Goal: Information Seeking & Learning: Learn about a topic

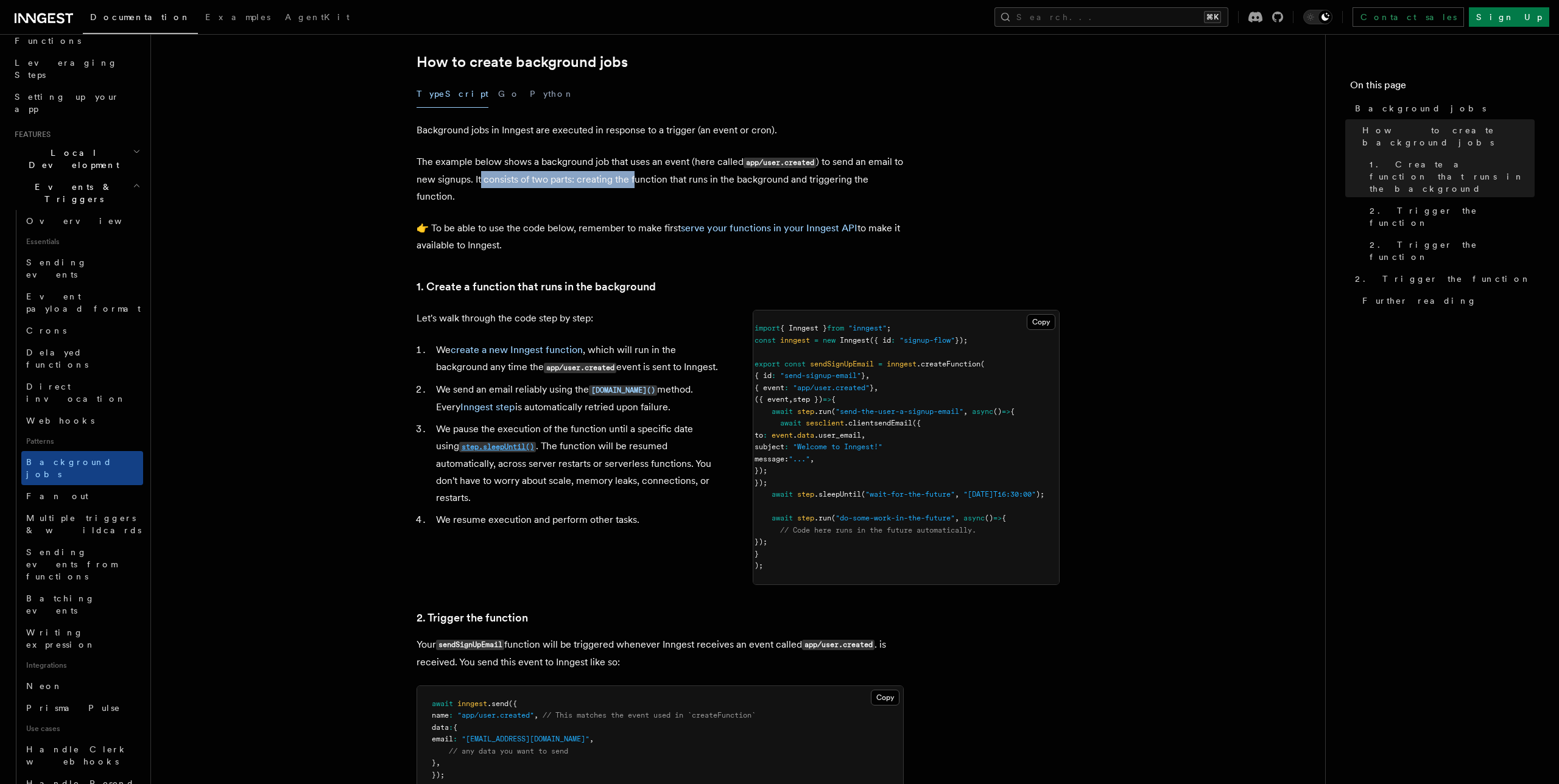
scroll to position [219, 0]
click at [669, 207] on article "Features Events & Triggers Background jobs This guide will walk you through cre…" at bounding box center [738, 637] width 1135 height 1604
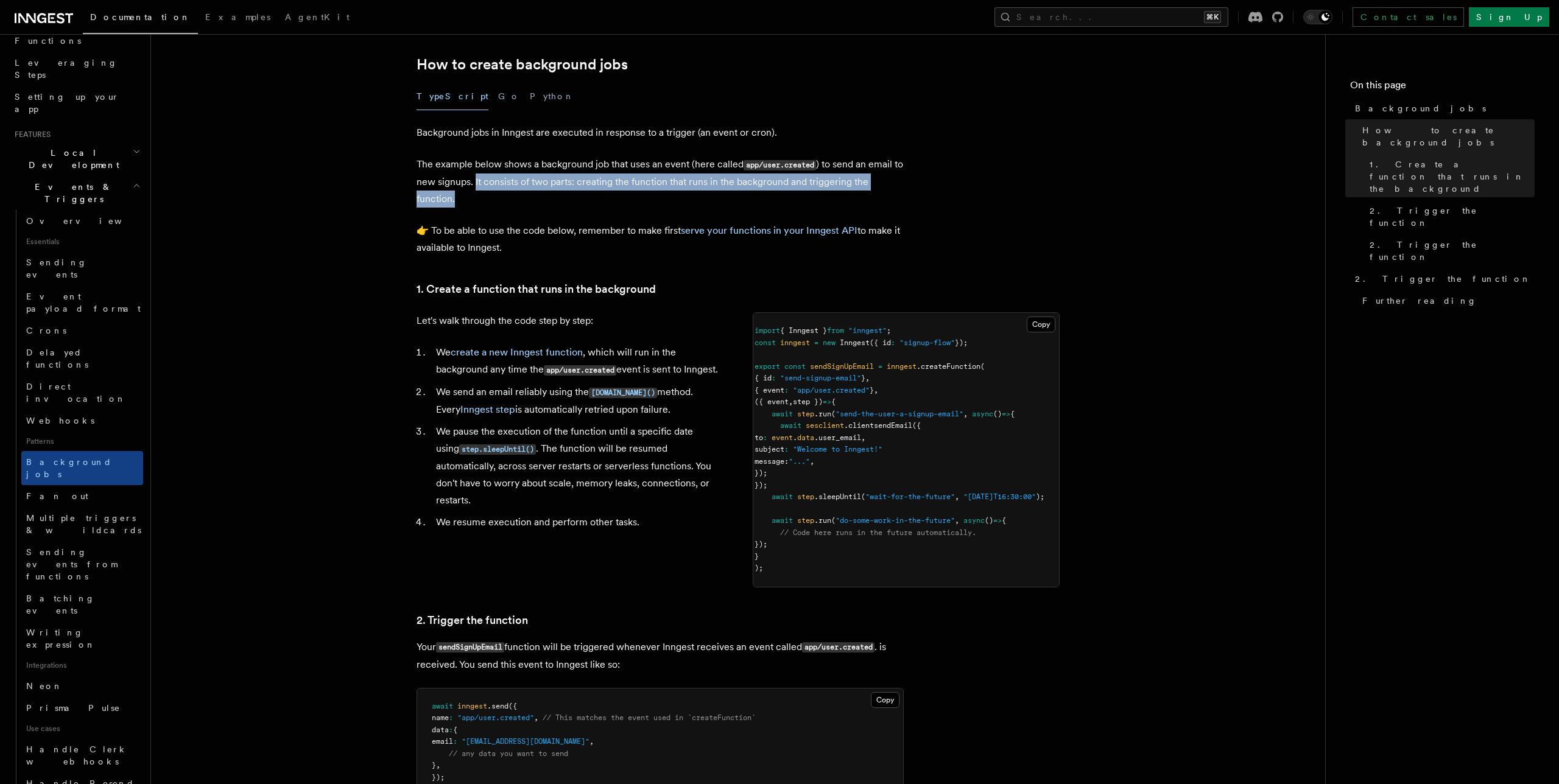
drag, startPoint x: 486, startPoint y: 181, endPoint x: 497, endPoint y: 199, distance: 21.1
click at [497, 199] on p "The example below shows a background job that uses an event (here called app/us…" at bounding box center [660, 182] width 487 height 52
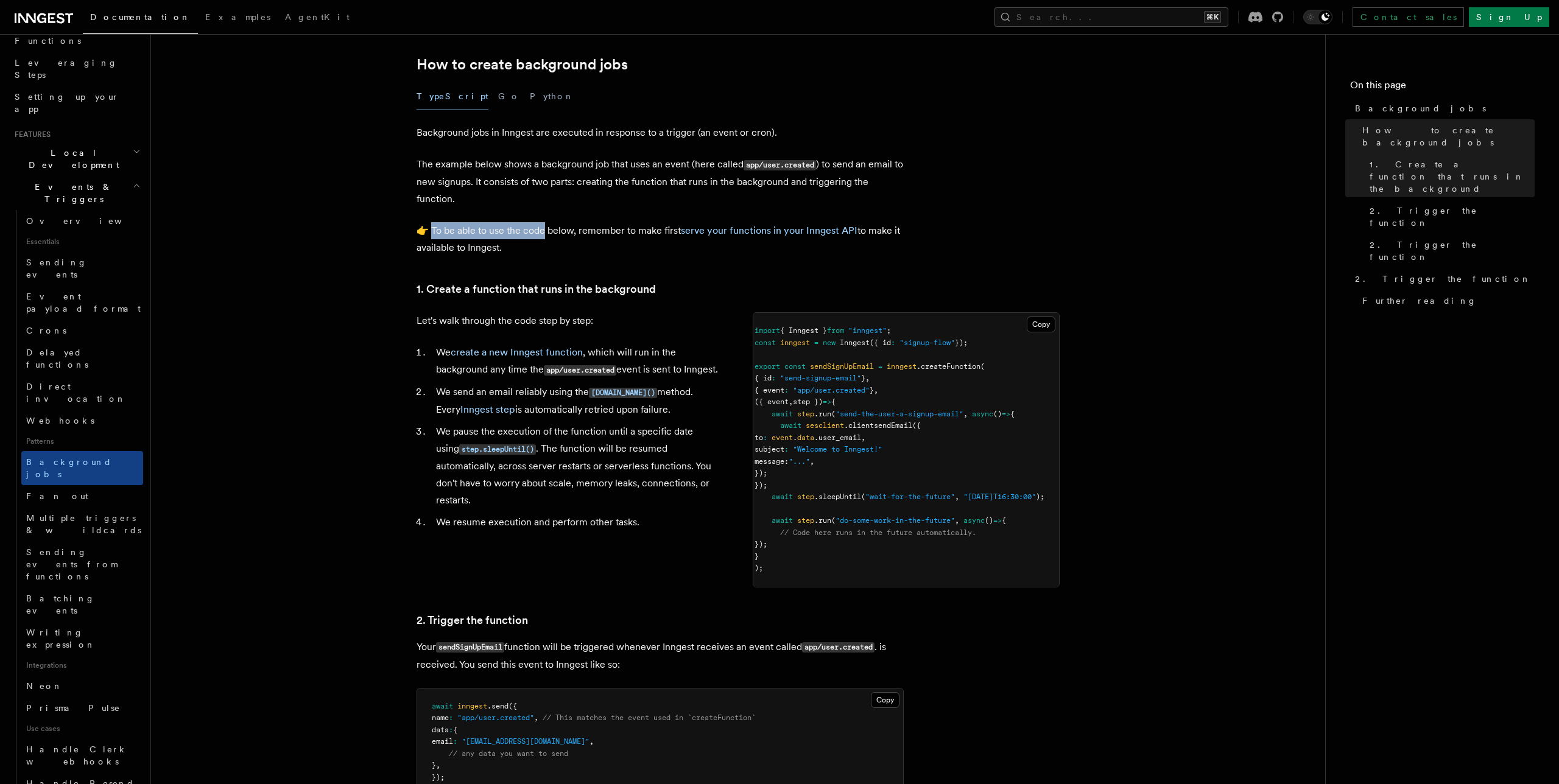
drag, startPoint x: 429, startPoint y: 232, endPoint x: 542, endPoint y: 233, distance: 113.0
click at [542, 233] on p "👉 To be able to use the code below, remember to make first serve your functions…" at bounding box center [660, 239] width 487 height 34
click at [731, 228] on link "serve your functions in your Inngest API" at bounding box center [769, 231] width 176 height 12
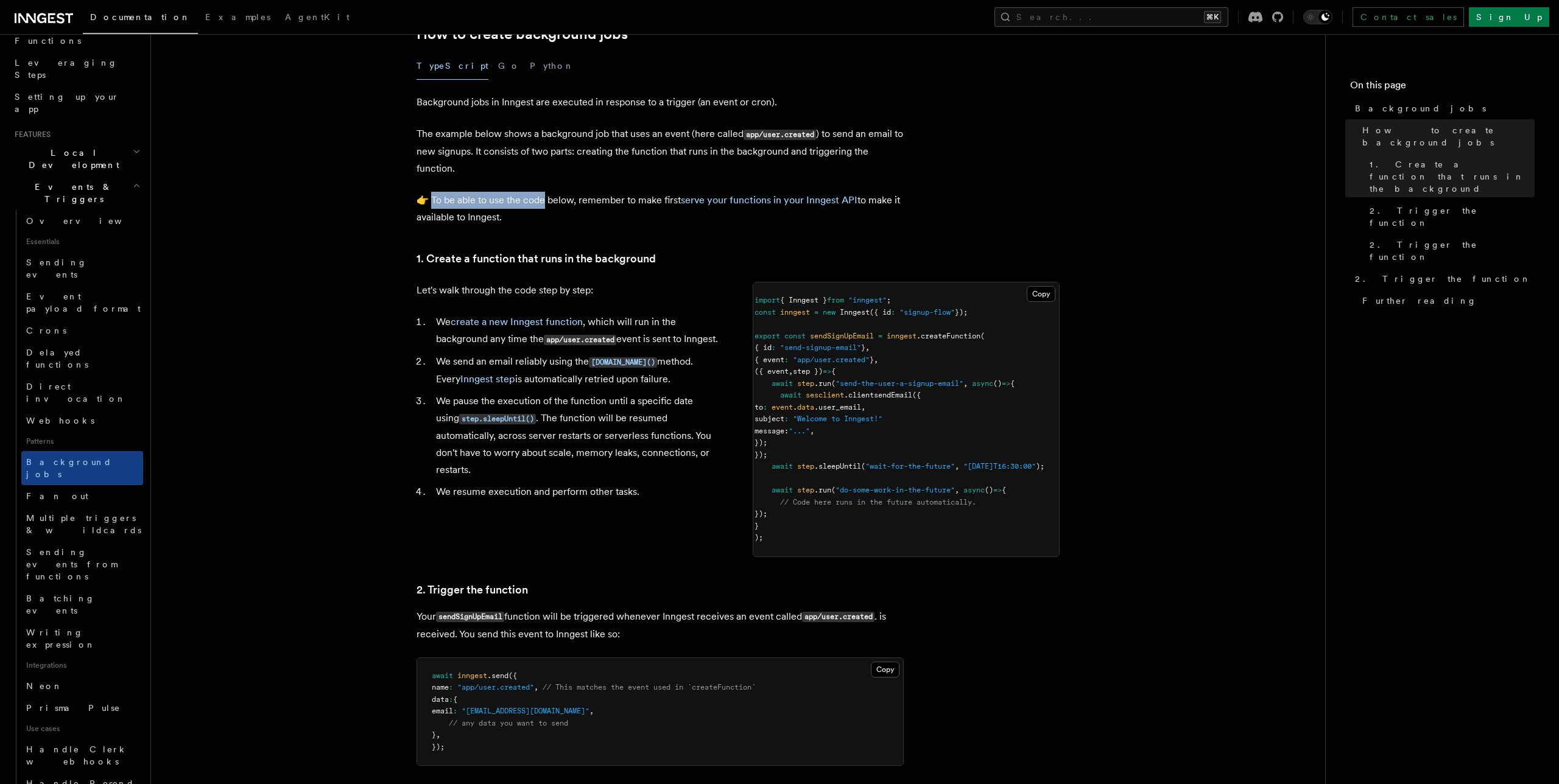
scroll to position [250, 0]
drag, startPoint x: 431, startPoint y: 381, endPoint x: 640, endPoint y: 381, distance: 209.0
click at [640, 381] on li "We send an email reliably using the step.run() method. Every Inngest step is au…" at bounding box center [577, 370] width 291 height 35
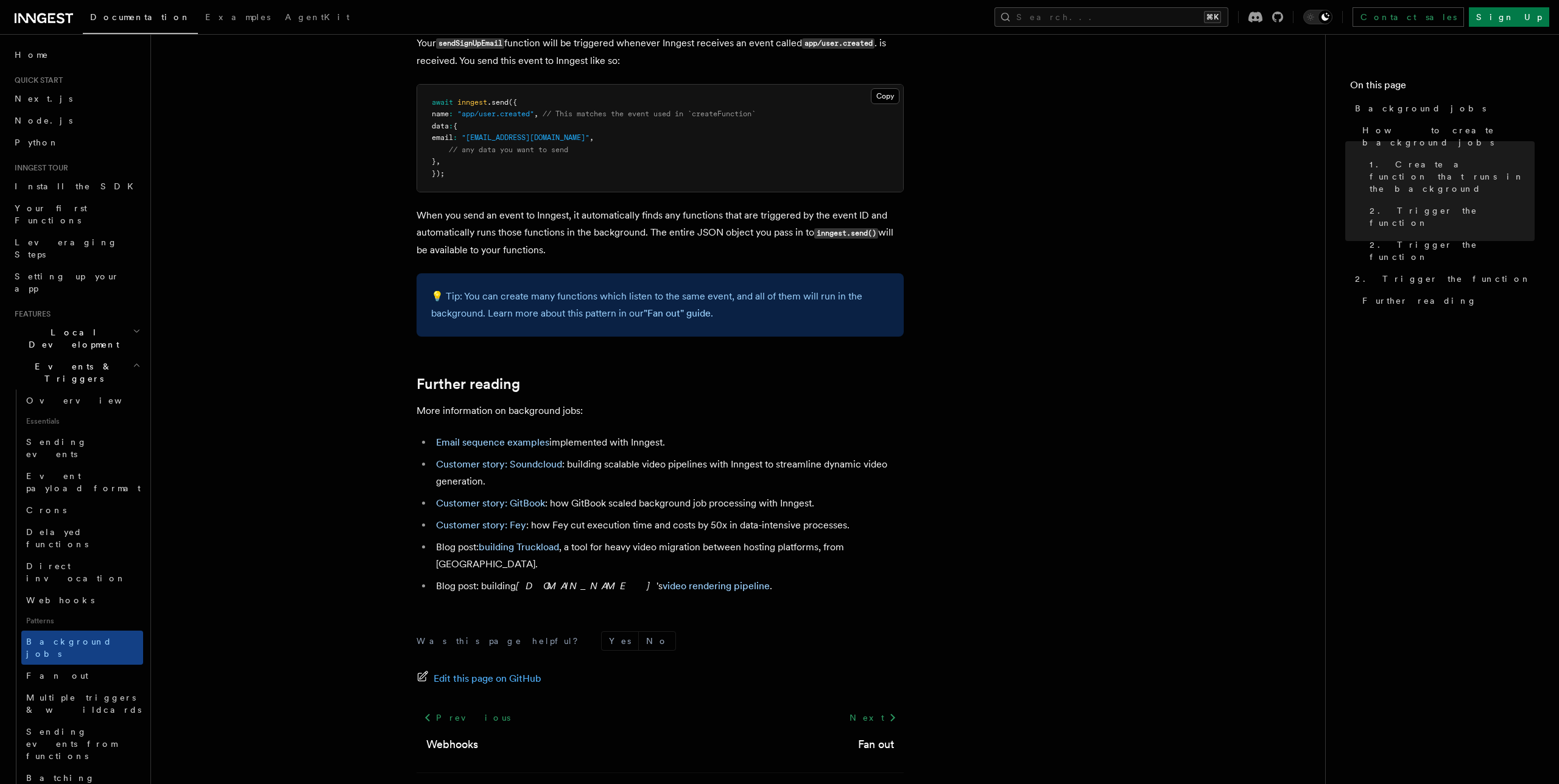
scroll to position [857, 0]
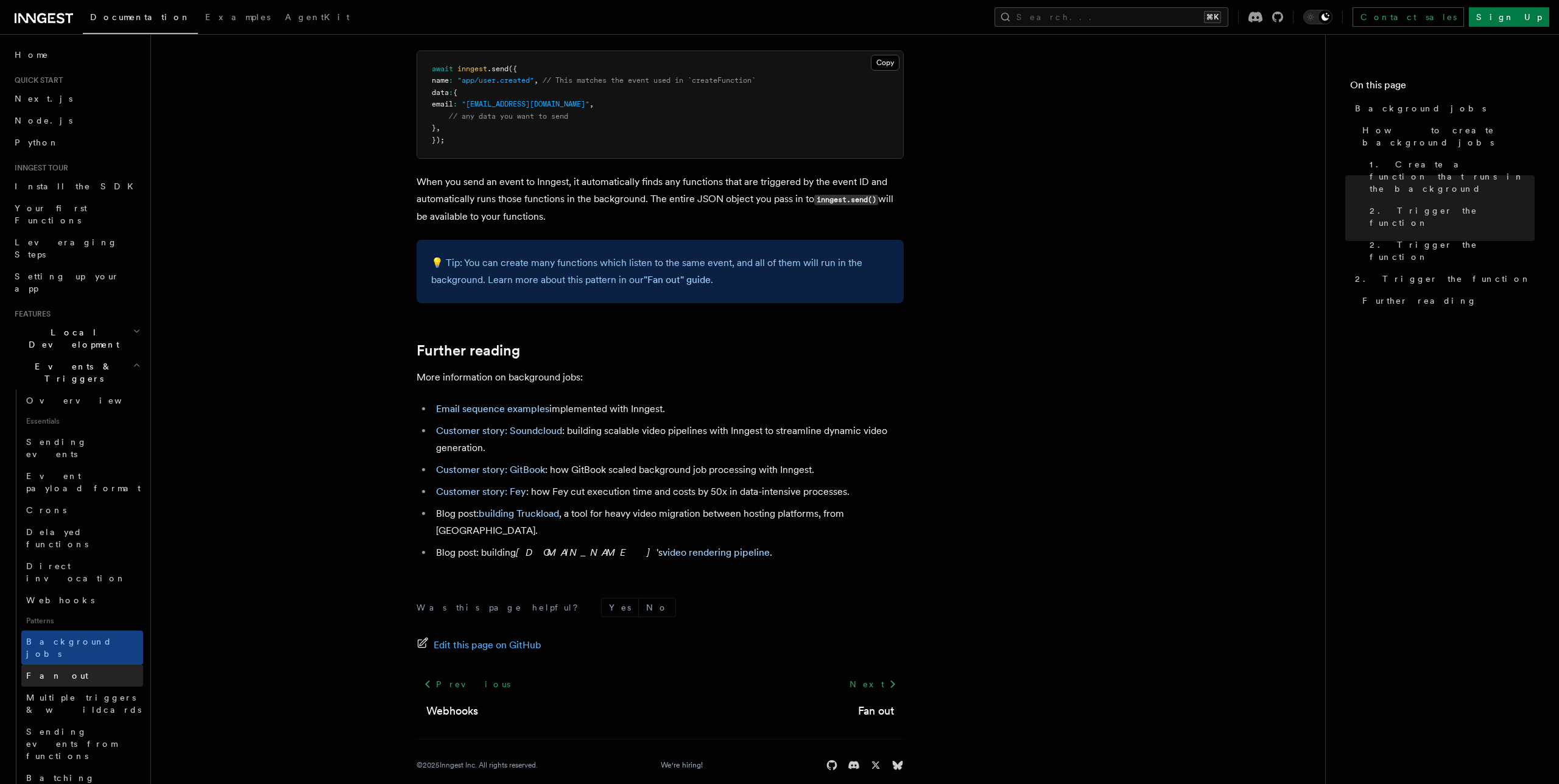
click at [61, 665] on link "Fan out" at bounding box center [82, 676] width 122 height 22
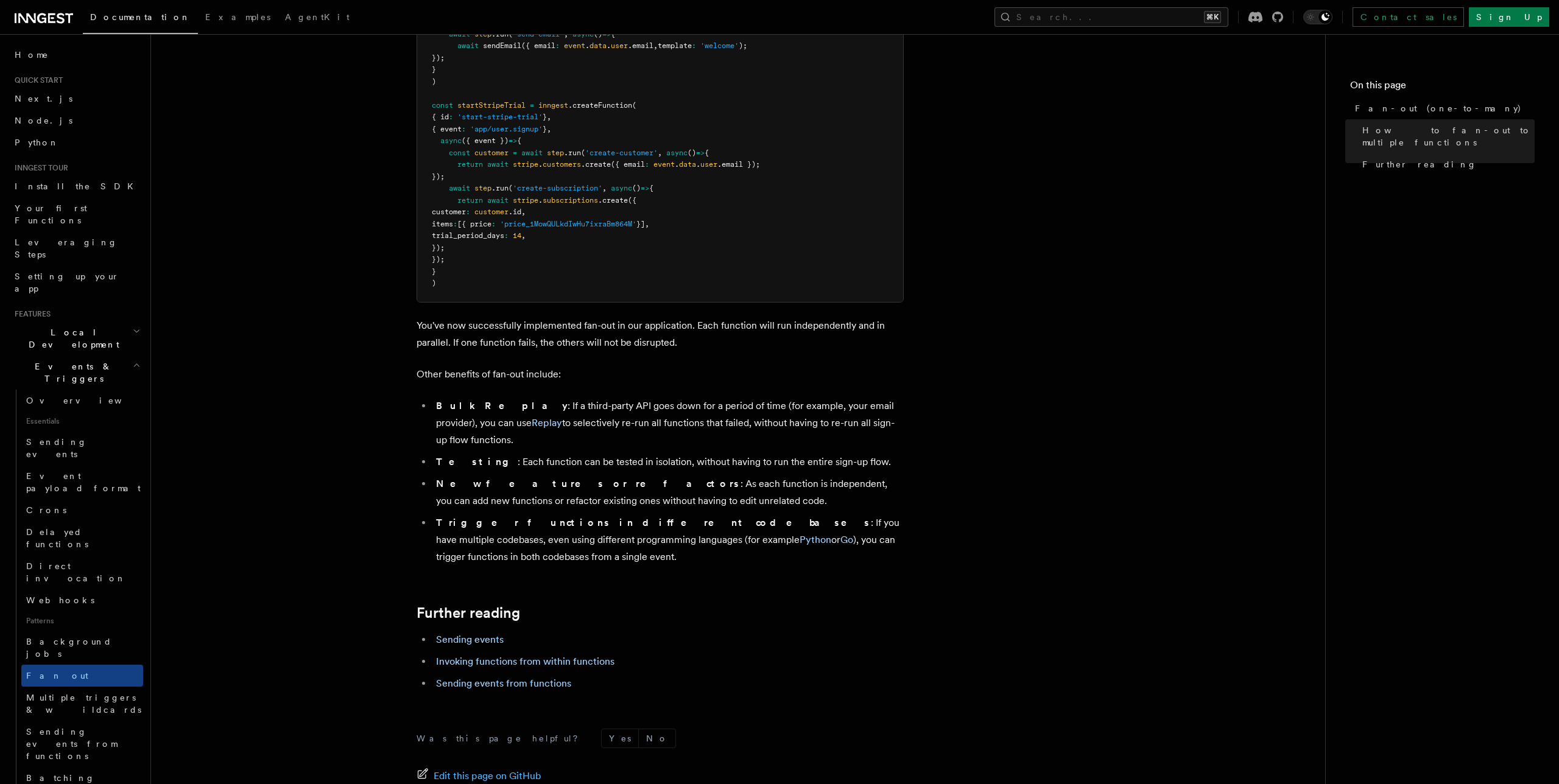
scroll to position [1275, 0]
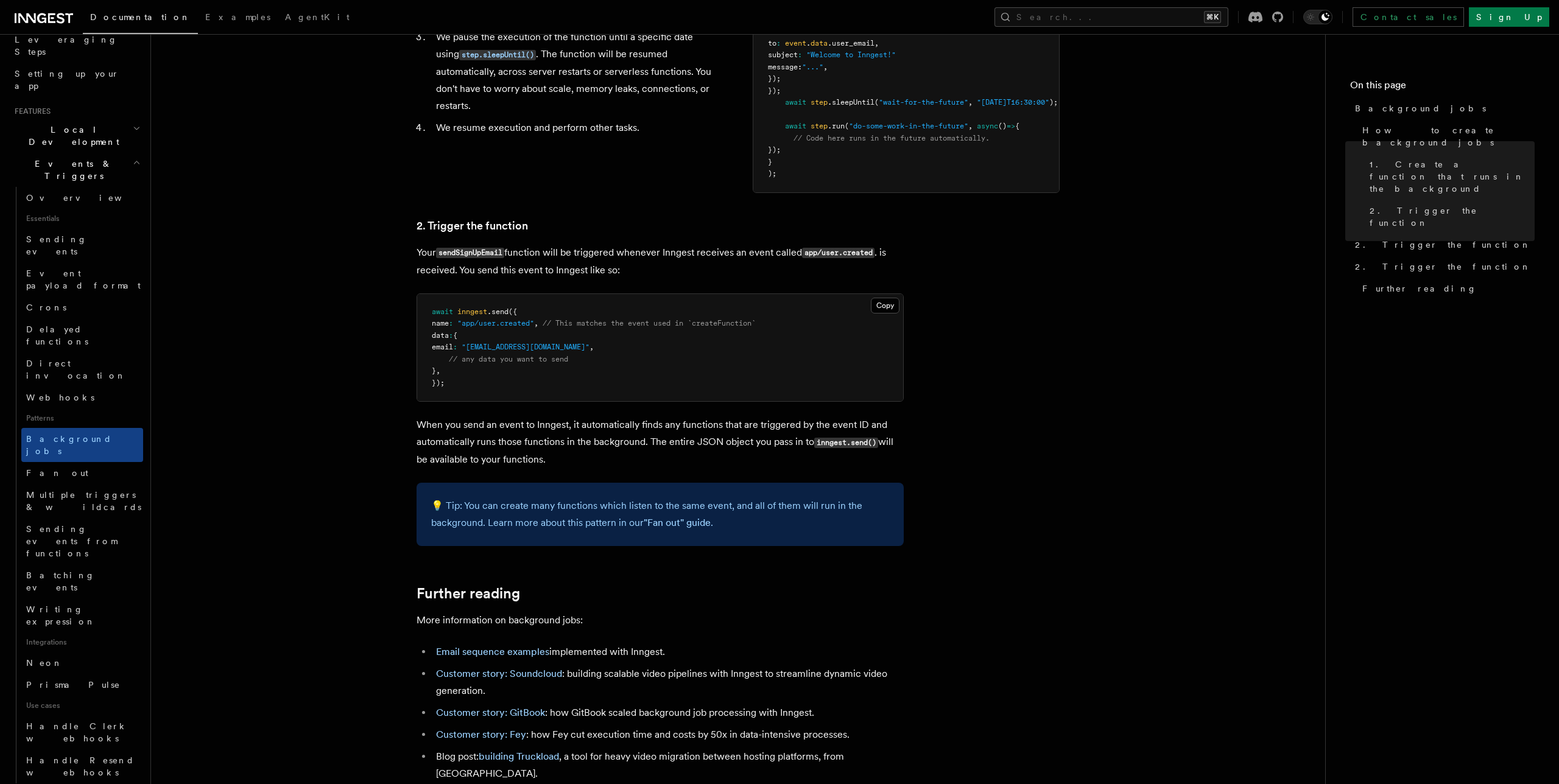
scroll to position [205, 0]
click at [98, 488] on span "Multiple triggers & wildcards" at bounding box center [83, 499] width 115 height 22
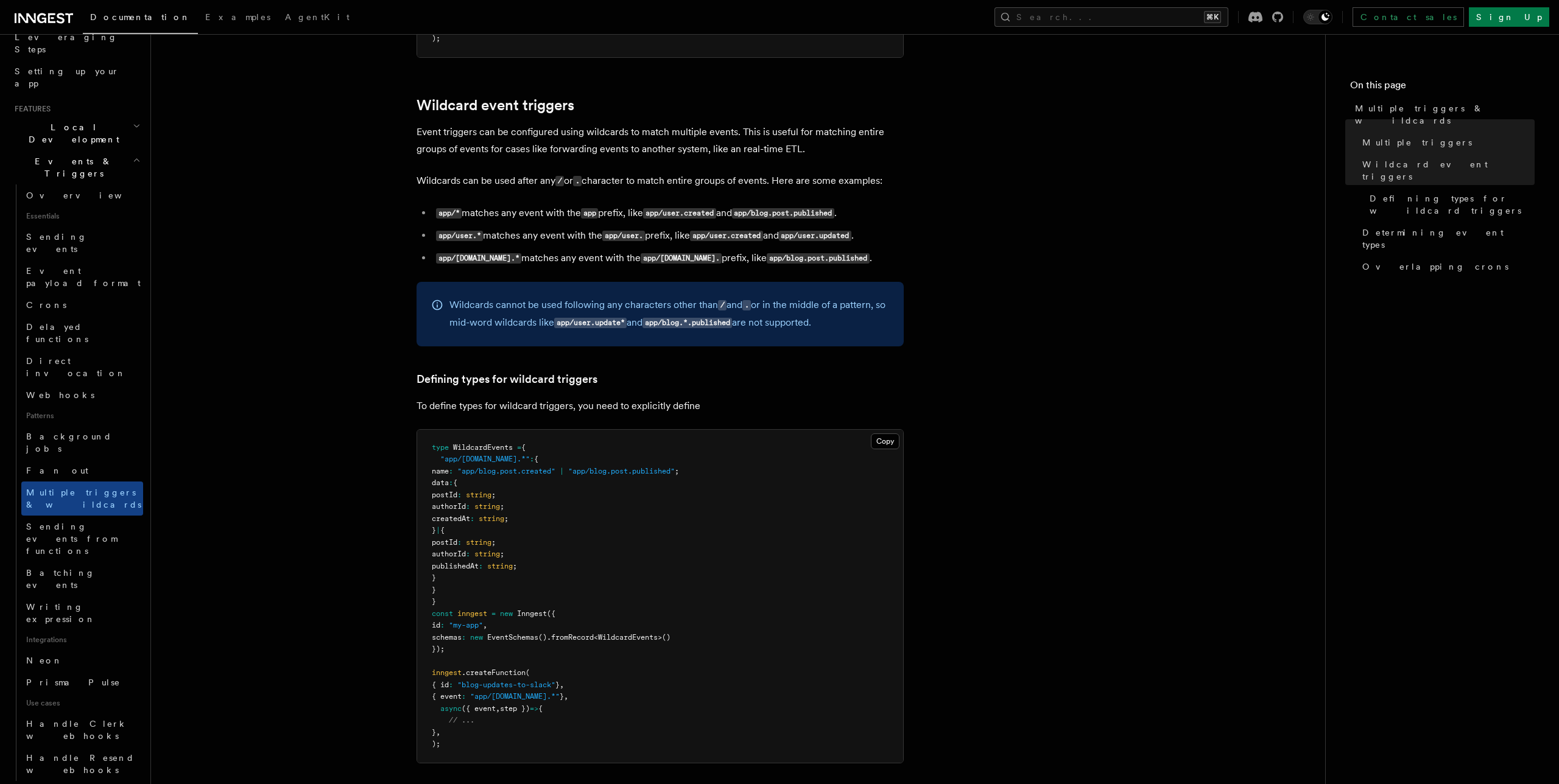
scroll to position [448, 0]
click at [99, 522] on span "Sending events from functions" at bounding box center [72, 538] width 91 height 34
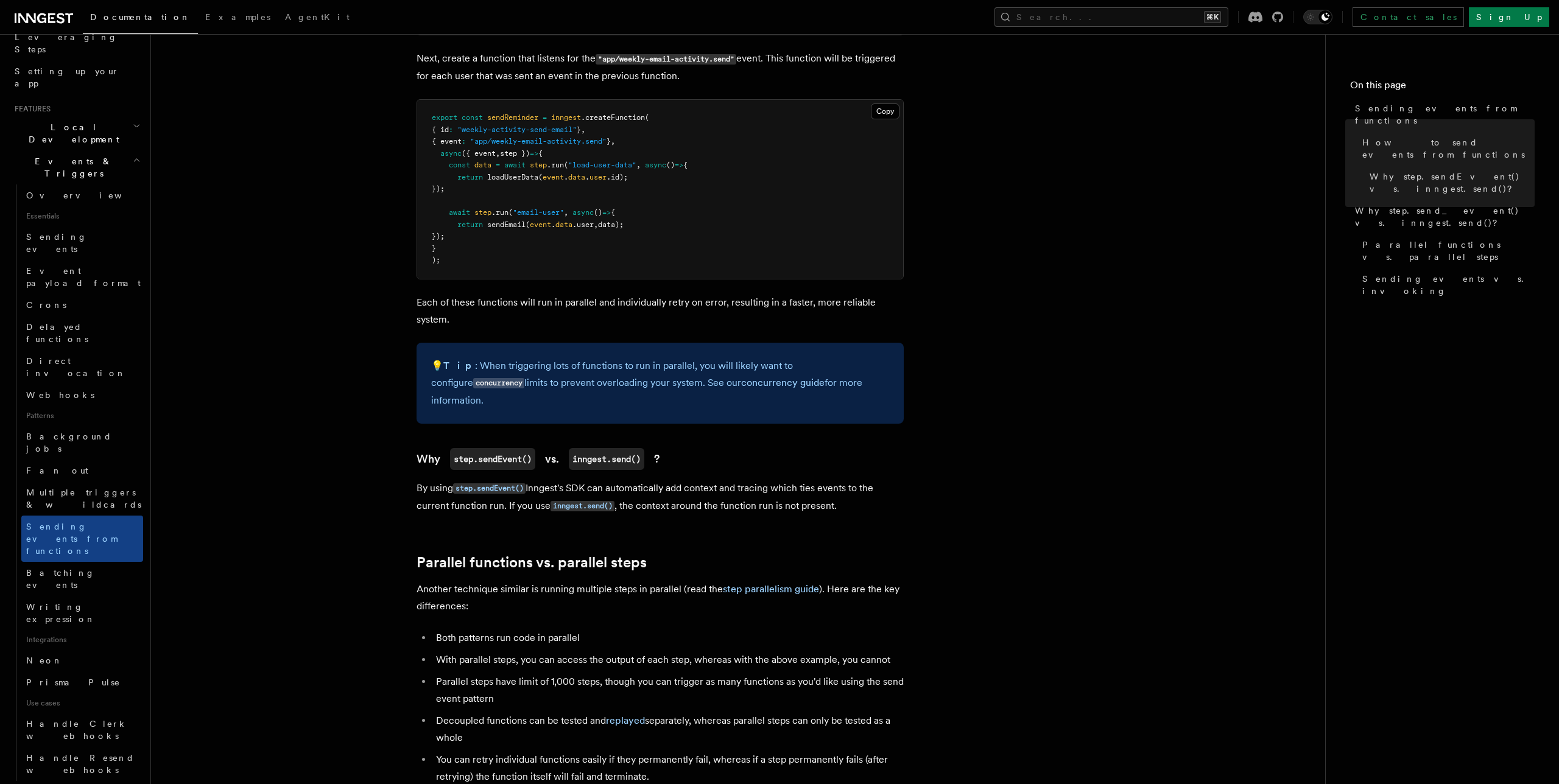
scroll to position [992, 0]
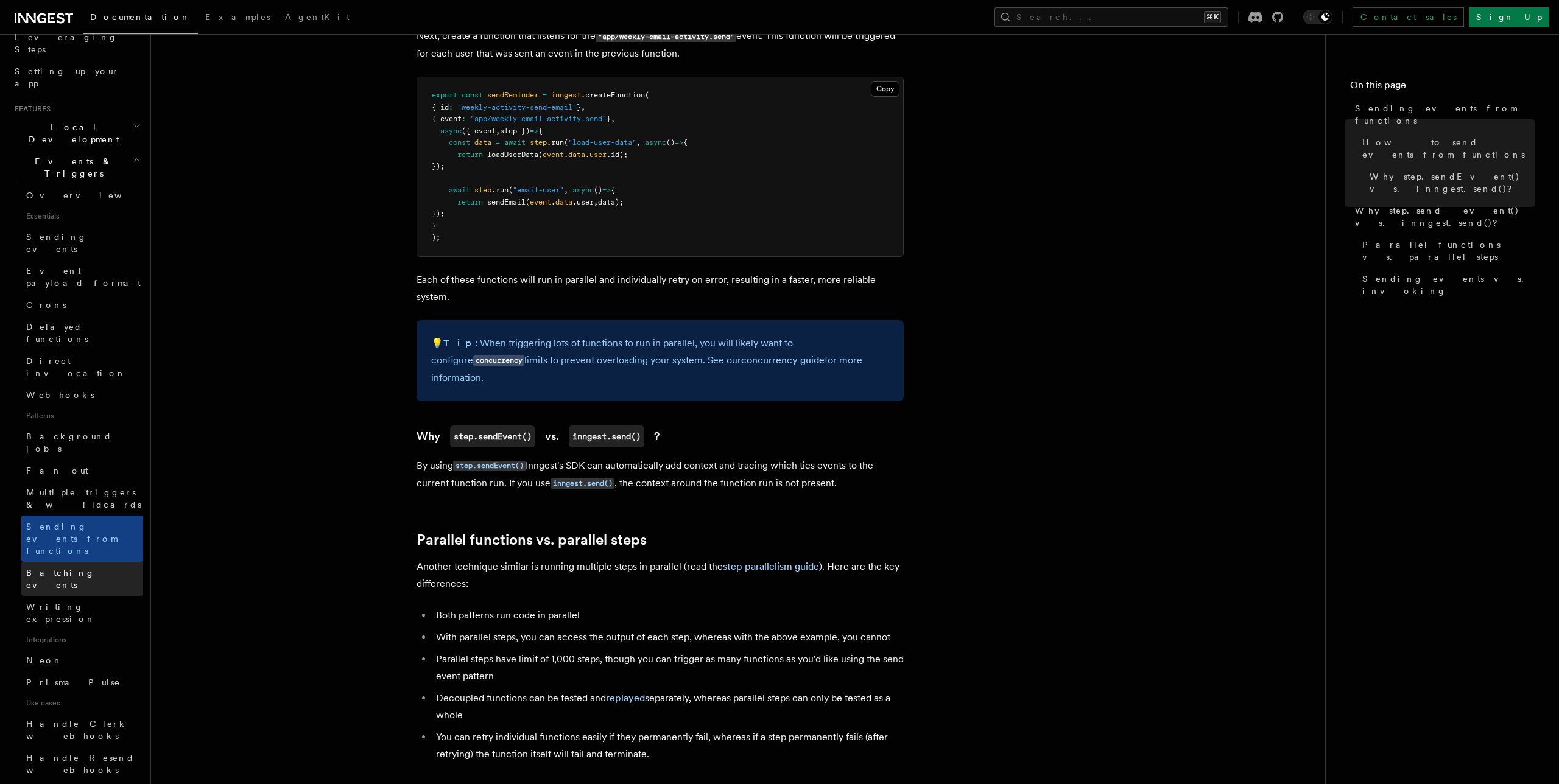
click at [75, 562] on link "Batching events" at bounding box center [82, 579] width 122 height 34
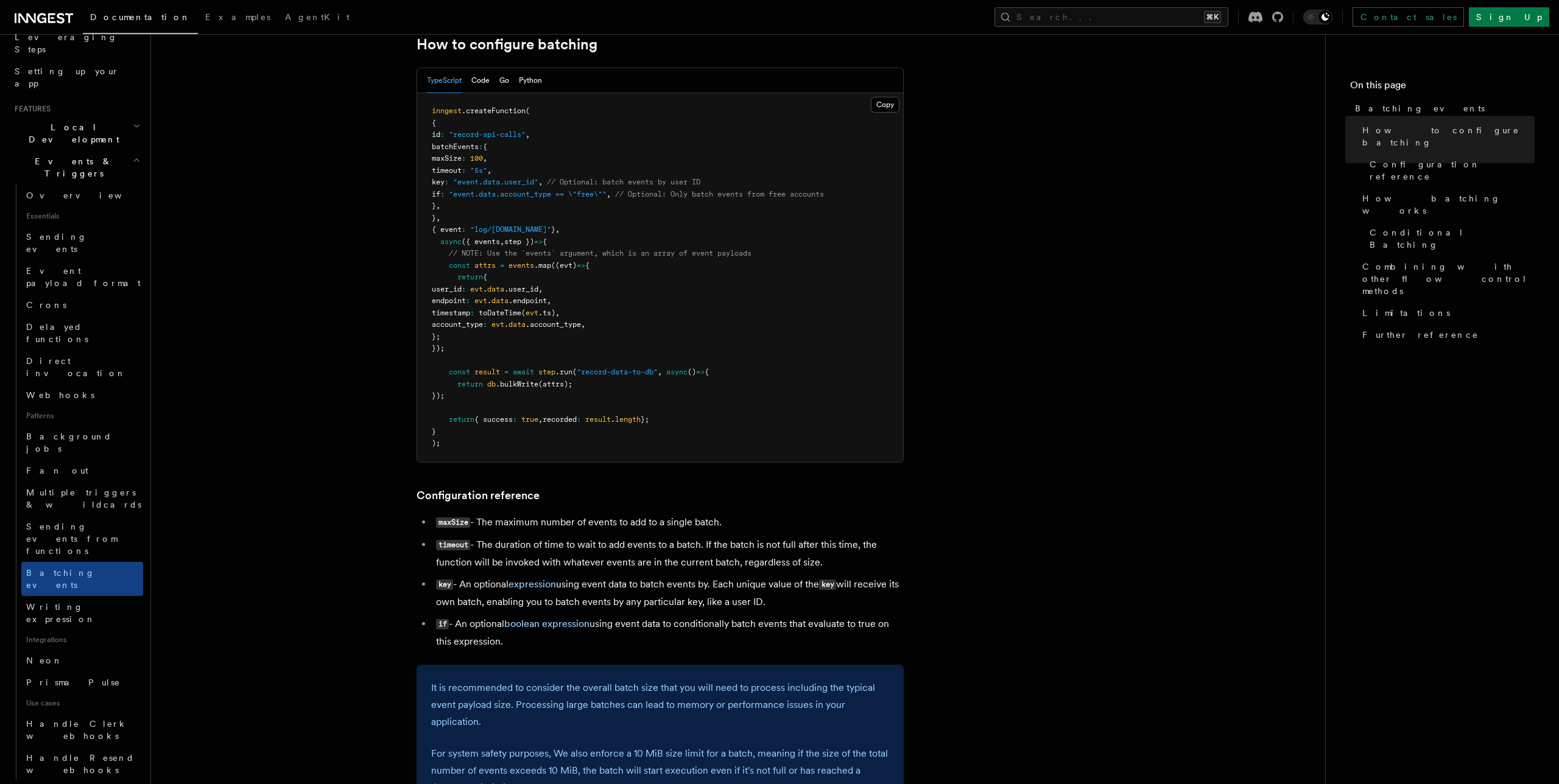
scroll to position [246, 0]
click at [85, 602] on span "Writing expression" at bounding box center [61, 613] width 69 height 22
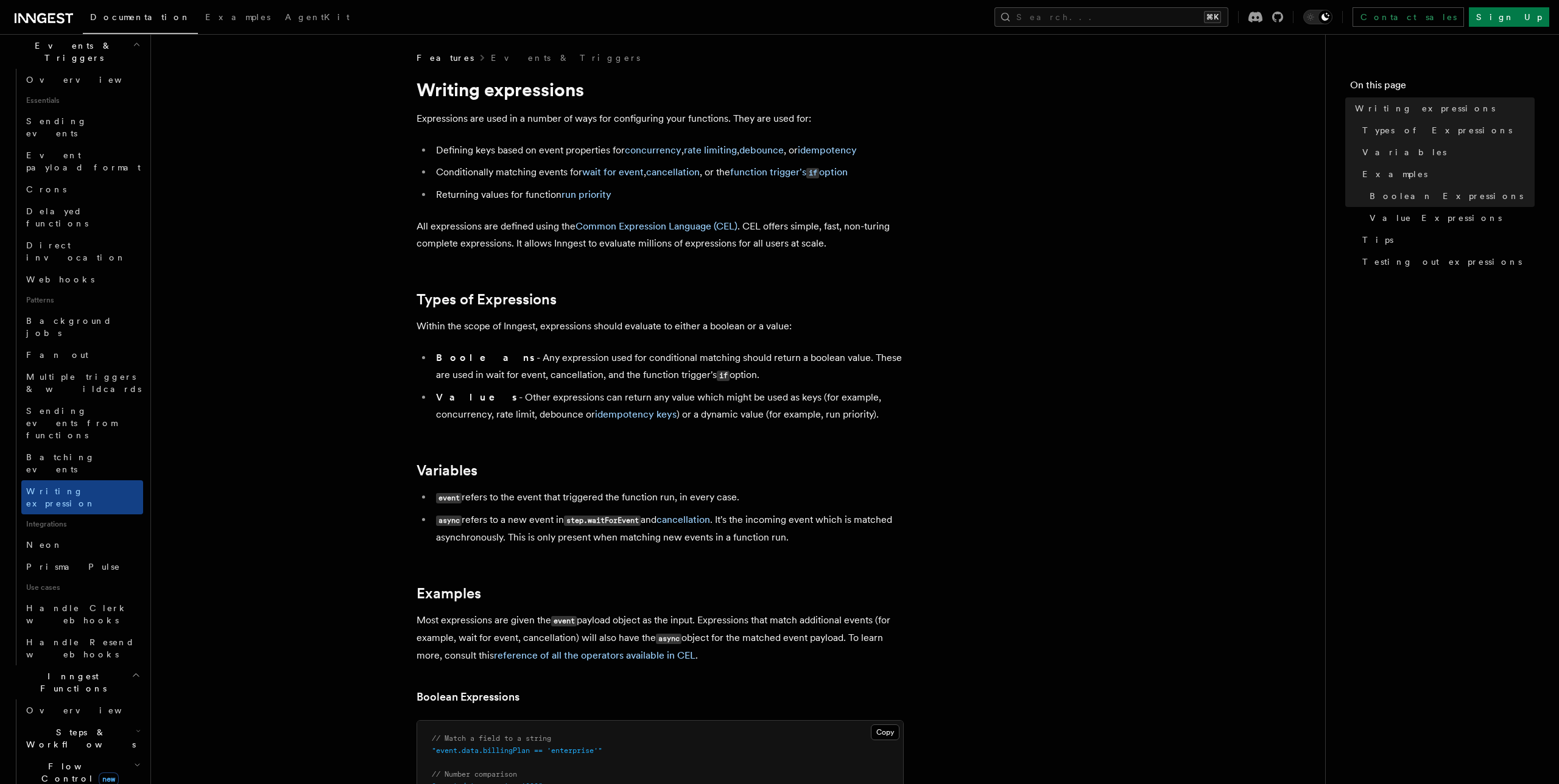
scroll to position [335, 0]
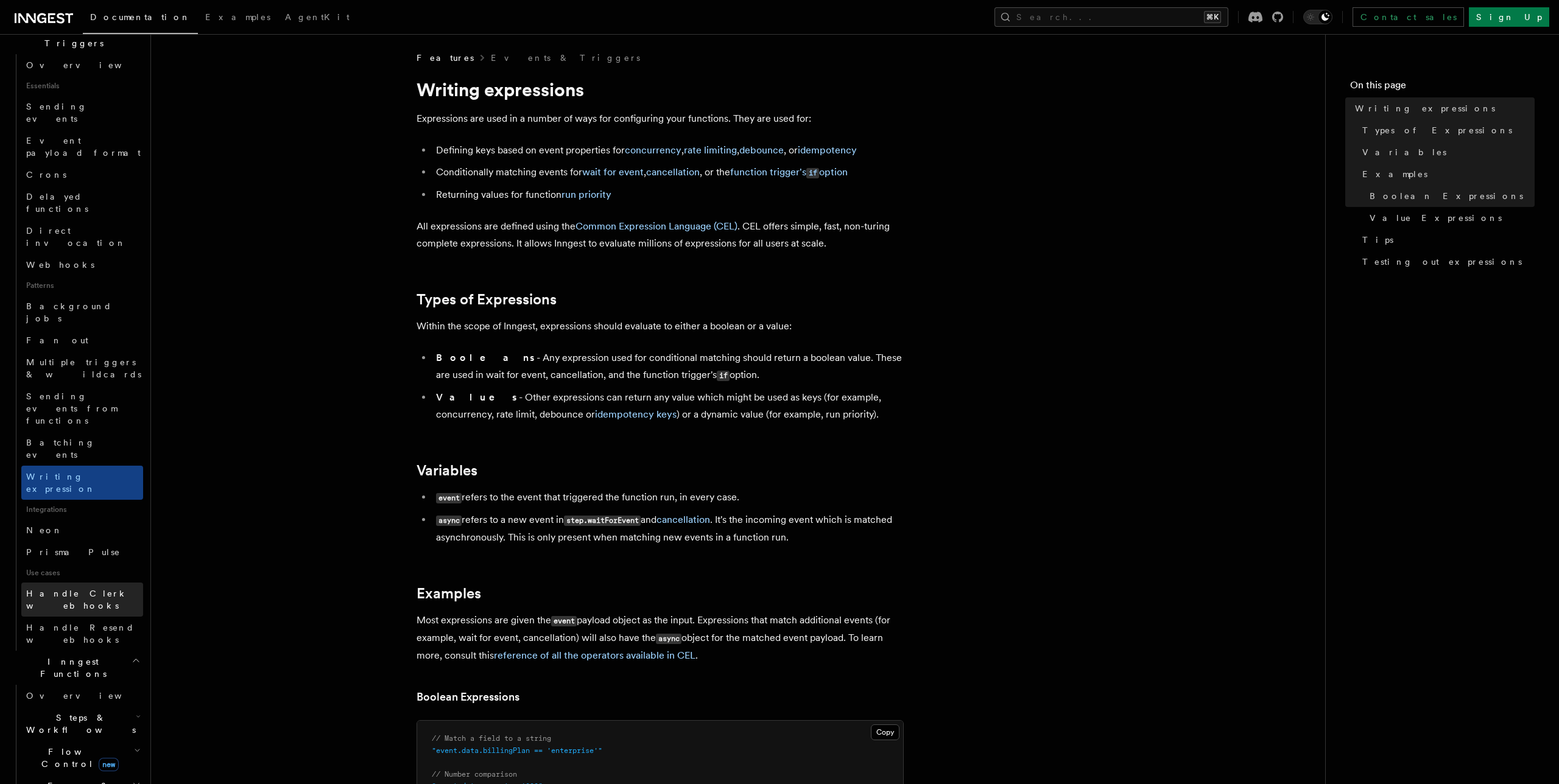
click at [79, 589] on span "Handle Clerk webhooks" at bounding box center [77, 600] width 102 height 22
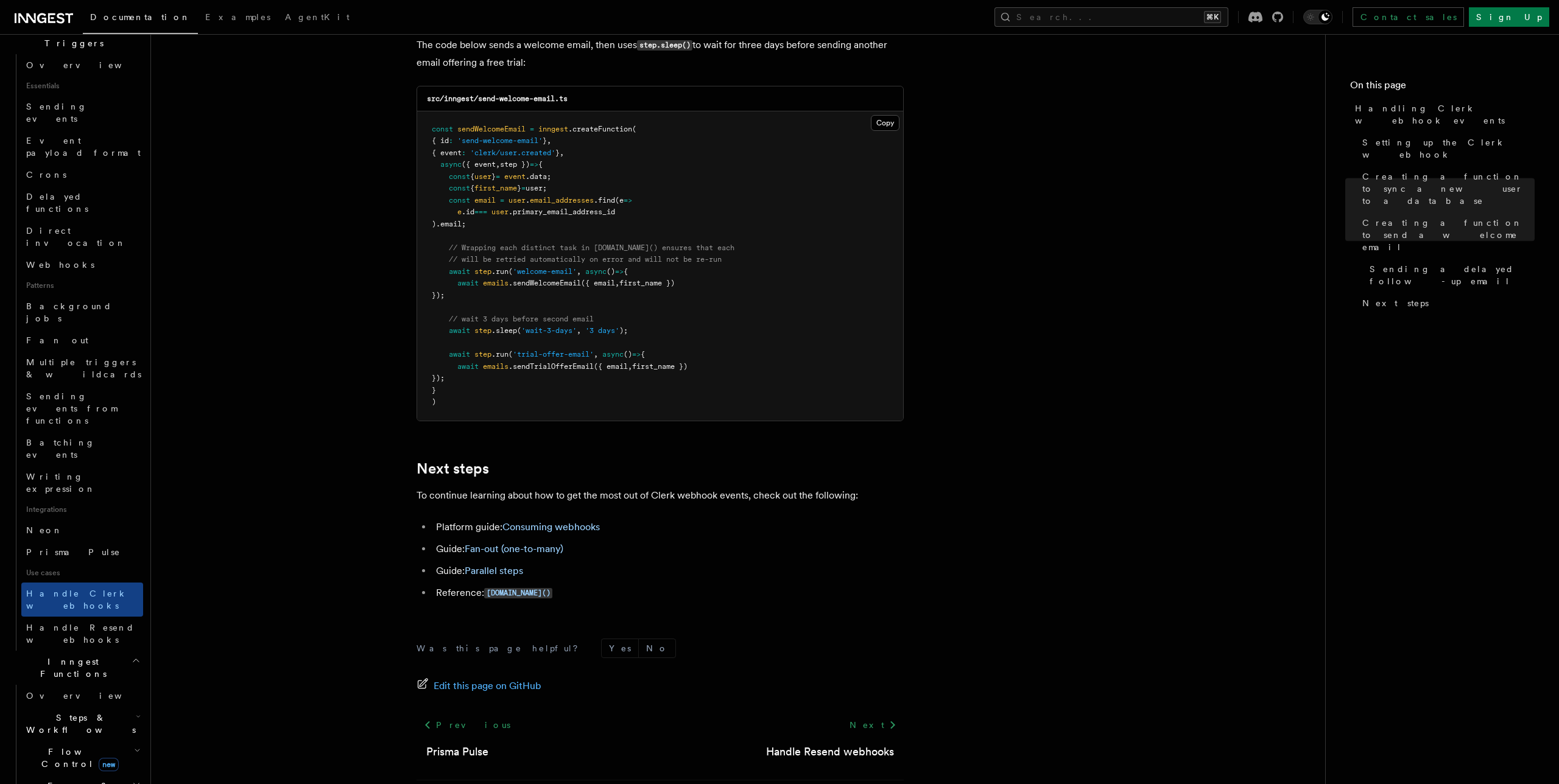
scroll to position [3862, 0]
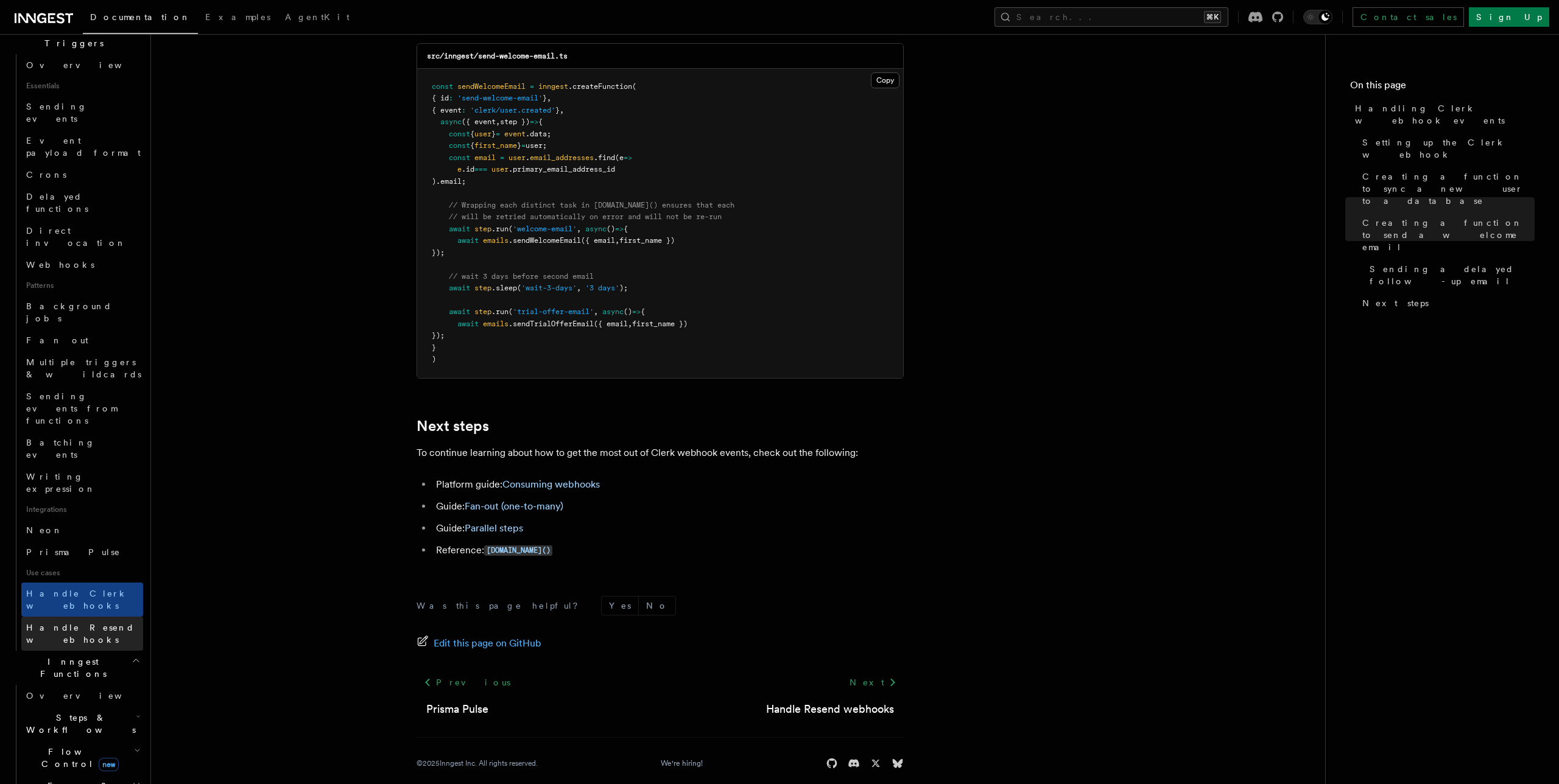
click at [95, 623] on span "Handle Resend webhooks" at bounding box center [80, 634] width 108 height 22
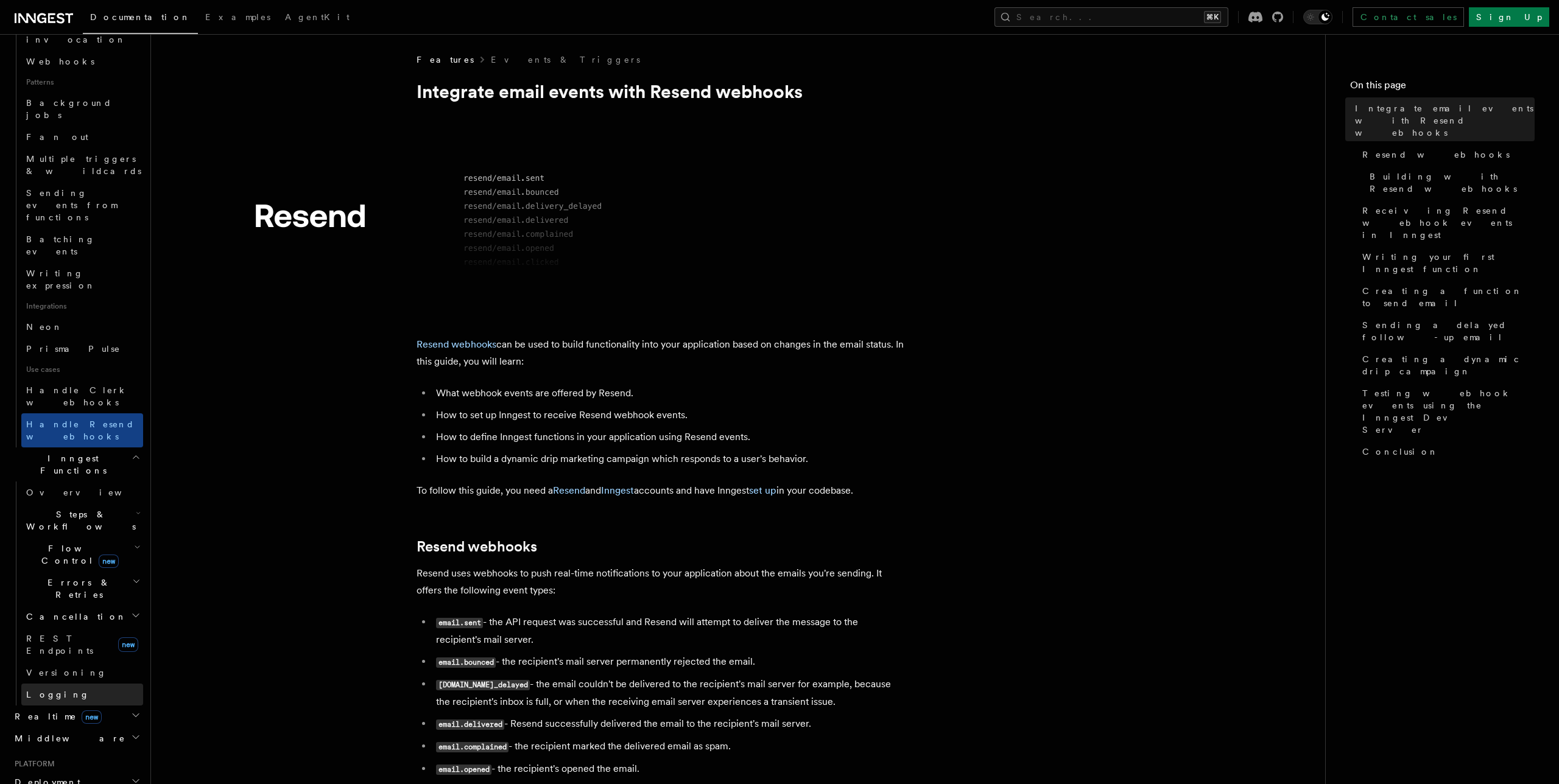
scroll to position [583, 0]
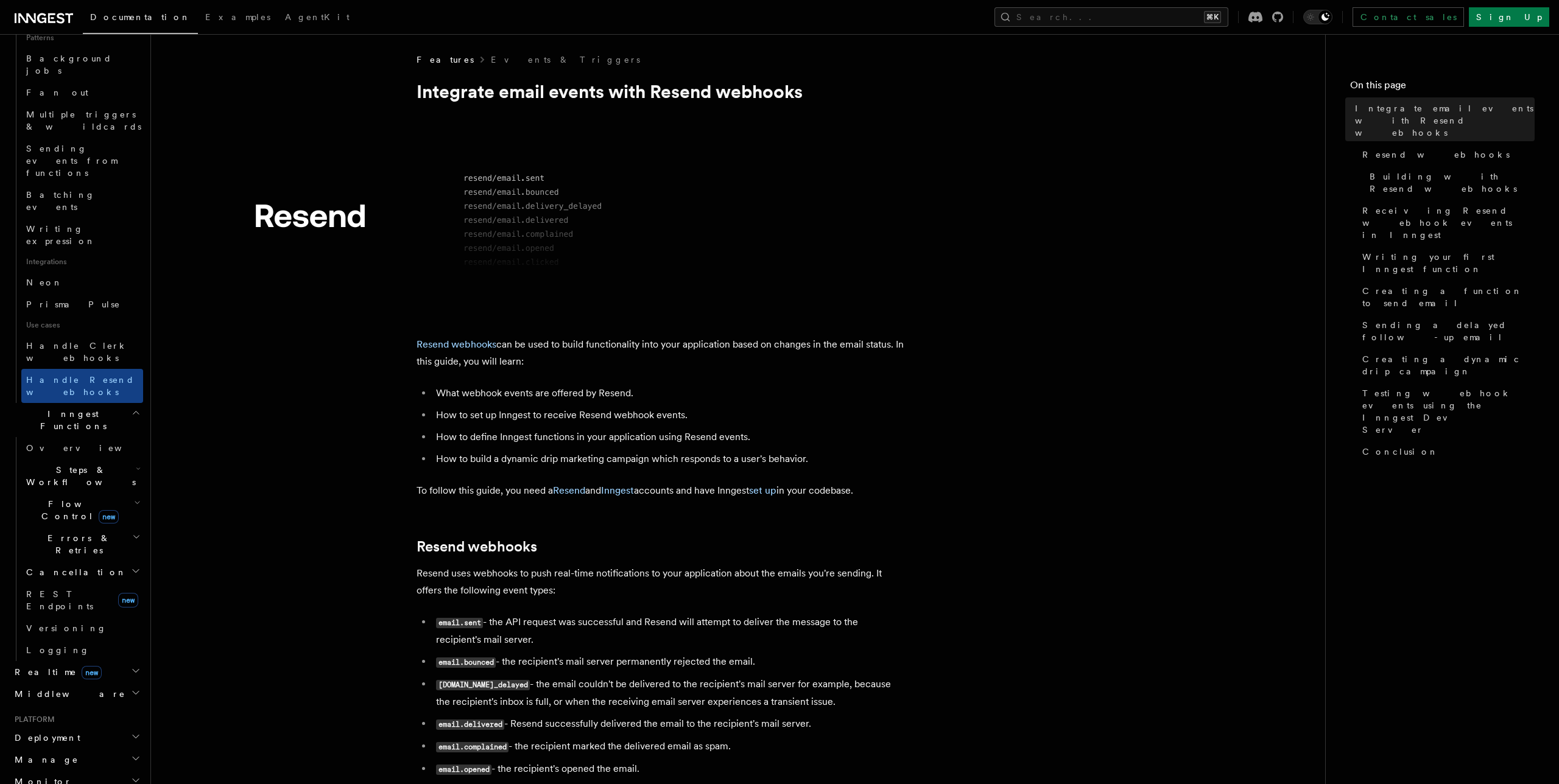
click at [38, 666] on span "Realtime new" at bounding box center [55, 672] width 92 height 12
click at [51, 689] on span "Overview" at bounding box center [89, 694] width 126 height 9
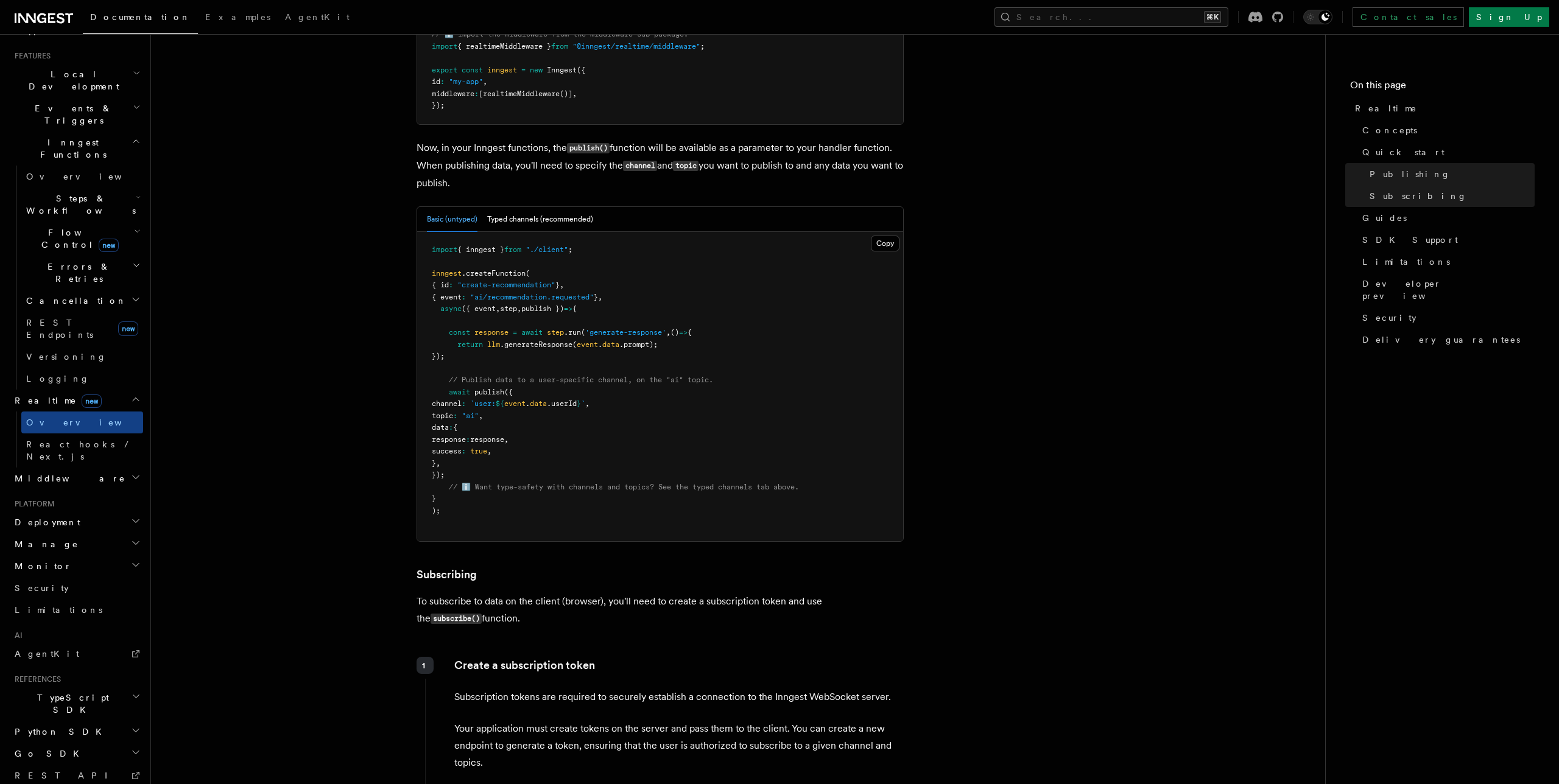
scroll to position [1070, 0]
click at [528, 214] on button "Typed channels (recommended)" at bounding box center [540, 225] width 106 height 25
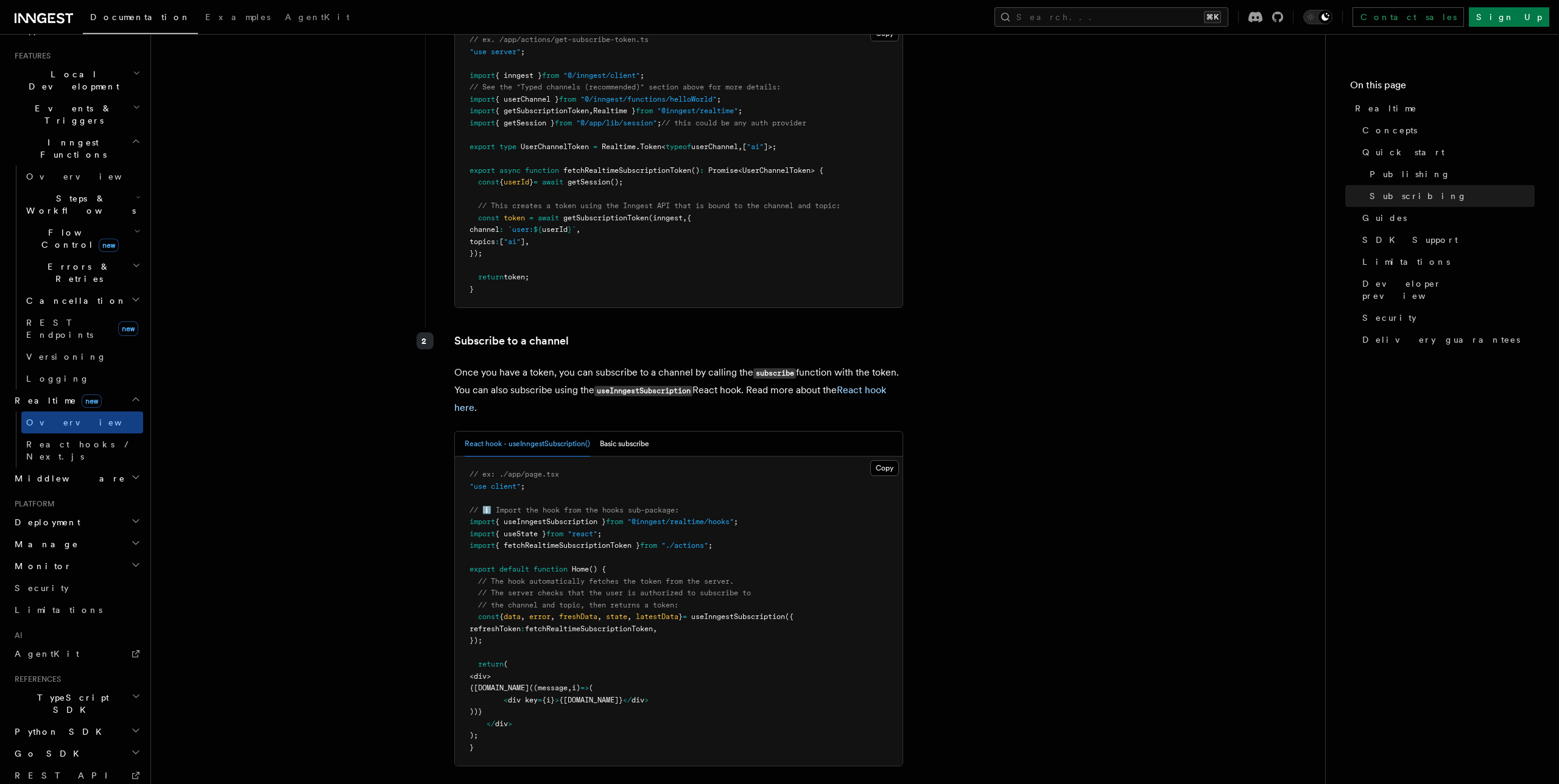
scroll to position [2218, 0]
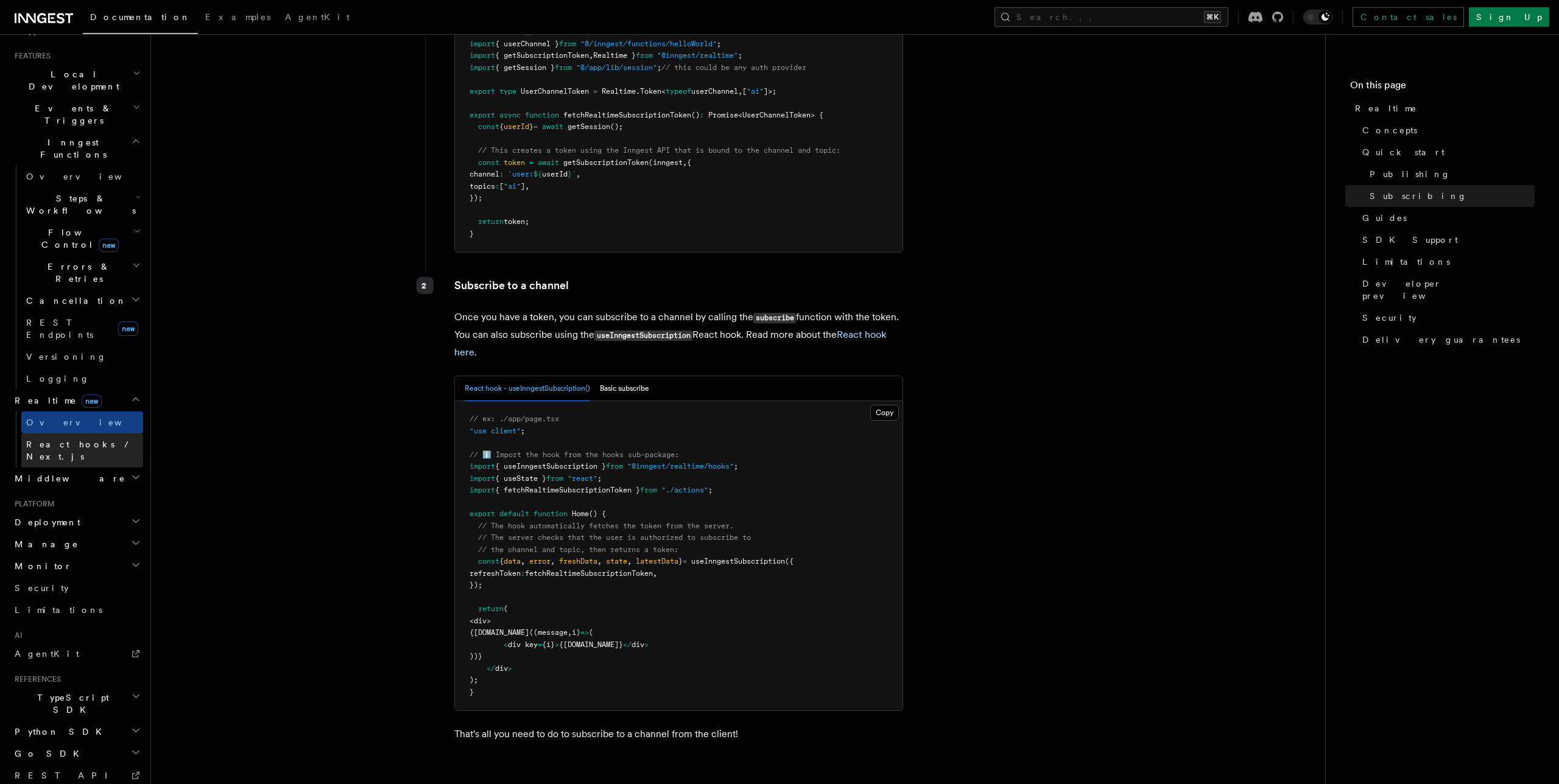
click at [81, 439] on span "React hooks / Next.js" at bounding box center [80, 450] width 108 height 22
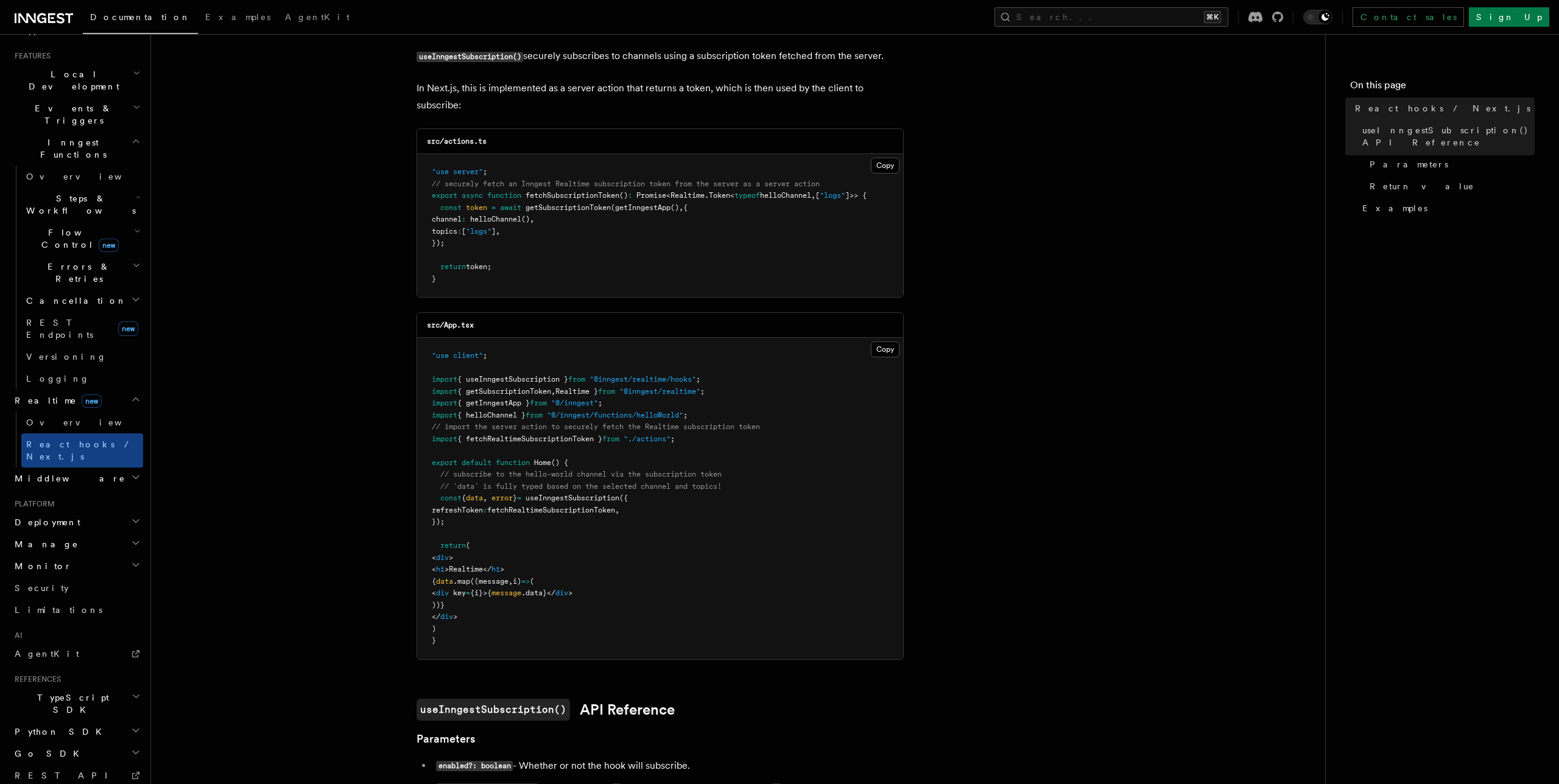
scroll to position [152, 0]
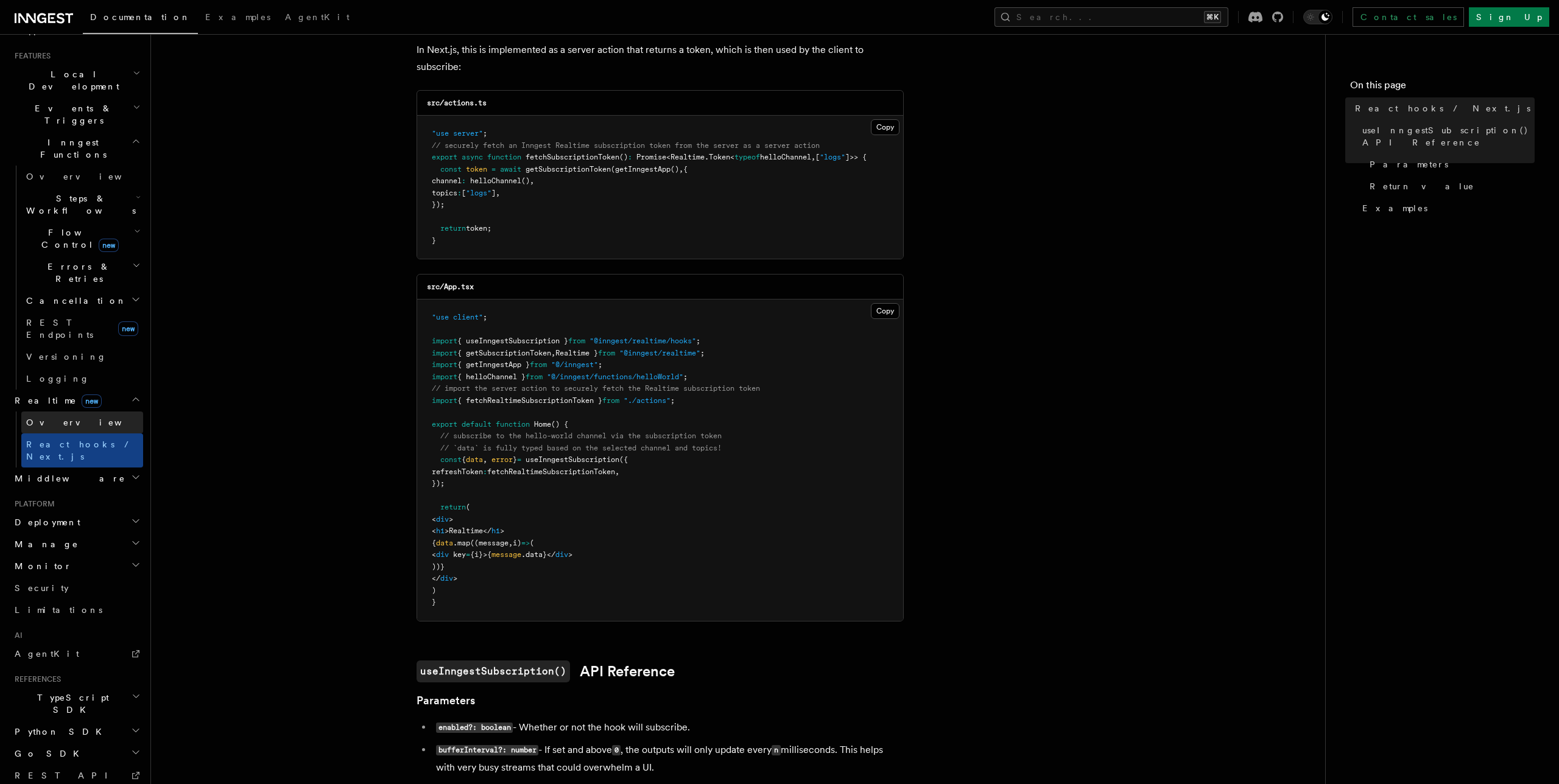
click at [71, 412] on link "Overview" at bounding box center [82, 423] width 122 height 22
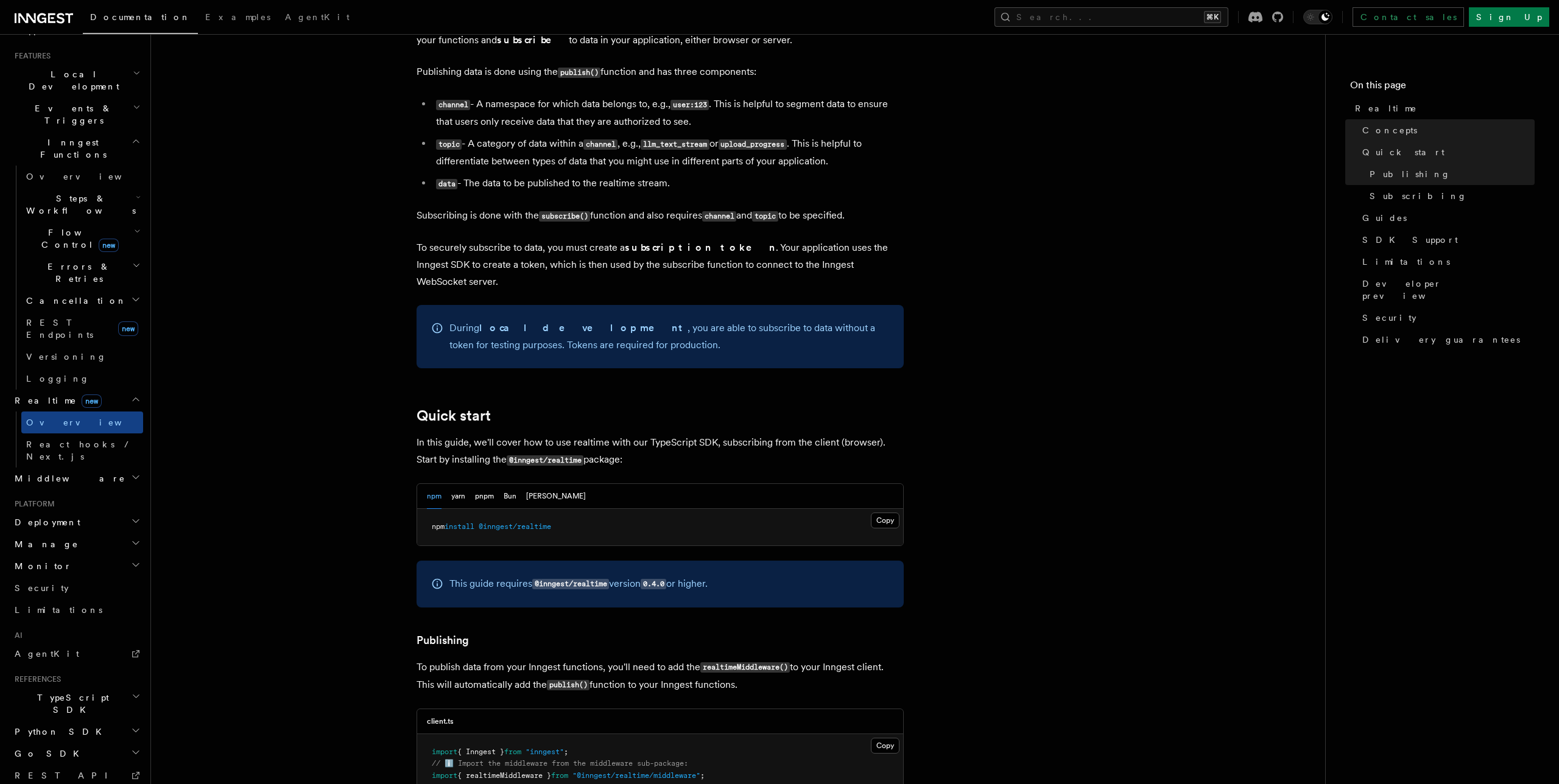
scroll to position [479, 0]
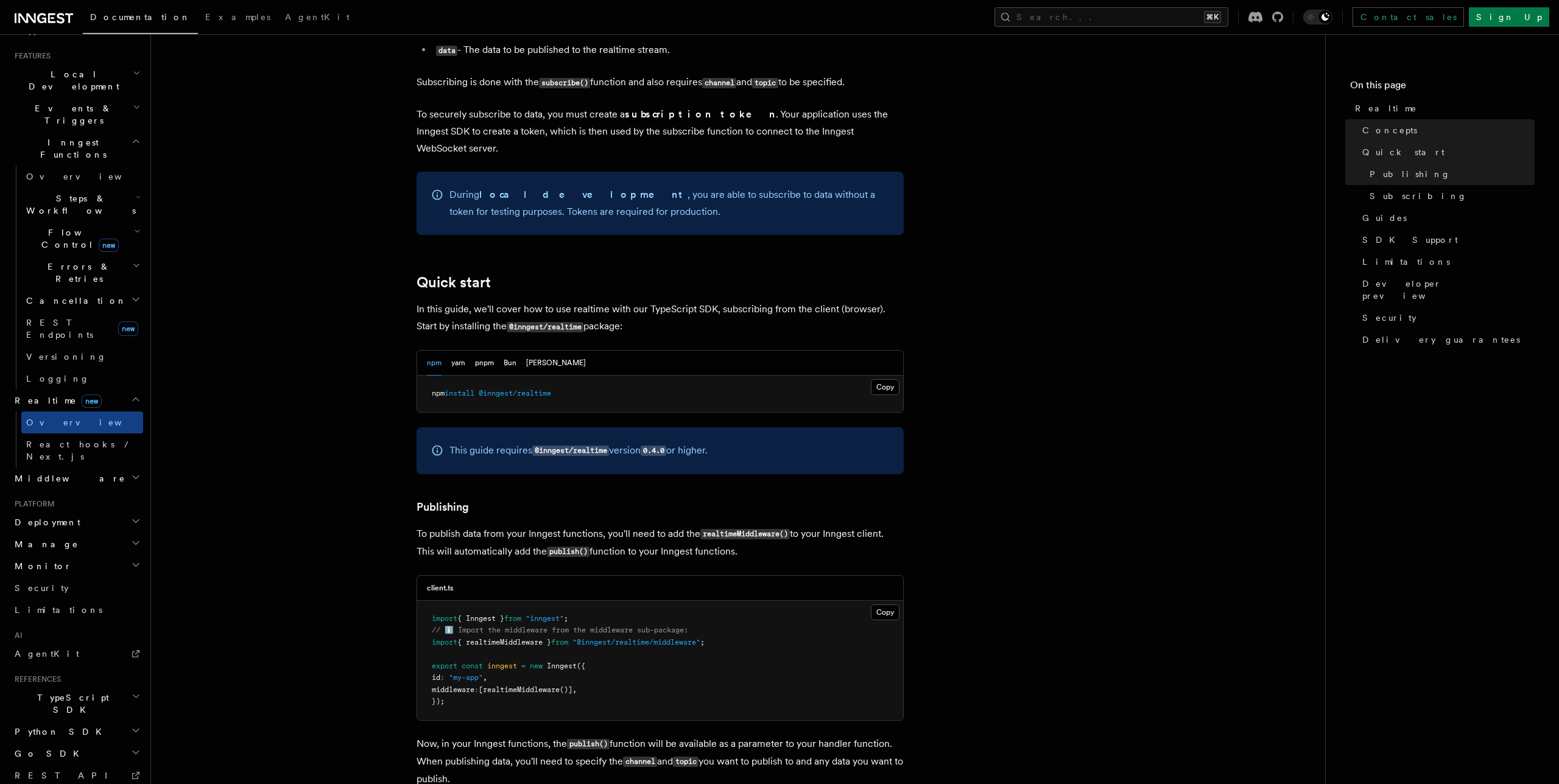
click at [91, 468] on h2 "Middleware" at bounding box center [76, 478] width 134 height 22
click at [95, 412] on link "Overview" at bounding box center [82, 423] width 122 height 22
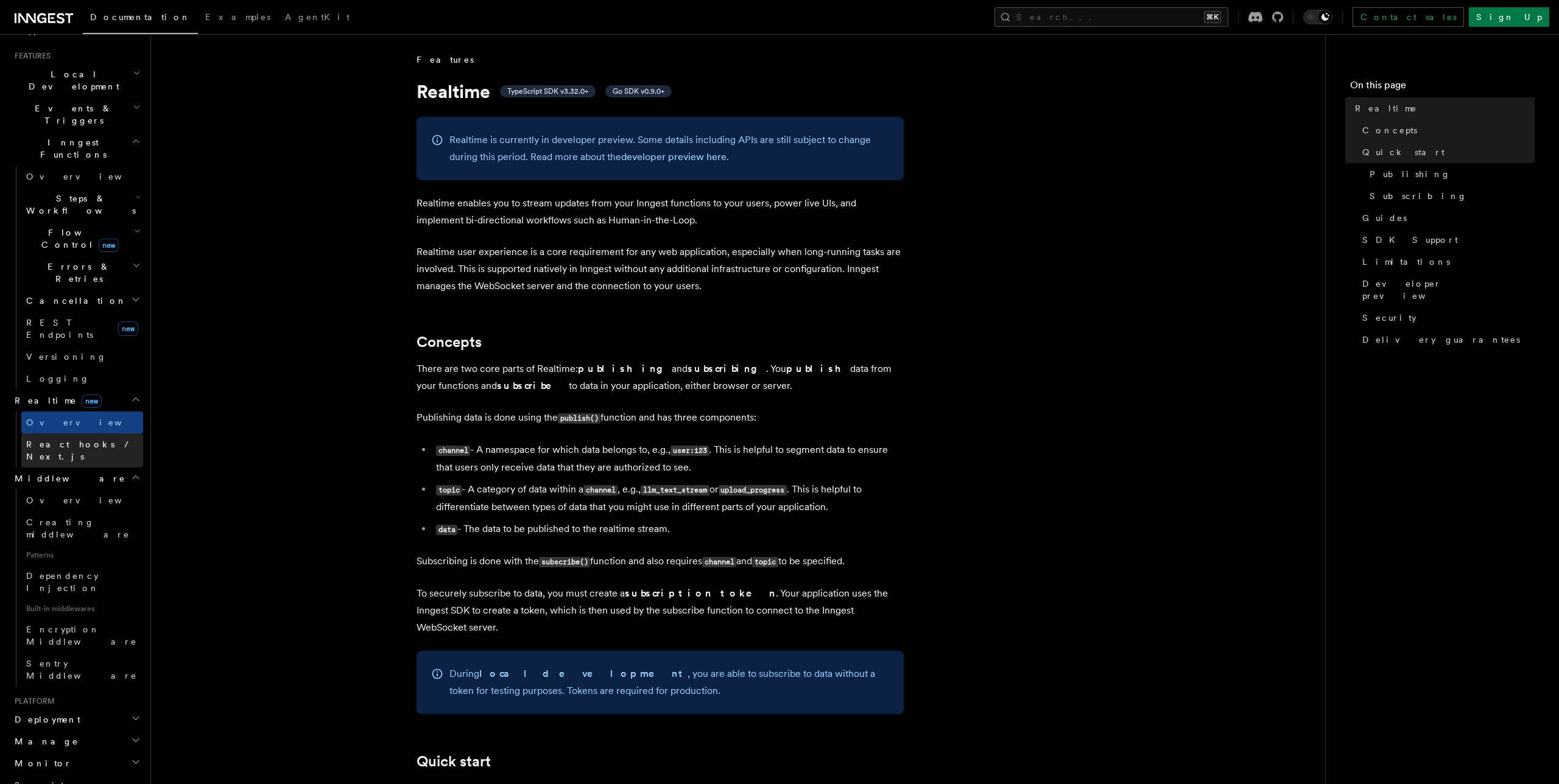
click at [91, 439] on span "React hooks / Next.js" at bounding box center [80, 450] width 108 height 22
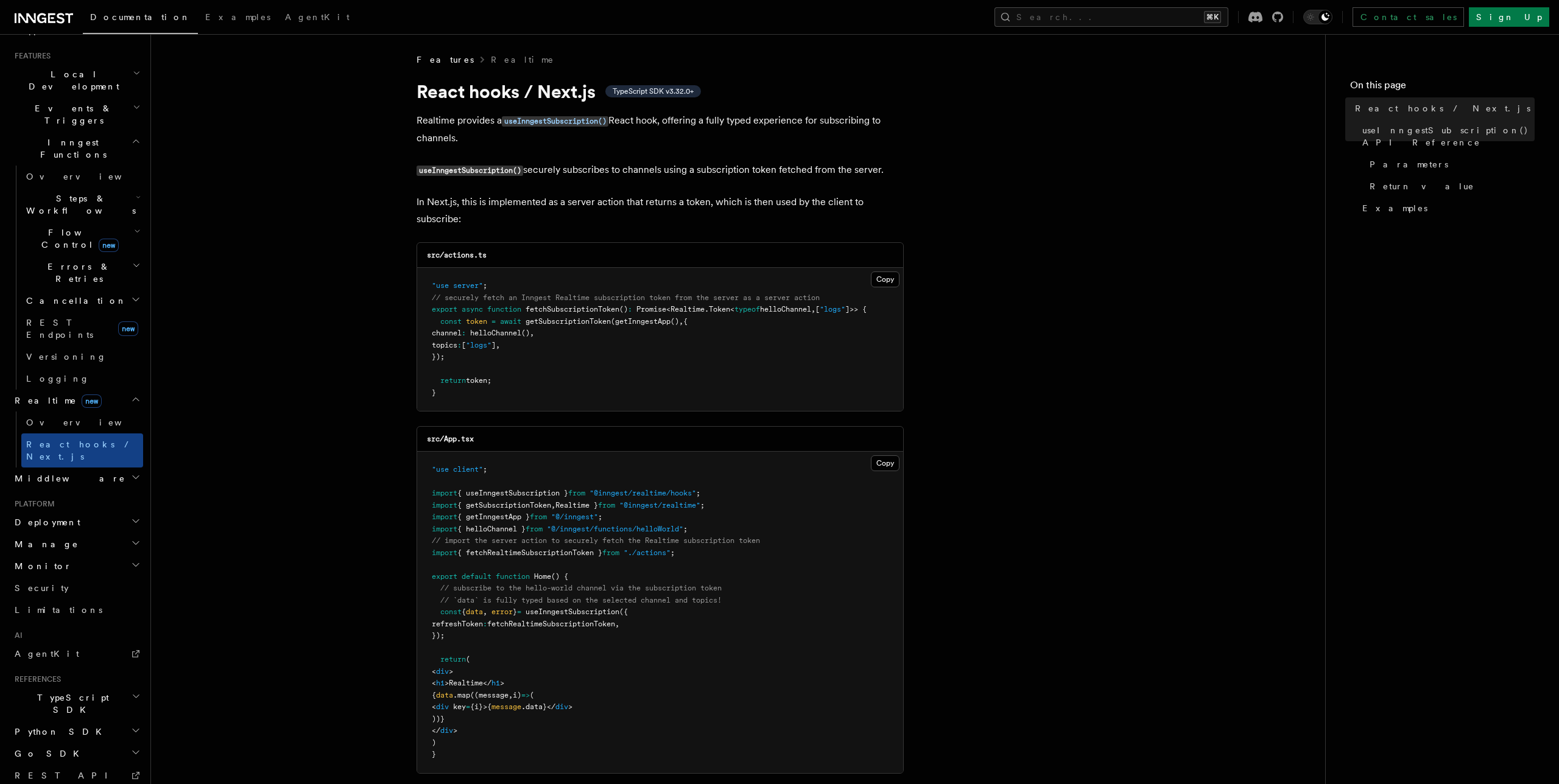
scroll to position [17, 0]
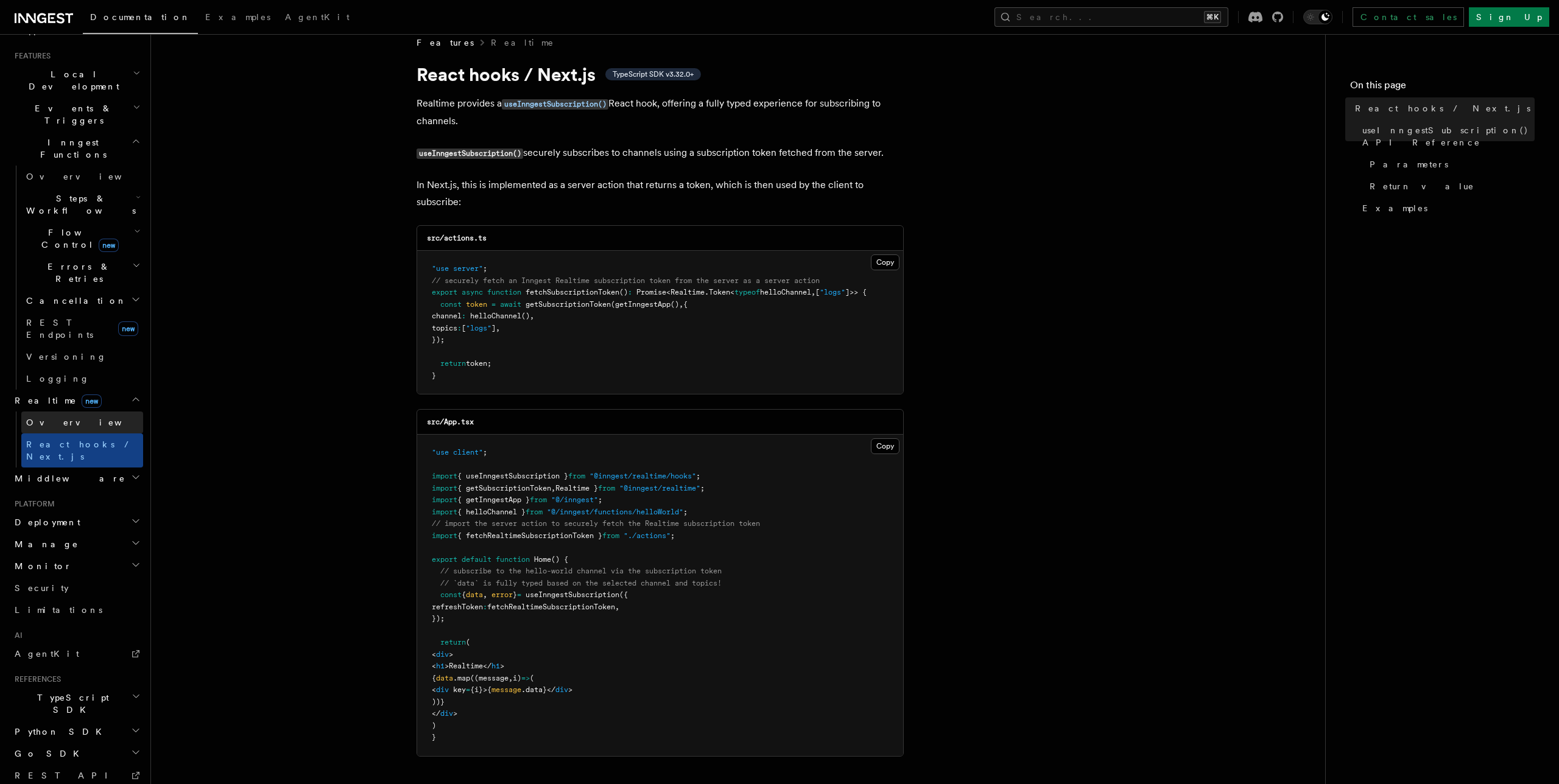
click at [37, 412] on link "Overview" at bounding box center [82, 423] width 122 height 22
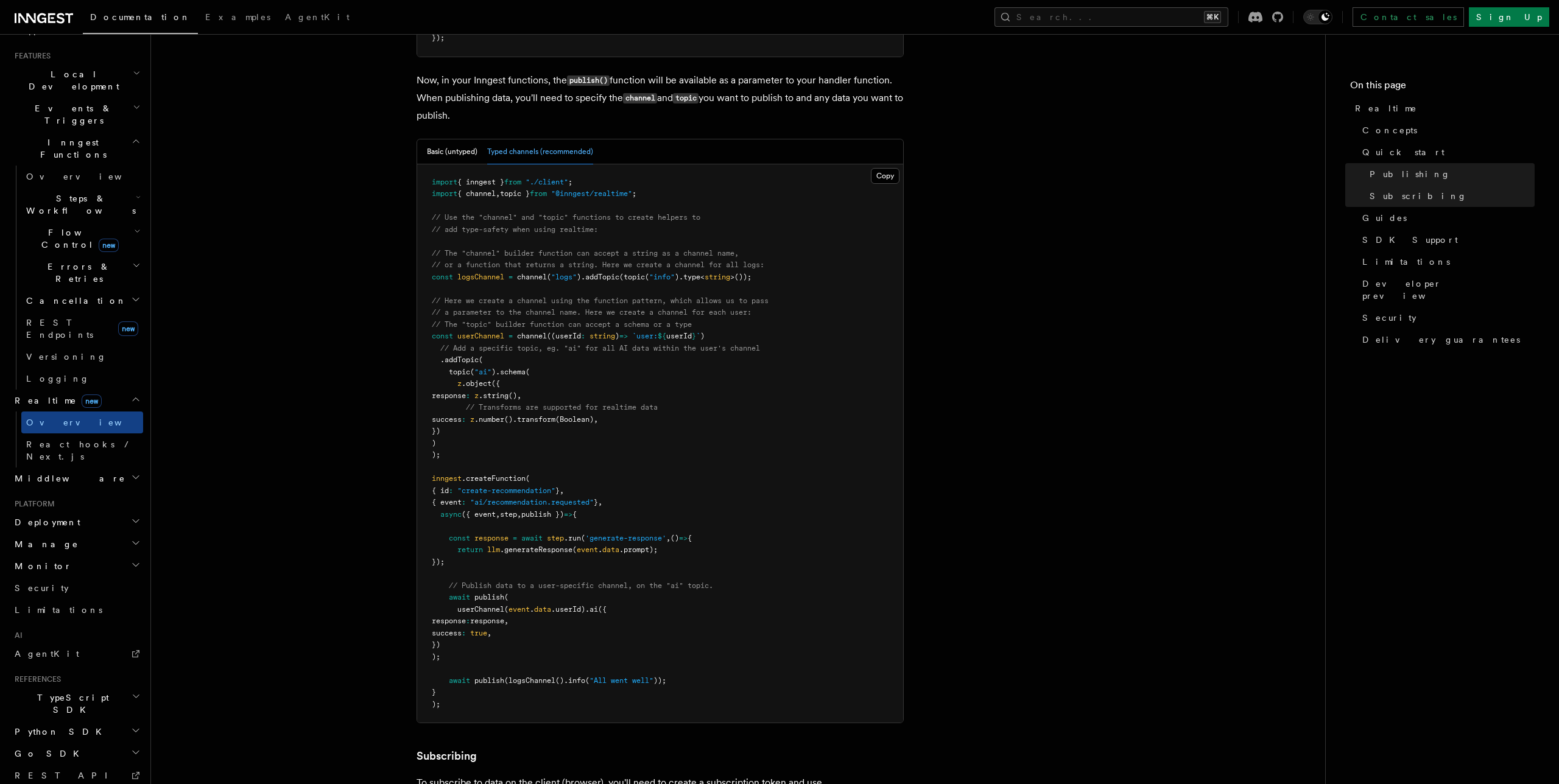
scroll to position [1169, 0]
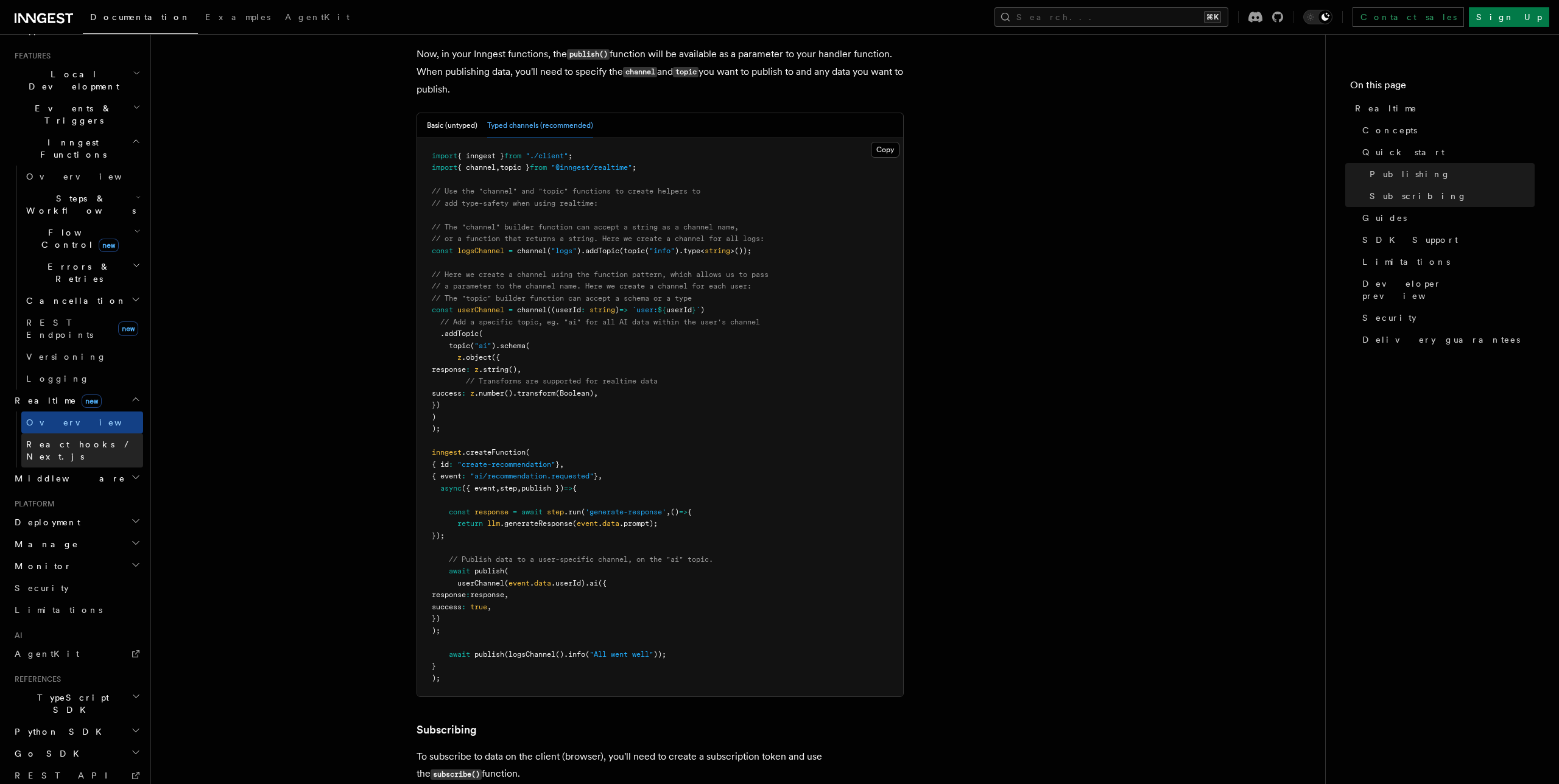
click at [98, 439] on span "React hooks / Next.js" at bounding box center [80, 450] width 108 height 22
click at [61, 439] on span "React hooks / Next.js" at bounding box center [80, 450] width 108 height 22
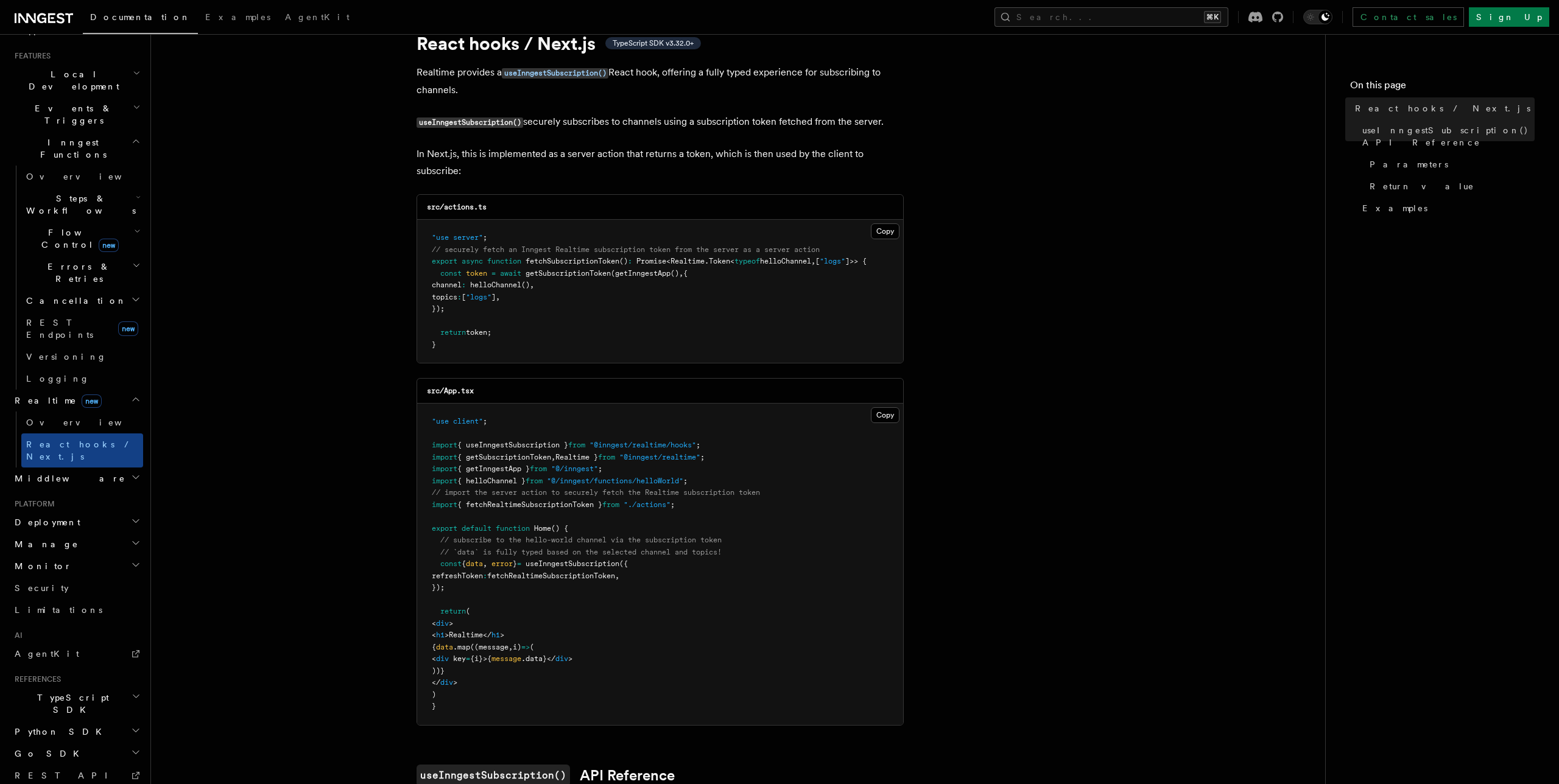
scroll to position [56, 0]
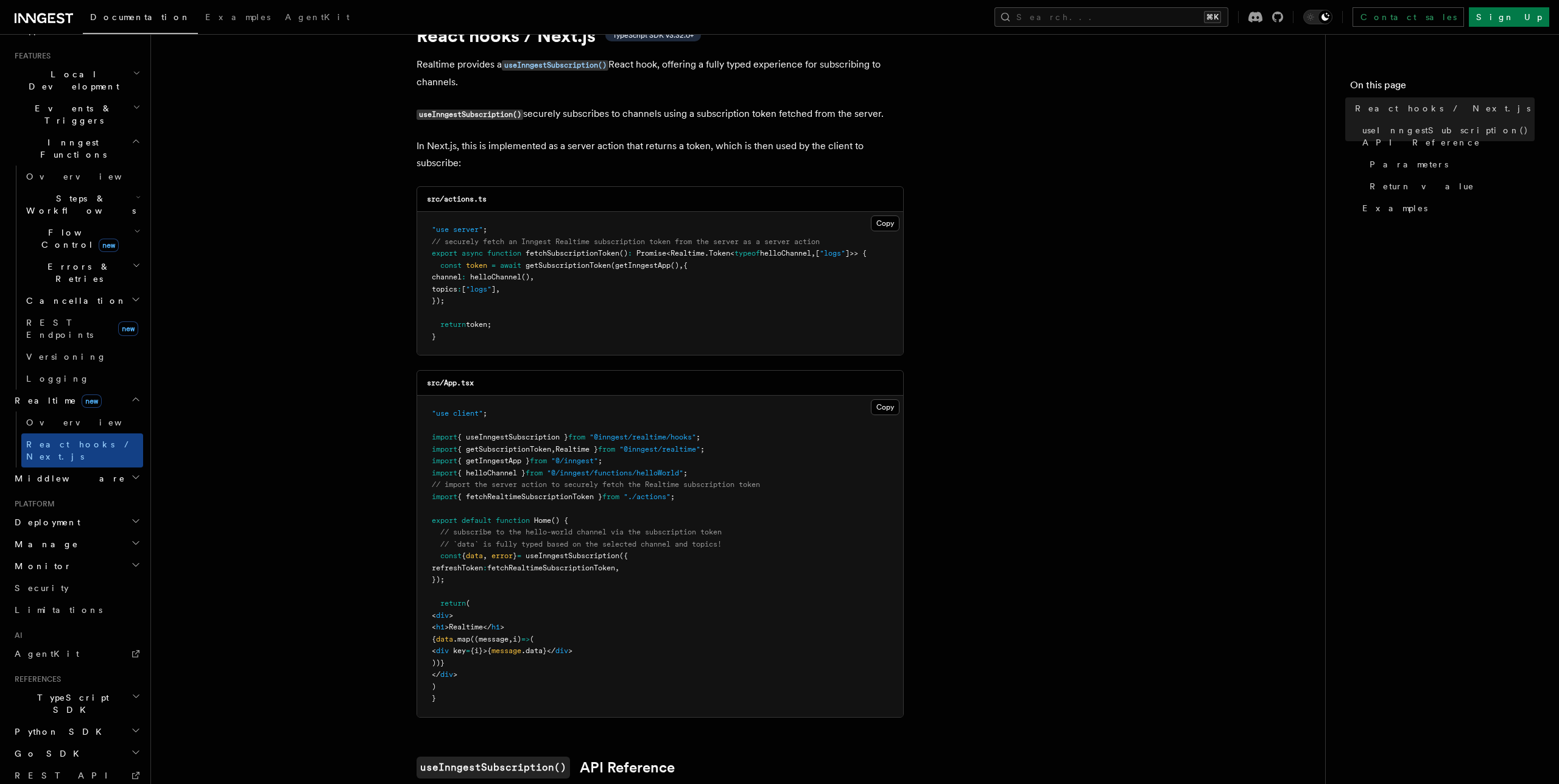
click at [521, 277] on span "helloChannel" at bounding box center [496, 277] width 51 height 9
click at [55, 418] on span "Overview" at bounding box center [89, 422] width 126 height 9
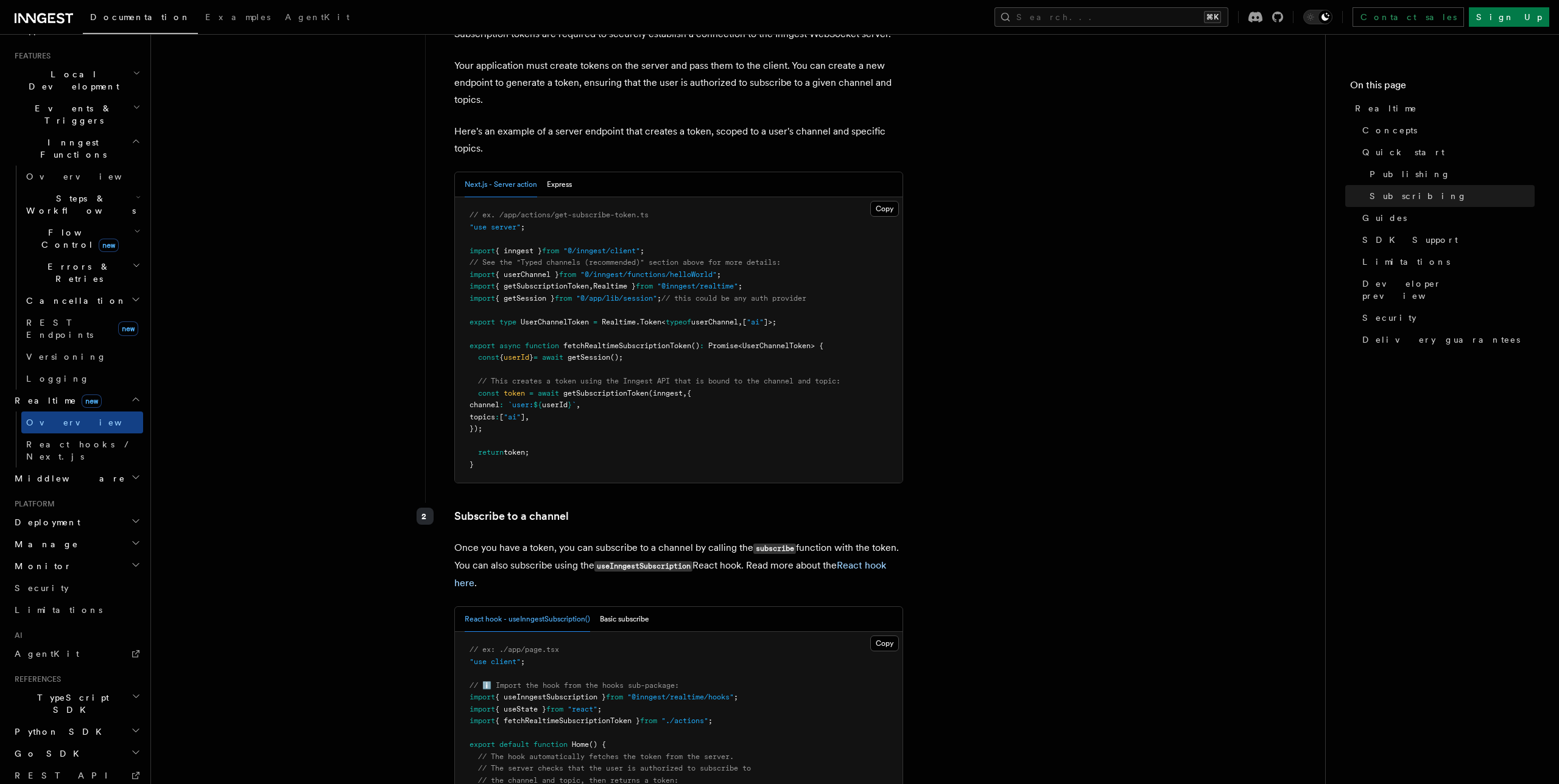
scroll to position [1983, 0]
click at [553, 177] on button "Express" at bounding box center [559, 189] width 25 height 25
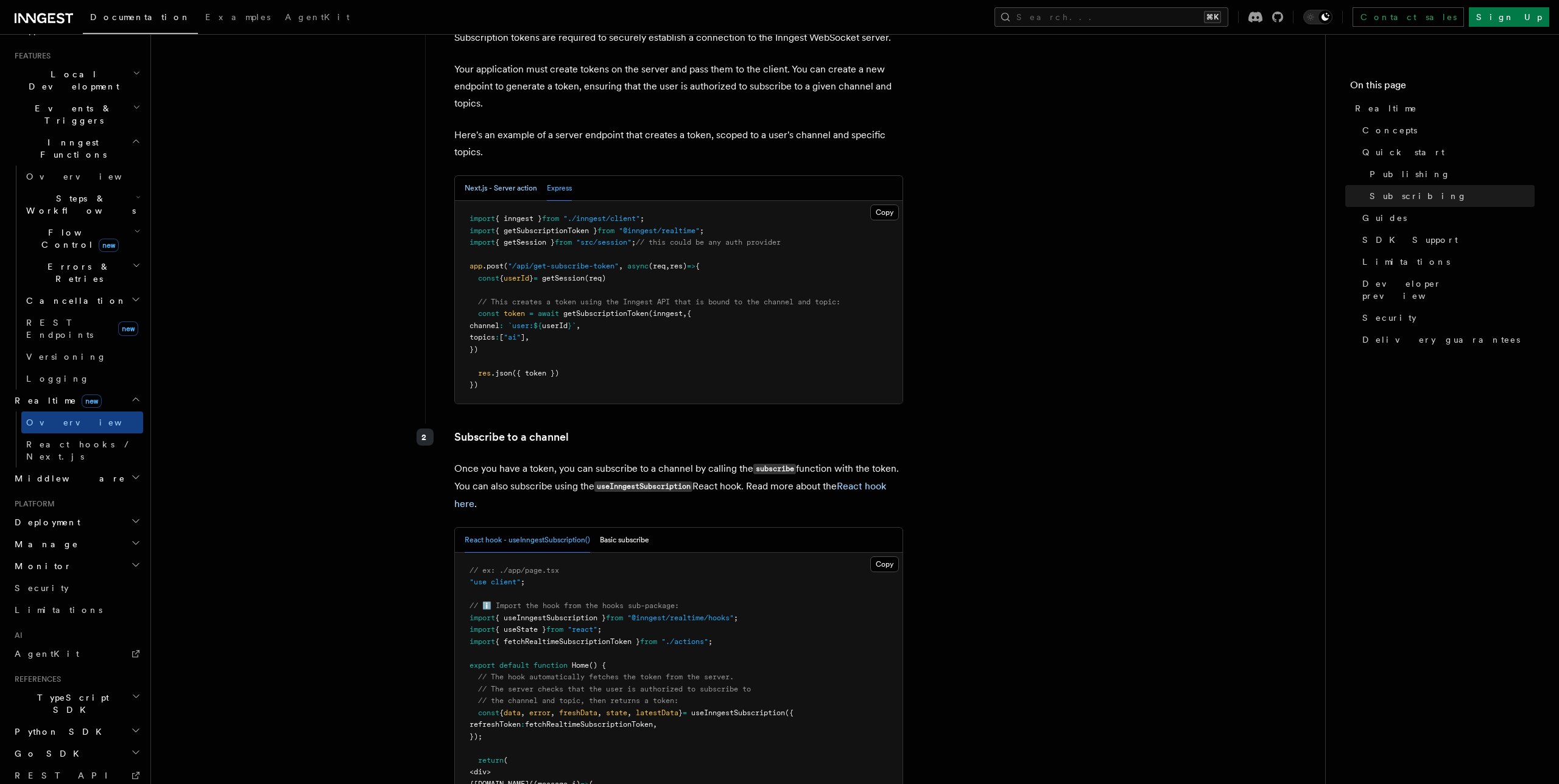
click at [514, 177] on button "Next.js - Server action" at bounding box center [501, 189] width 72 height 25
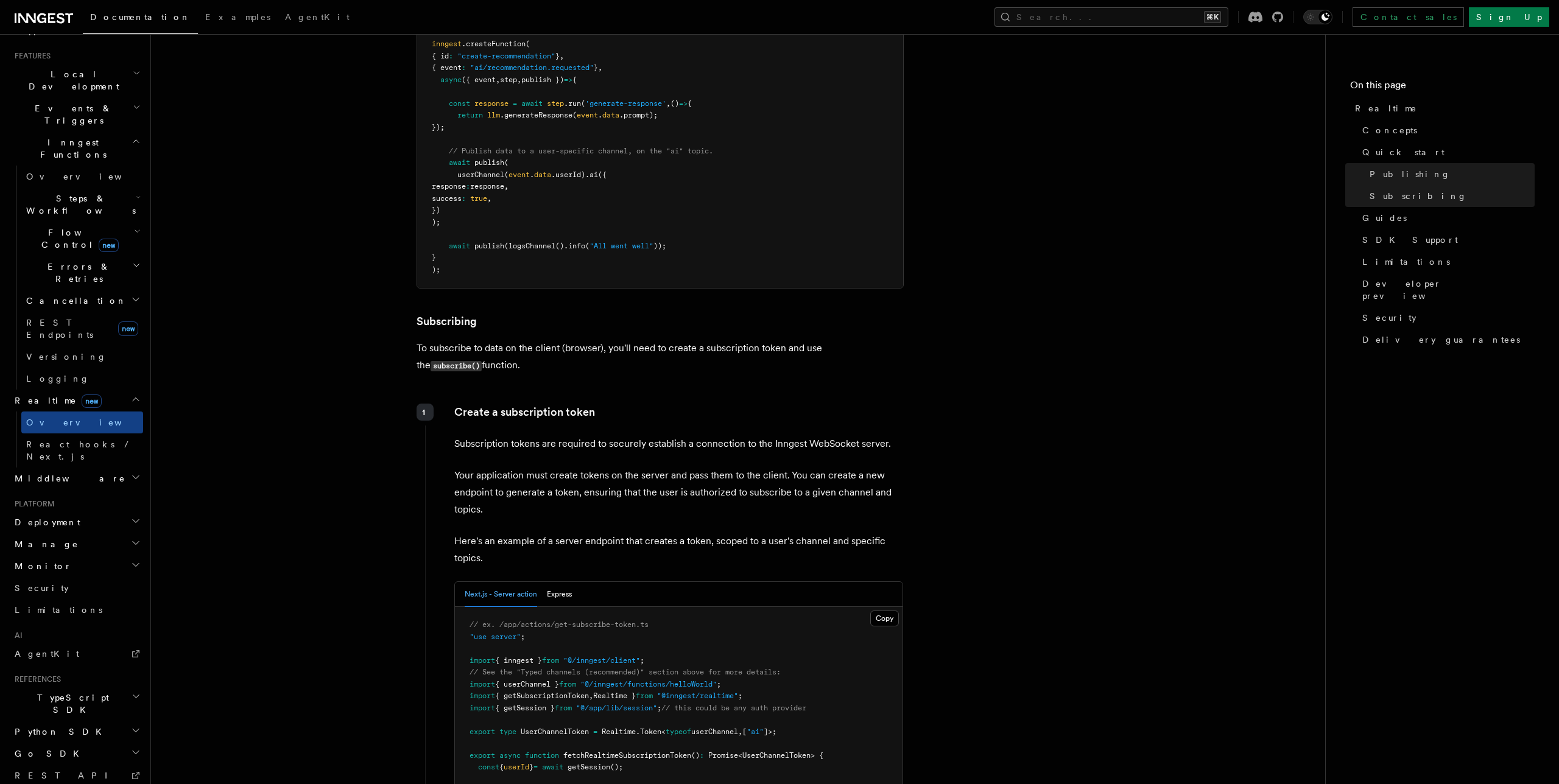
scroll to position [1601, 0]
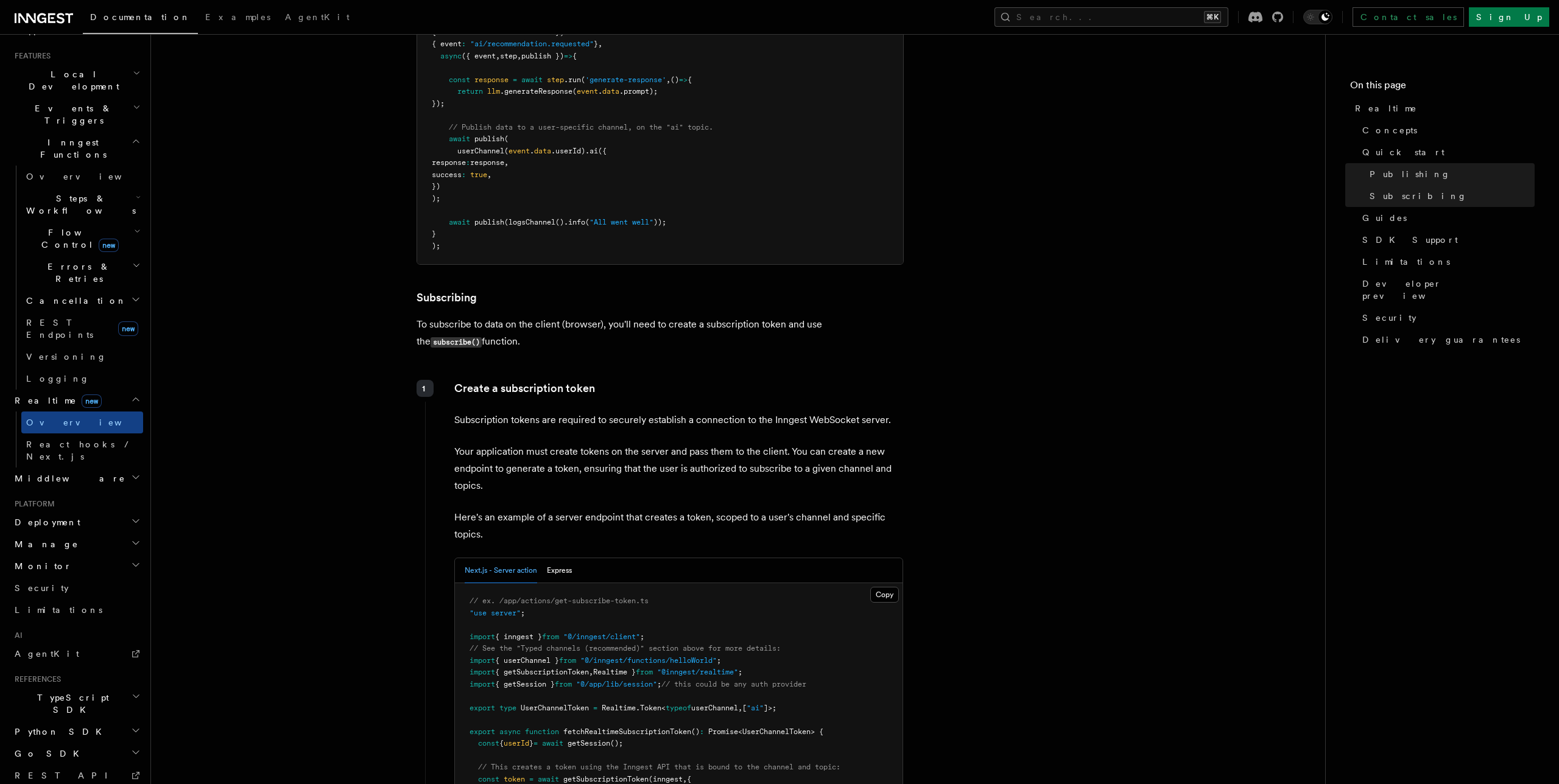
click at [68, 468] on h2 "Middleware" at bounding box center [76, 478] width 134 height 22
click at [61, 496] on span "Overview" at bounding box center [89, 500] width 126 height 9
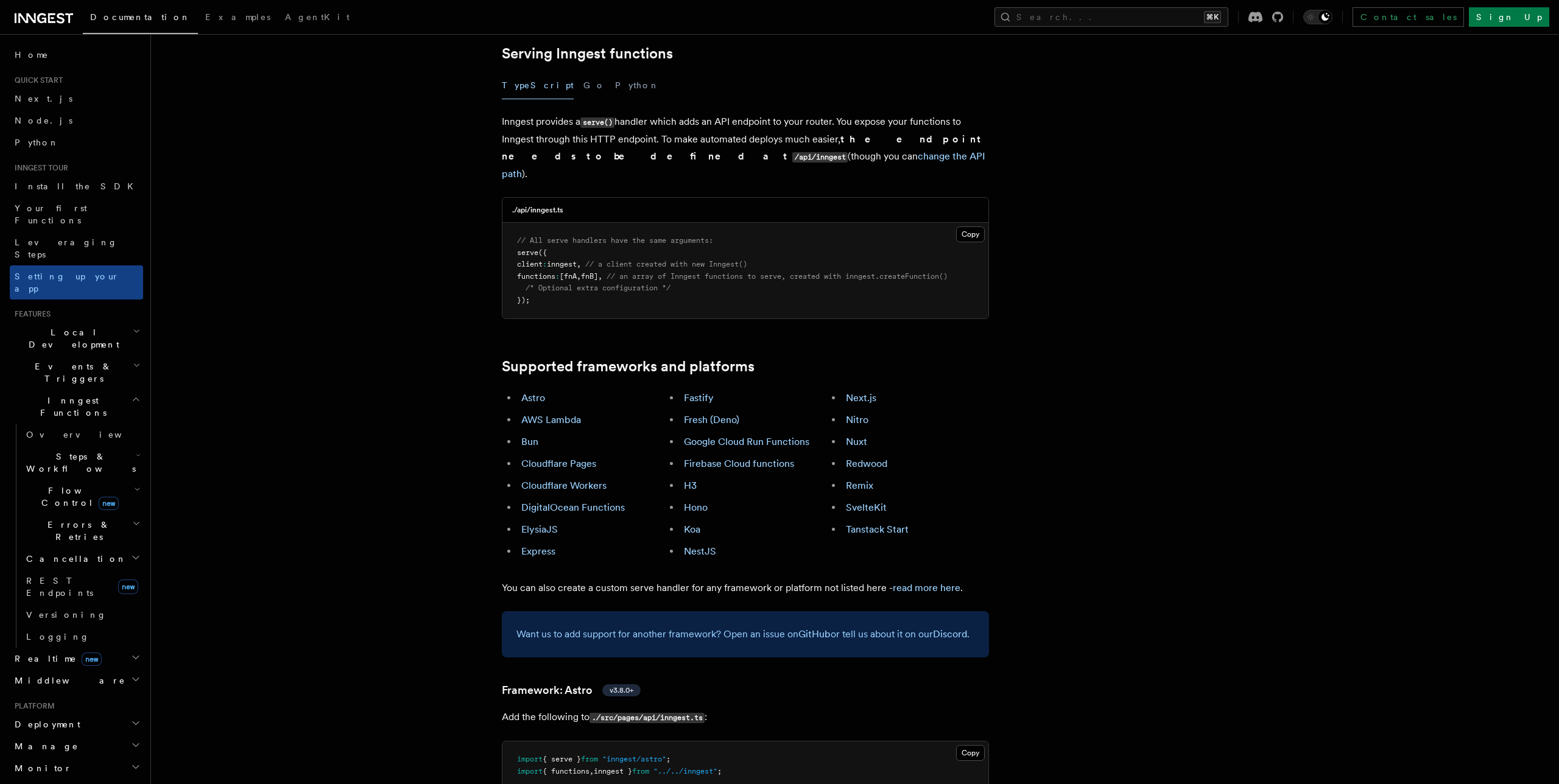
scroll to position [453, 0]
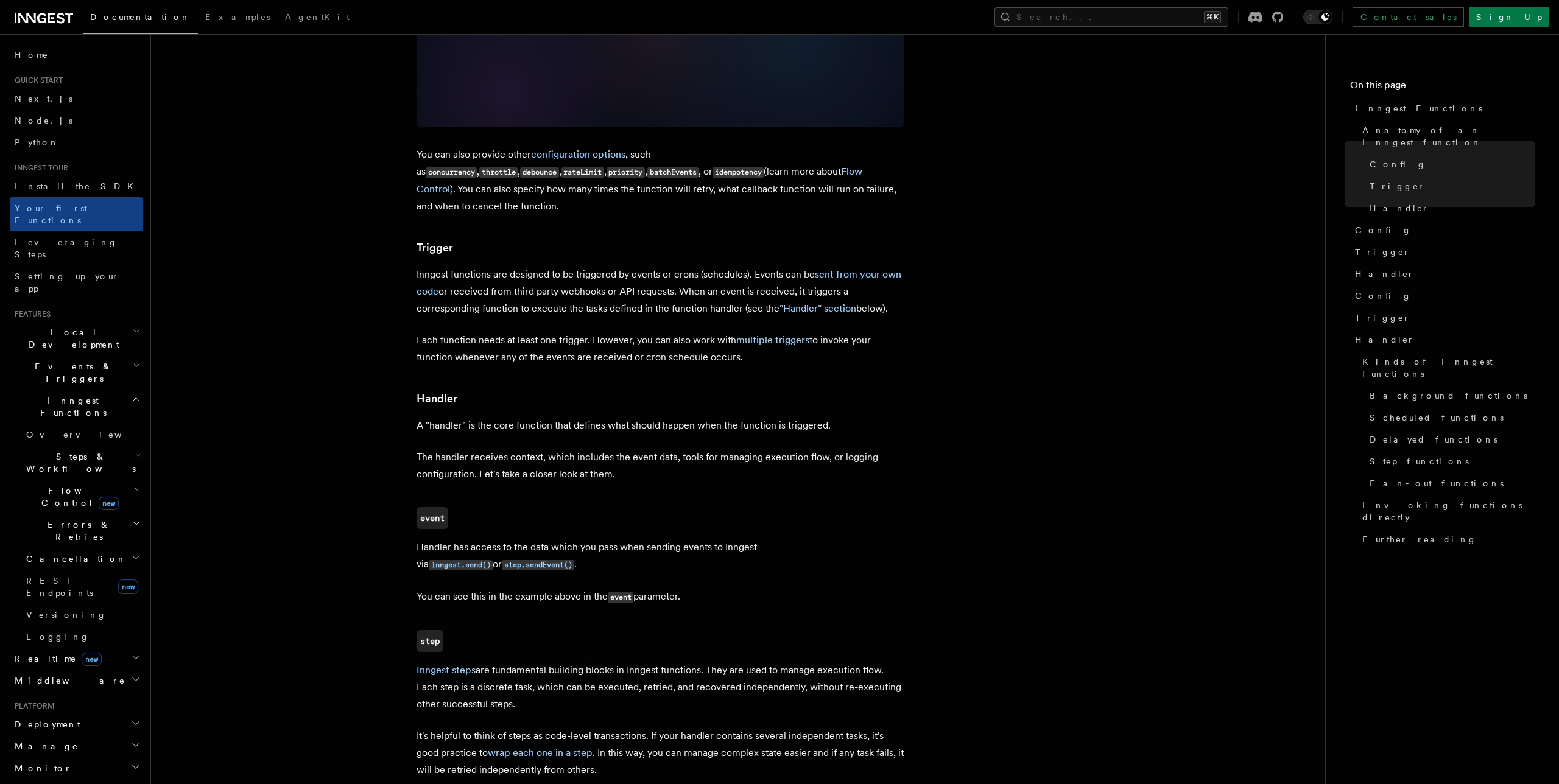
scroll to position [1074, 0]
click at [770, 332] on link "multiple triggers" at bounding box center [773, 337] width 73 height 12
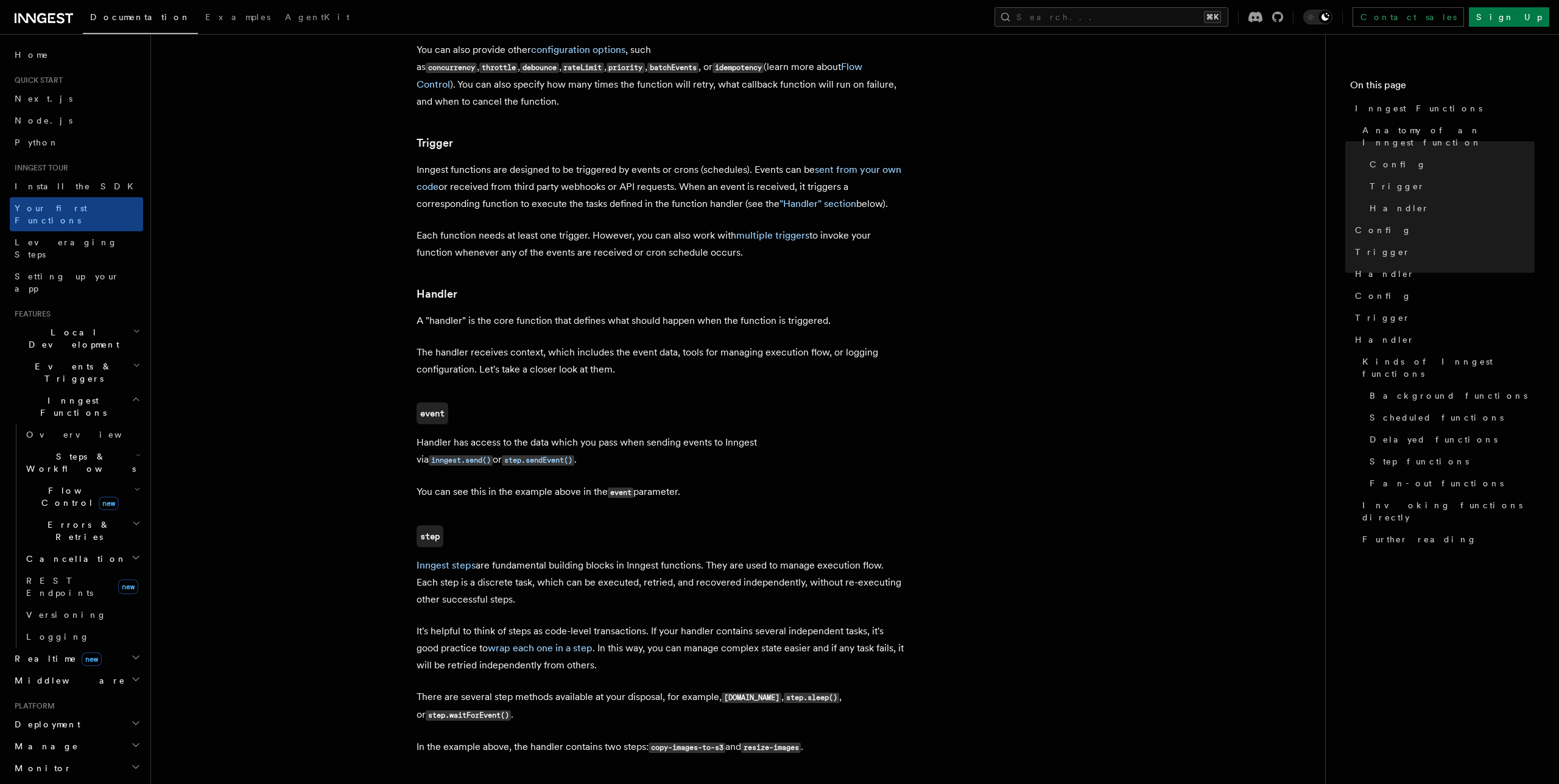
scroll to position [1270, 0]
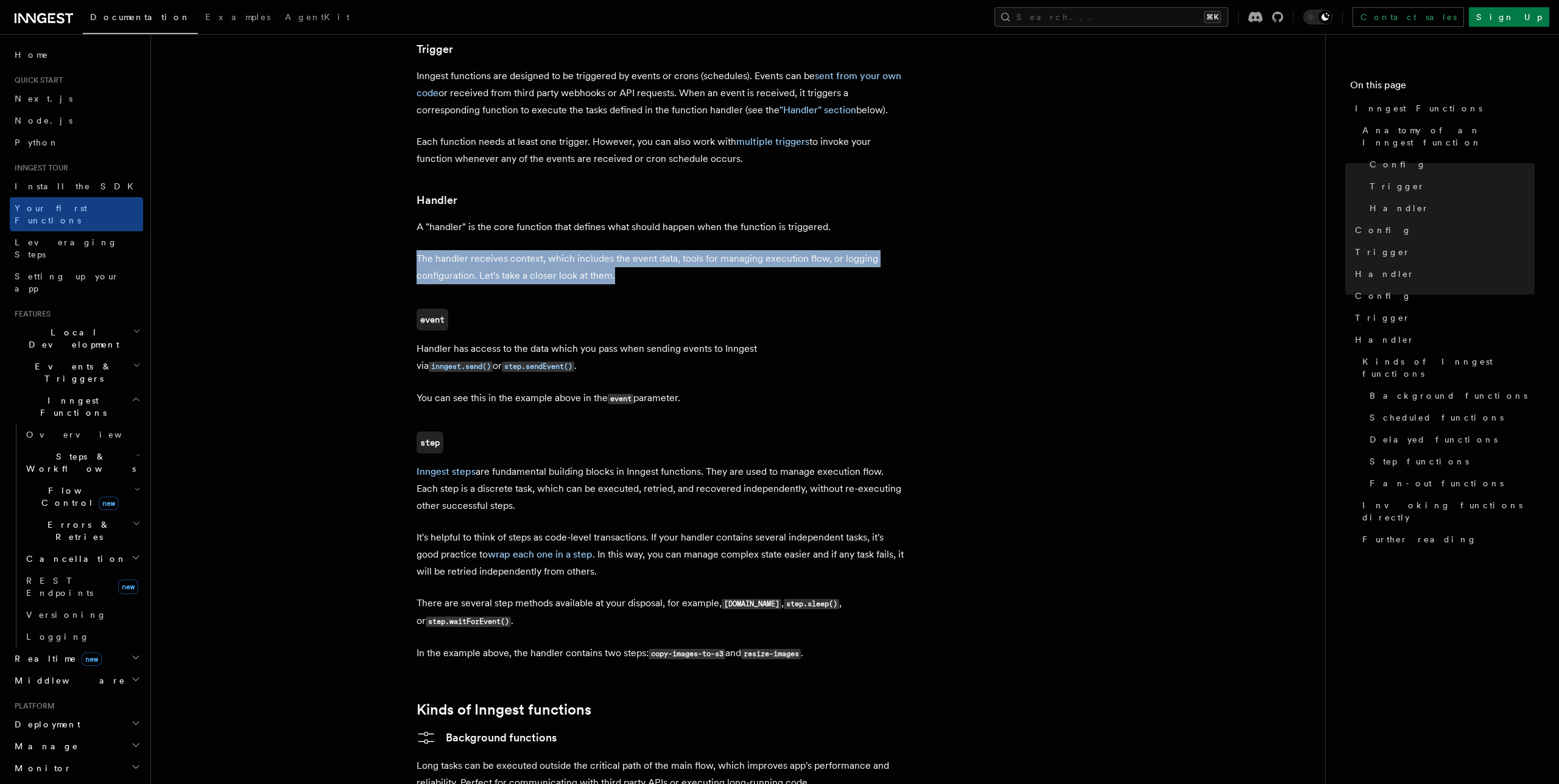
drag, startPoint x: 409, startPoint y: 211, endPoint x: 721, endPoint y: 232, distance: 312.7
click at [721, 232] on article "Inngest tour Inngest Functions Inngest functions enable developers to run relia…" at bounding box center [738, 274] width 1135 height 2981
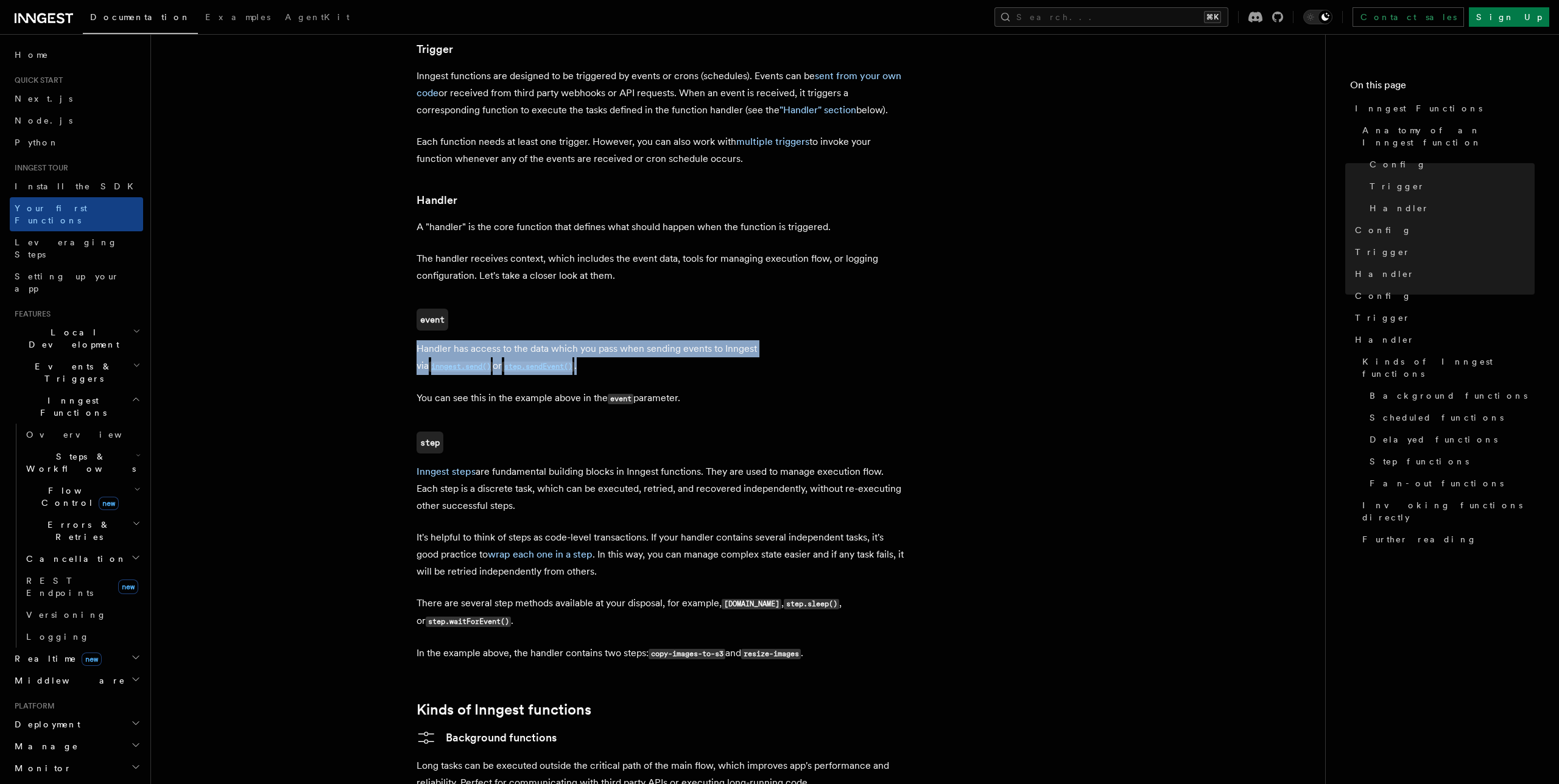
drag, startPoint x: 416, startPoint y: 300, endPoint x: 607, endPoint y: 313, distance: 191.4
click at [607, 313] on article "Inngest tour Inngest Functions Inngest functions enable developers to run relia…" at bounding box center [738, 274] width 1135 height 2981
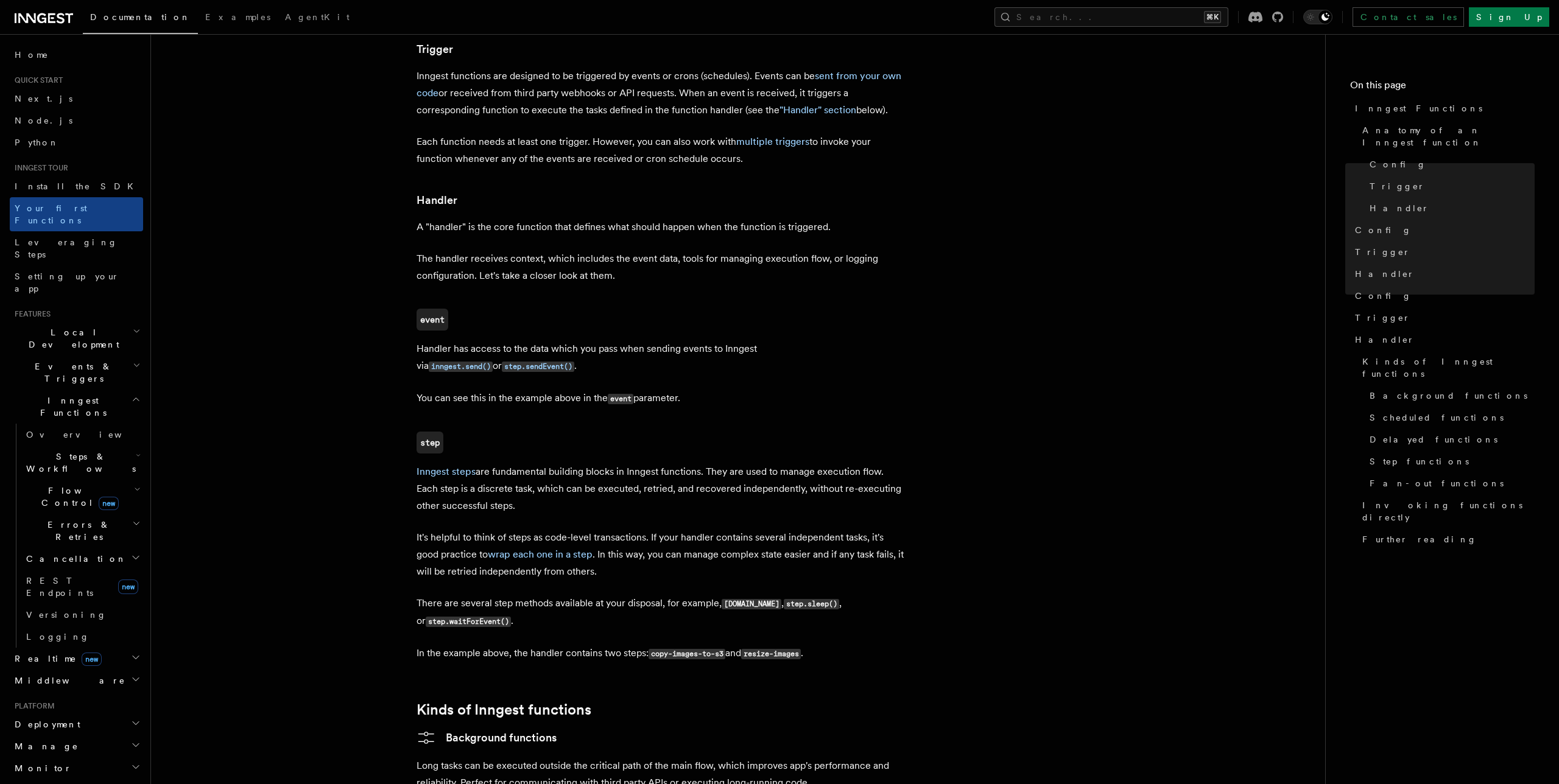
click at [597, 330] on article "Inngest tour Inngest Functions Inngest functions enable developers to run relia…" at bounding box center [738, 274] width 1135 height 2981
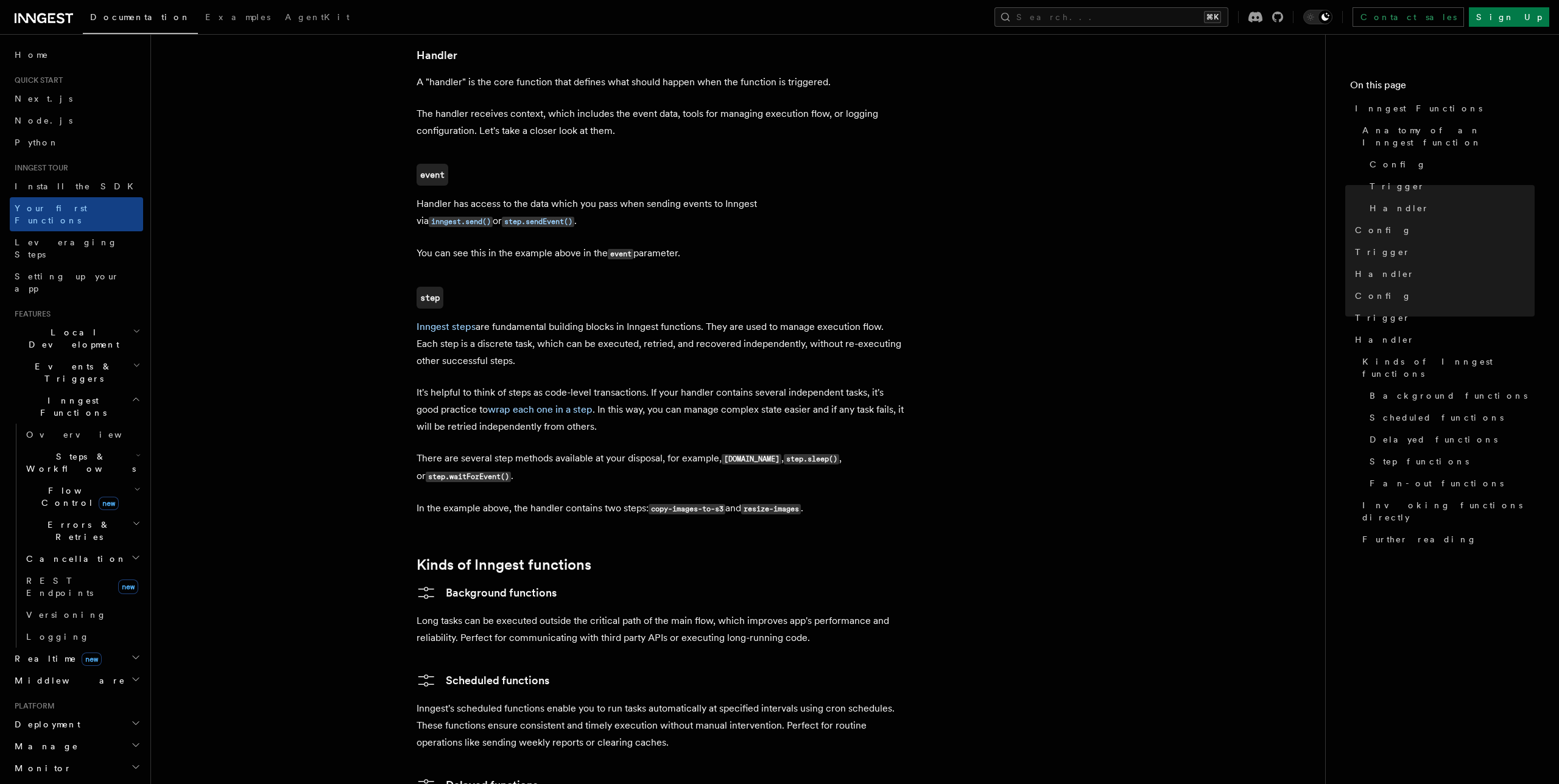
scroll to position [1398, 0]
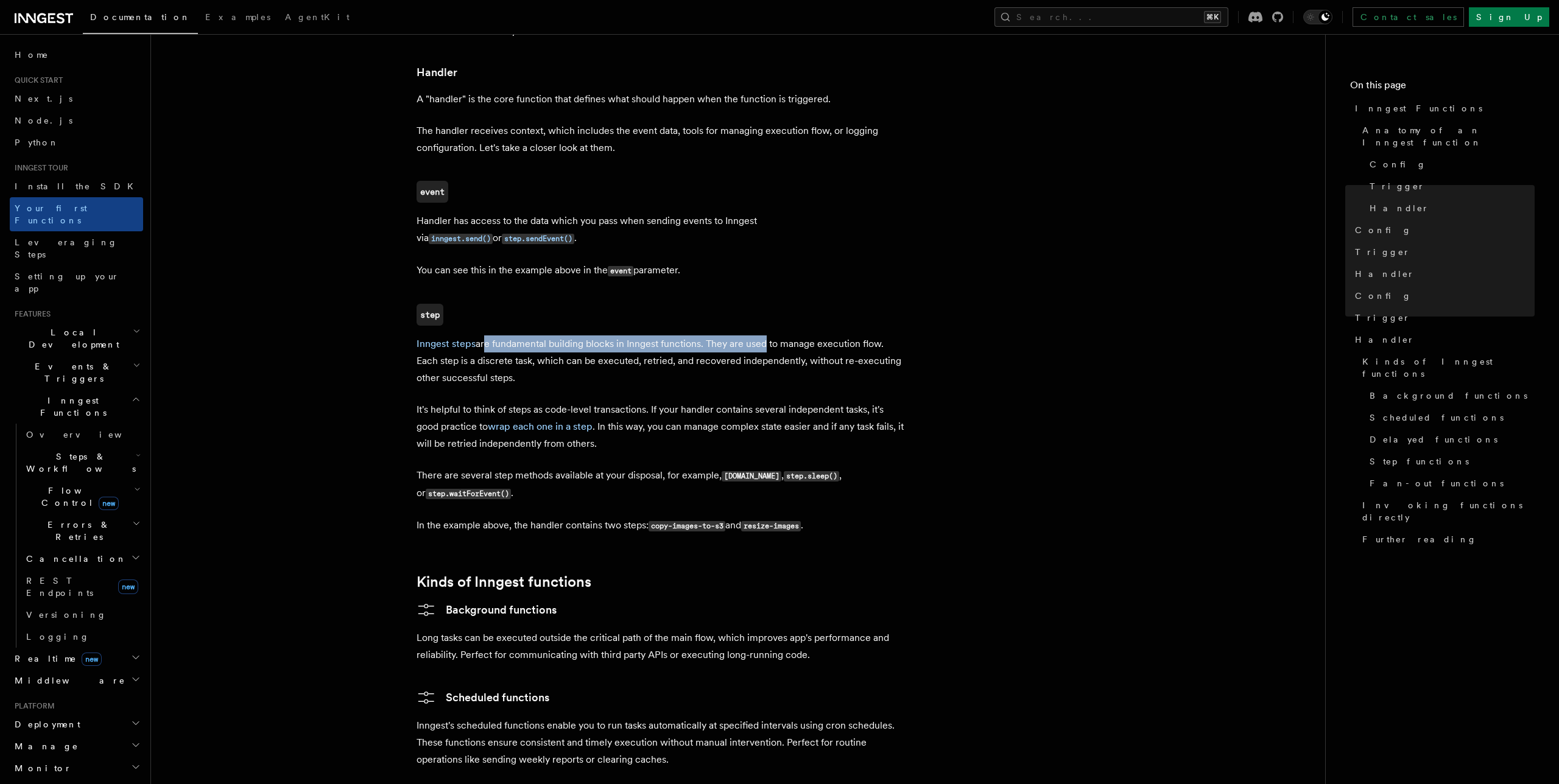
drag, startPoint x: 482, startPoint y: 297, endPoint x: 760, endPoint y: 289, distance: 278.1
click at [760, 335] on p "Inngest steps are fundamental building blocks in Inngest functions. They are us…" at bounding box center [660, 361] width 487 height 51
drag, startPoint x: 734, startPoint y: 290, endPoint x: 876, endPoint y: 296, distance: 142.1
click at [893, 335] on p "Inngest steps are fundamental building blocks in Inngest functions. They are us…" at bounding box center [660, 361] width 487 height 51
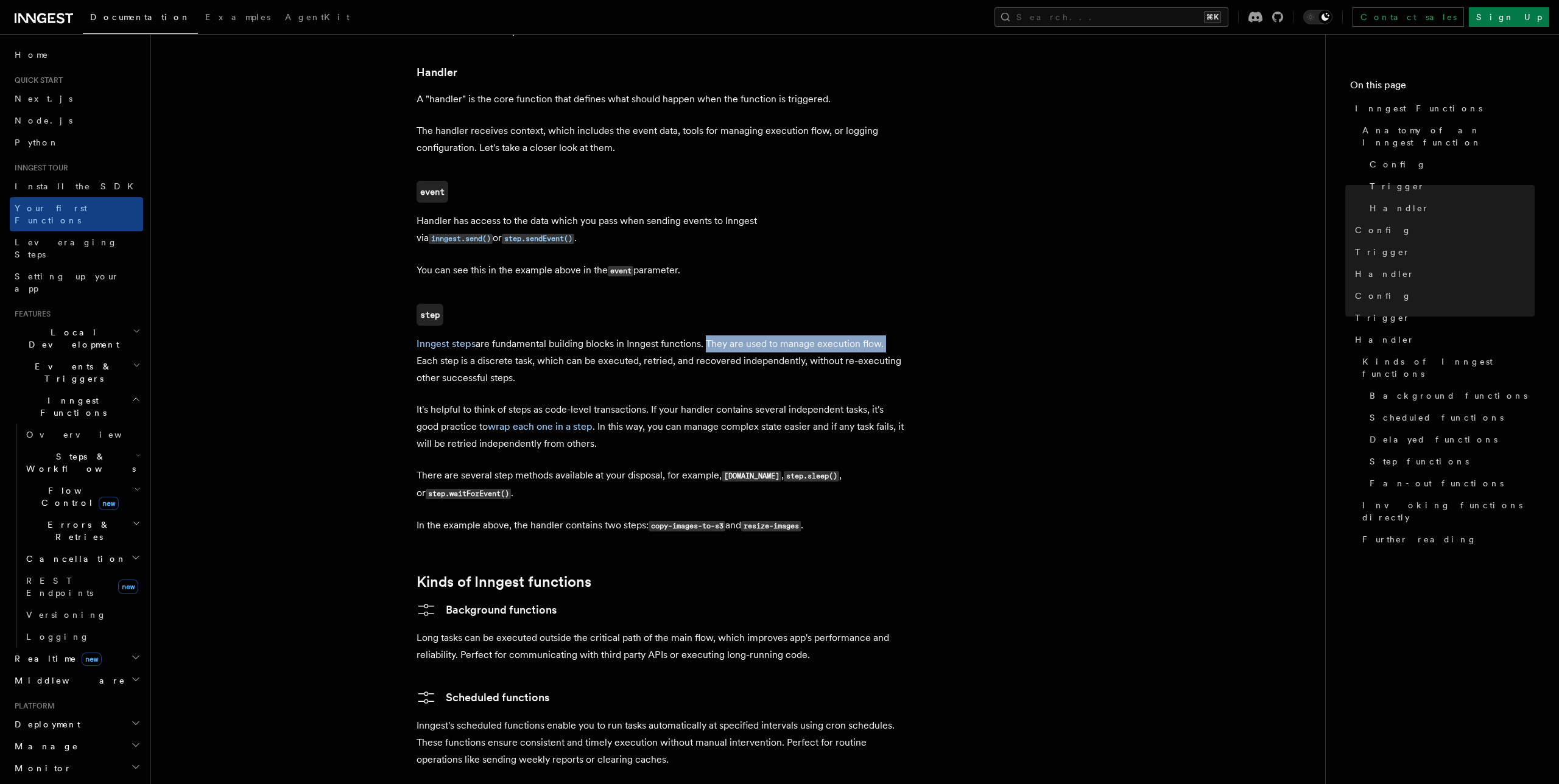
drag, startPoint x: 416, startPoint y: 313, endPoint x: 753, endPoint y: 336, distance: 337.8
click at [753, 336] on p "Inngest steps are fundamental building blocks in Inngest functions. They are us…" at bounding box center [660, 361] width 487 height 51
drag, startPoint x: 416, startPoint y: 362, endPoint x: 514, endPoint y: 362, distance: 98.0
click at [514, 362] on article "Inngest tour Inngest Functions Inngest functions enable developers to run relia…" at bounding box center [738, 146] width 1135 height 2981
click at [584, 401] on p "It's helpful to think of steps as code-level transactions. If your handler cont…" at bounding box center [660, 426] width 487 height 51
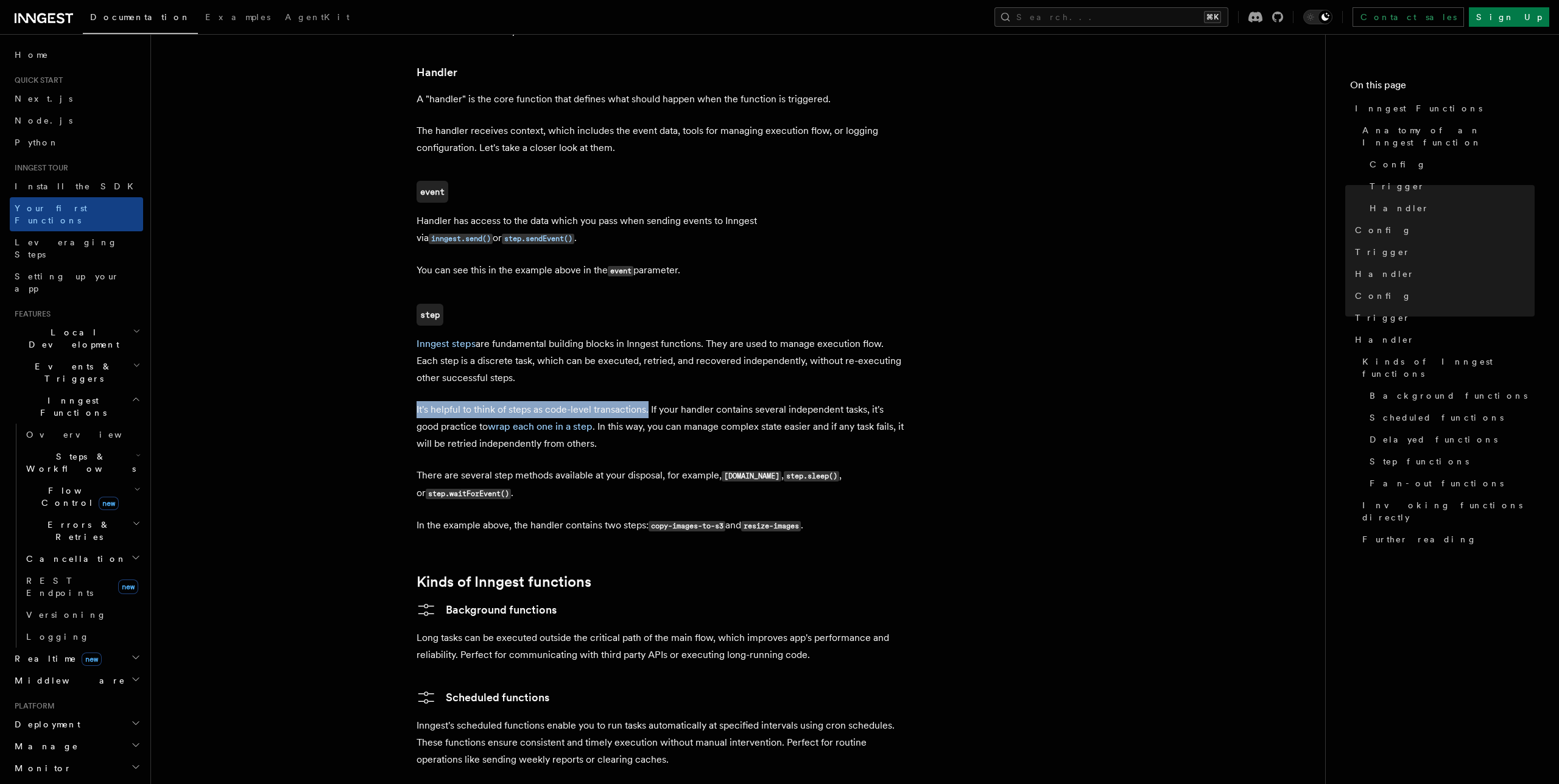
drag, startPoint x: 399, startPoint y: 359, endPoint x: 648, endPoint y: 363, distance: 249.0
click at [648, 363] on article "Inngest tour Inngest Functions Inngest functions enable developers to run relia…" at bounding box center [738, 146] width 1135 height 2981
click at [648, 401] on p "It's helpful to think of steps as code-level transactions. If your handler cont…" at bounding box center [660, 426] width 487 height 51
drag, startPoint x: 653, startPoint y: 363, endPoint x: 885, endPoint y: 367, distance: 232.0
click at [885, 401] on p "It's helpful to think of steps as code-level transactions. If your handler cont…" at bounding box center [660, 426] width 487 height 51
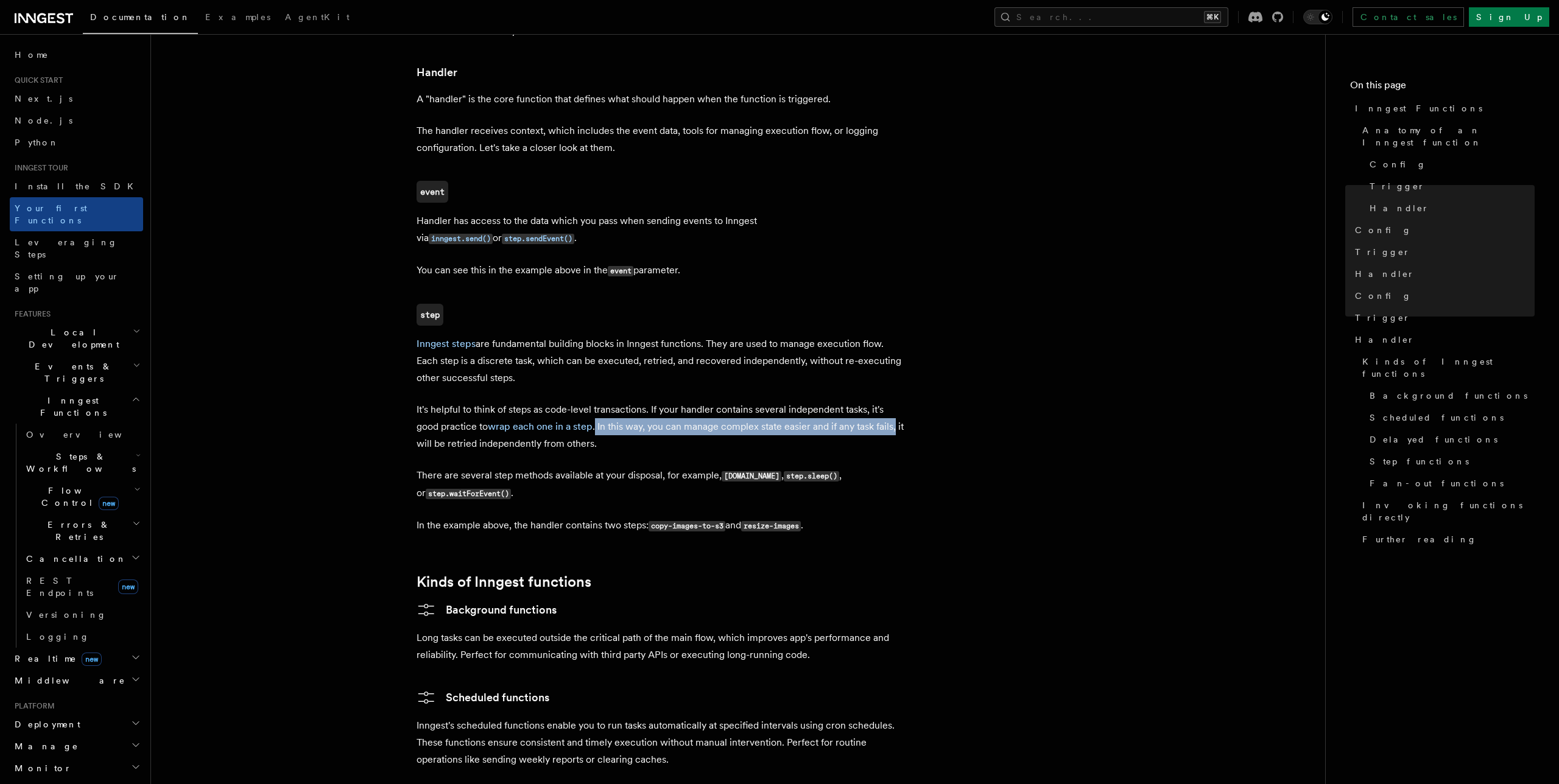
drag, startPoint x: 598, startPoint y: 375, endPoint x: 914, endPoint y: 377, distance: 316.0
click at [914, 377] on article "Inngest tour Inngest Functions Inngest functions enable developers to run relia…" at bounding box center [738, 146] width 1135 height 2981
drag, startPoint x: 414, startPoint y: 397, endPoint x: 646, endPoint y: 397, distance: 232.0
click at [646, 397] on article "Inngest tour Inngest Functions Inngest functions enable developers to run relia…" at bounding box center [738, 146] width 1135 height 2981
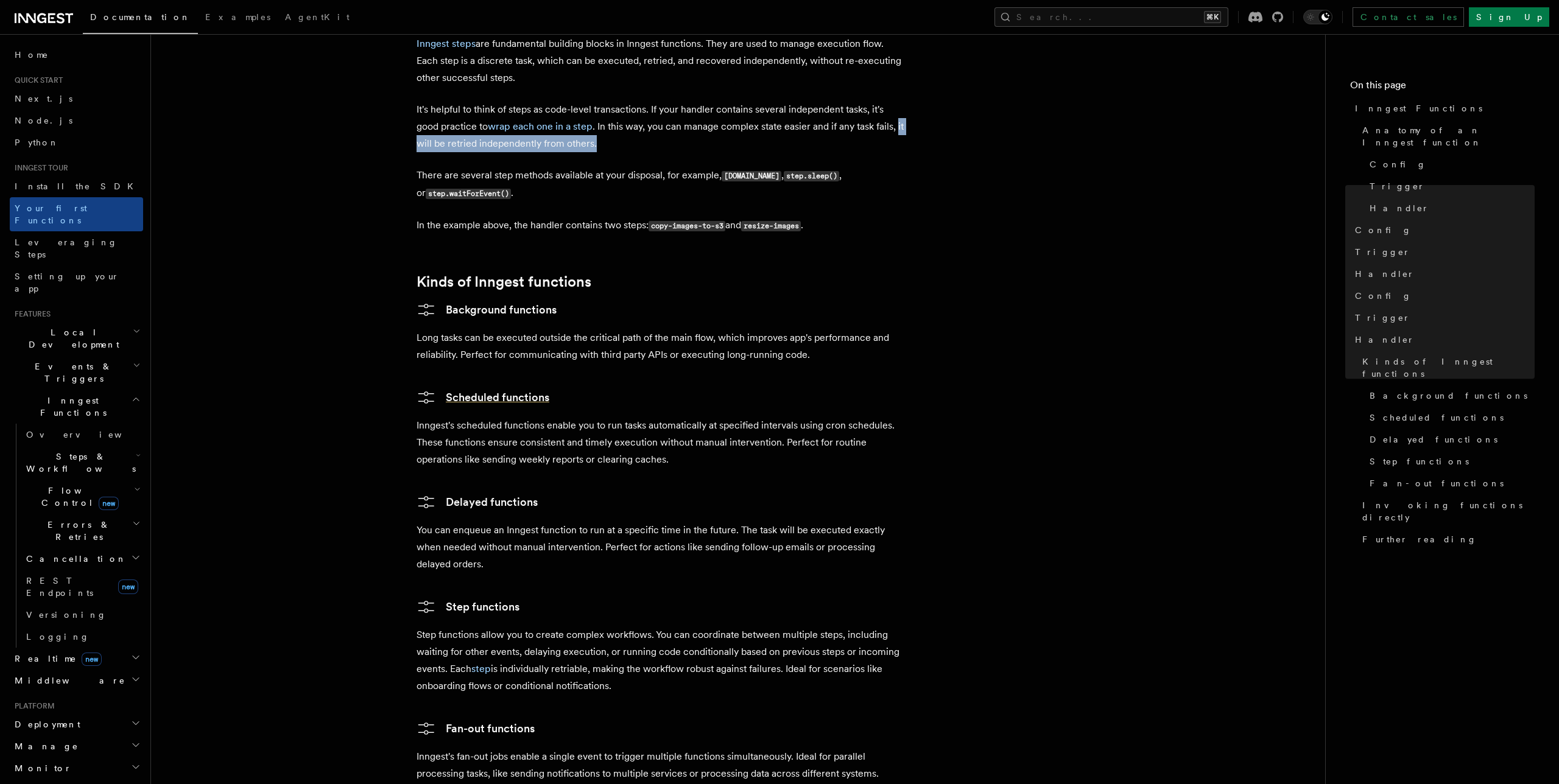
scroll to position [1700, 0]
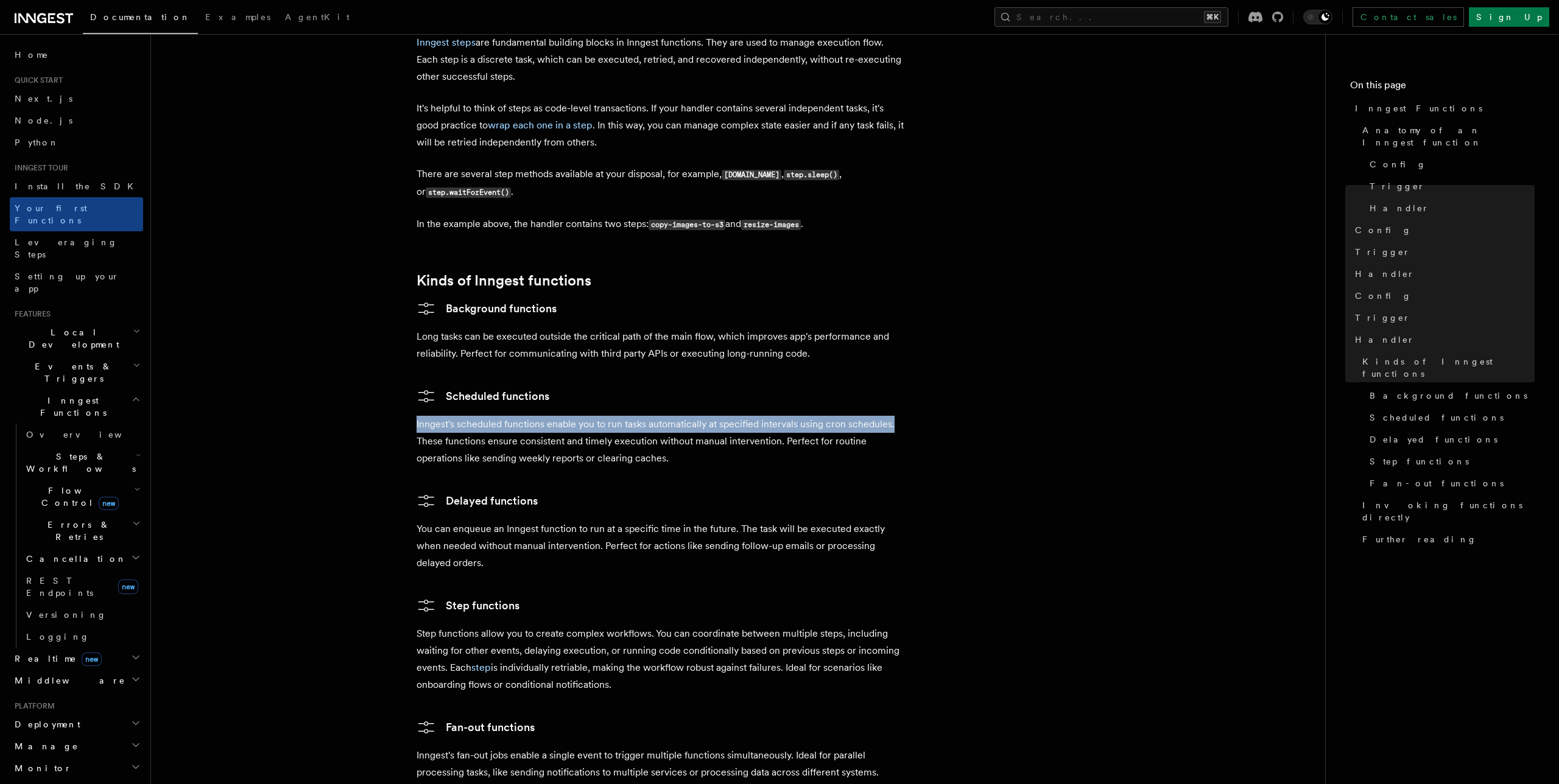
drag, startPoint x: 413, startPoint y: 379, endPoint x: 902, endPoint y: 374, distance: 489.0
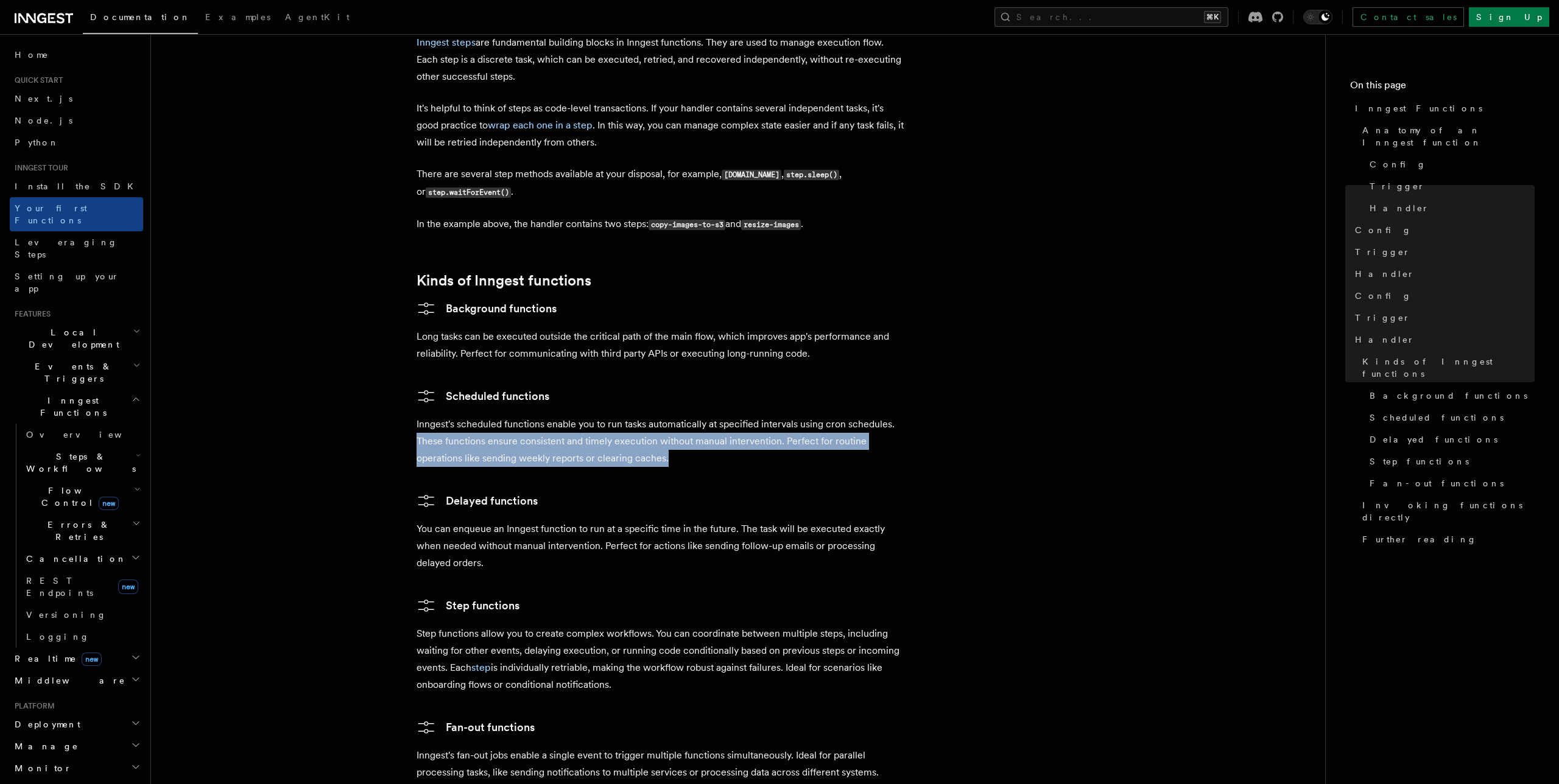
drag, startPoint x: 408, startPoint y: 400, endPoint x: 873, endPoint y: 408, distance: 465.1
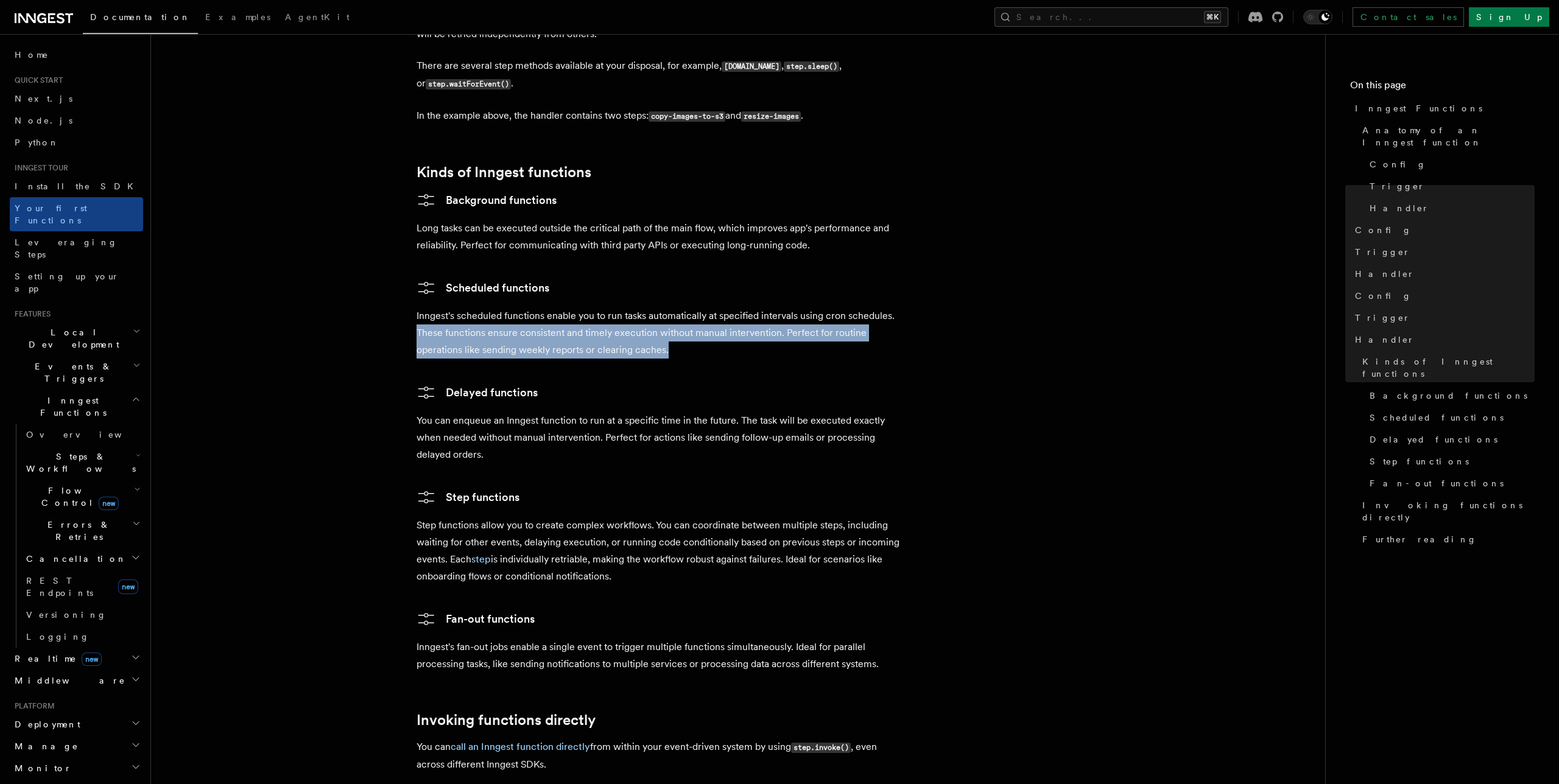
scroll to position [1814, 0]
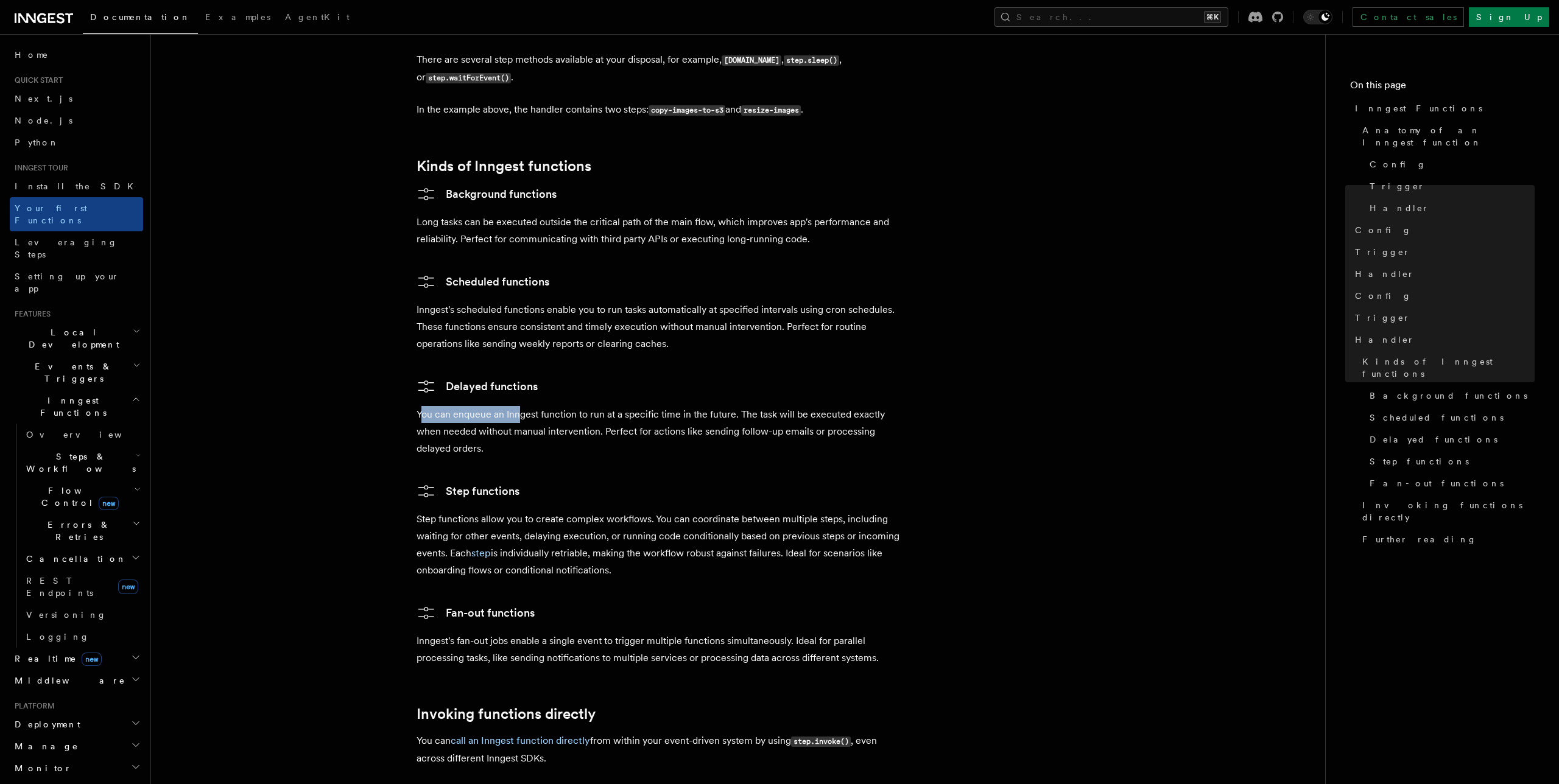
drag, startPoint x: 420, startPoint y: 366, endPoint x: 517, endPoint y: 366, distance: 97.0
click at [517, 406] on p "You can enqueue an Inngest function to run at a specific time in the future. Th…" at bounding box center [660, 431] width 487 height 51
click at [433, 408] on p "You can enqueue an Inngest function to run at a specific time in the future. Th…" at bounding box center [660, 431] width 487 height 51
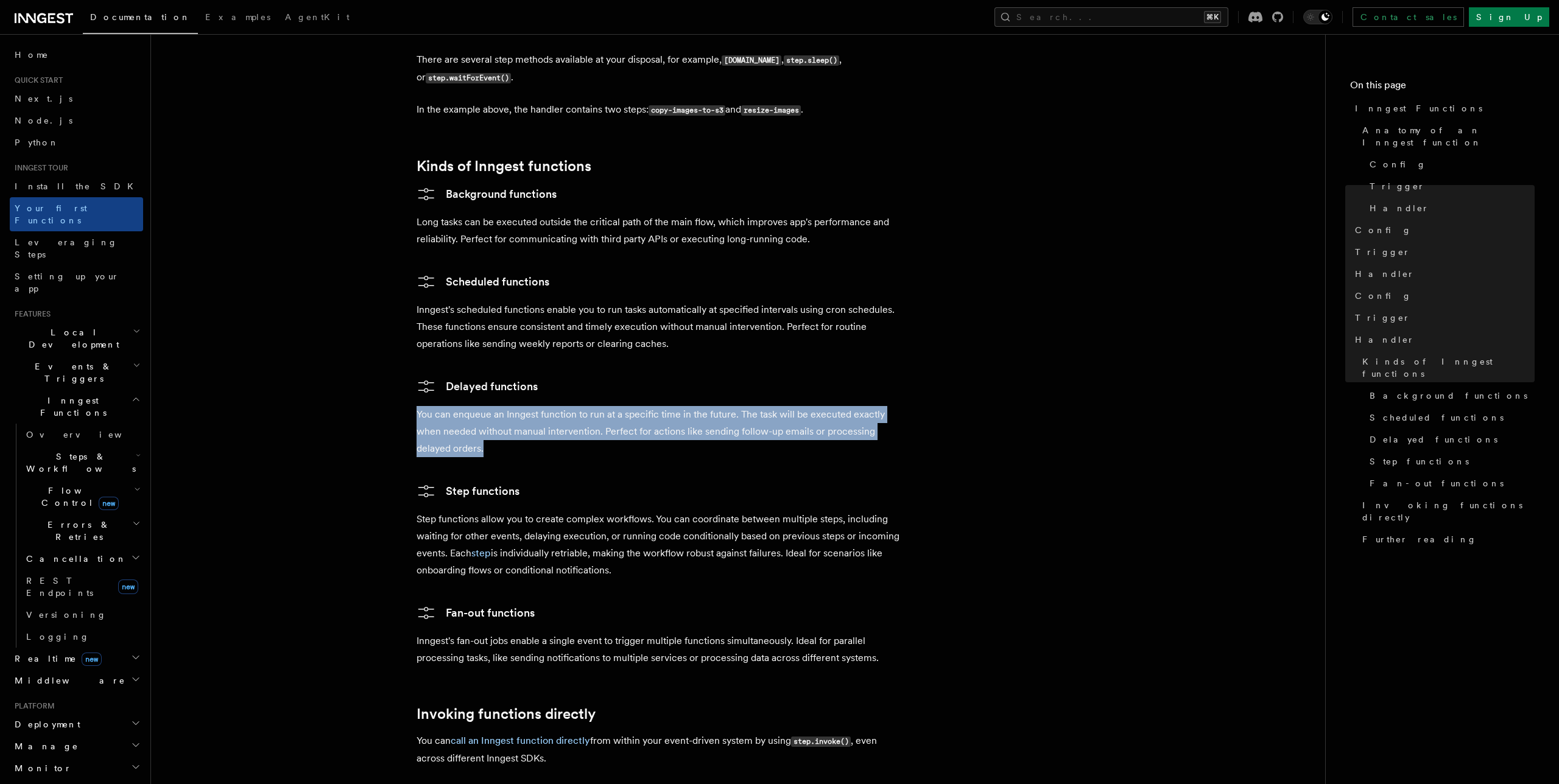
drag, startPoint x: 412, startPoint y: 369, endPoint x: 504, endPoint y: 406, distance: 99.2
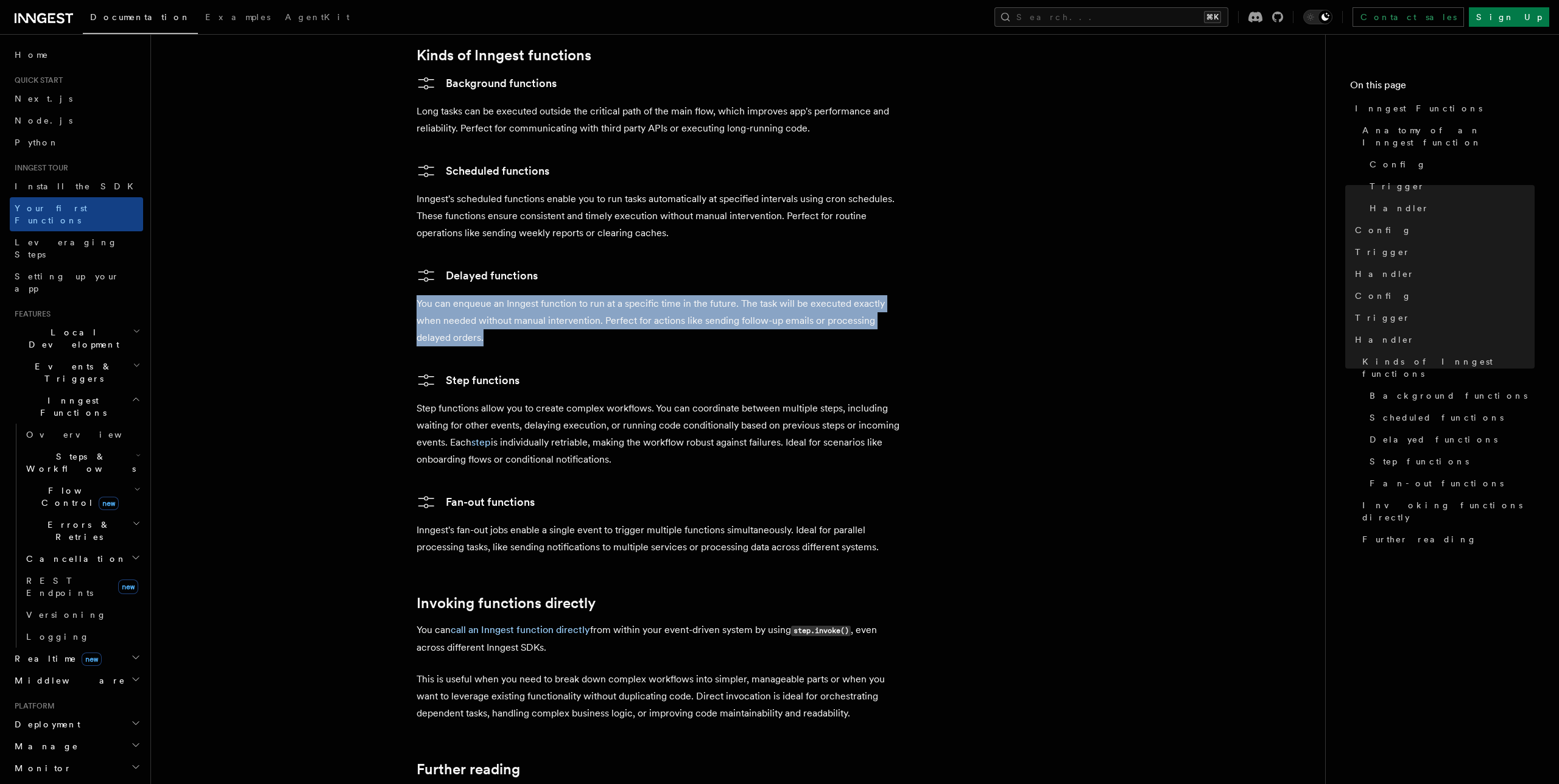
scroll to position [1991, 0]
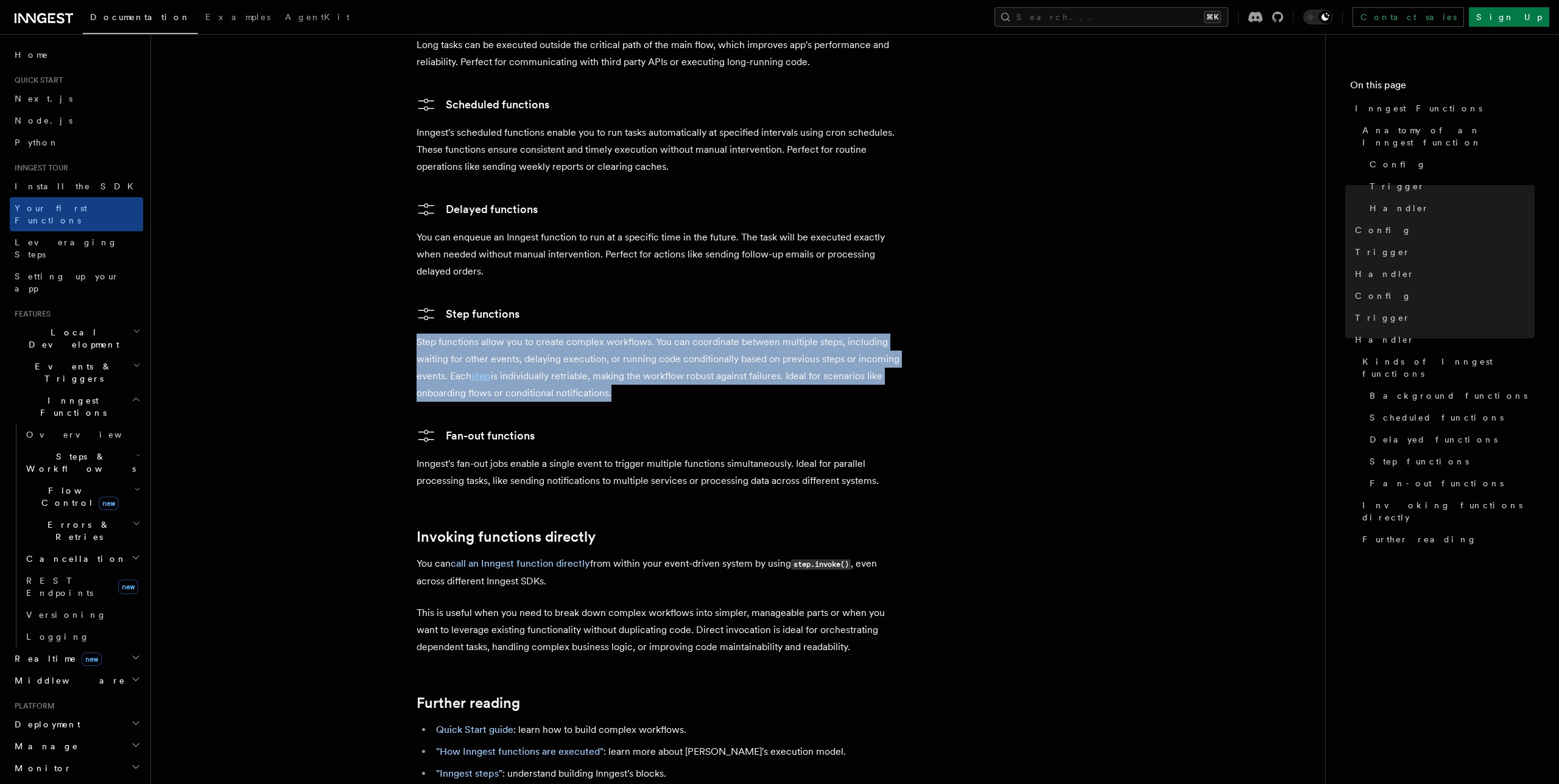
drag, startPoint x: 416, startPoint y: 295, endPoint x: 647, endPoint y: 363, distance: 240.8
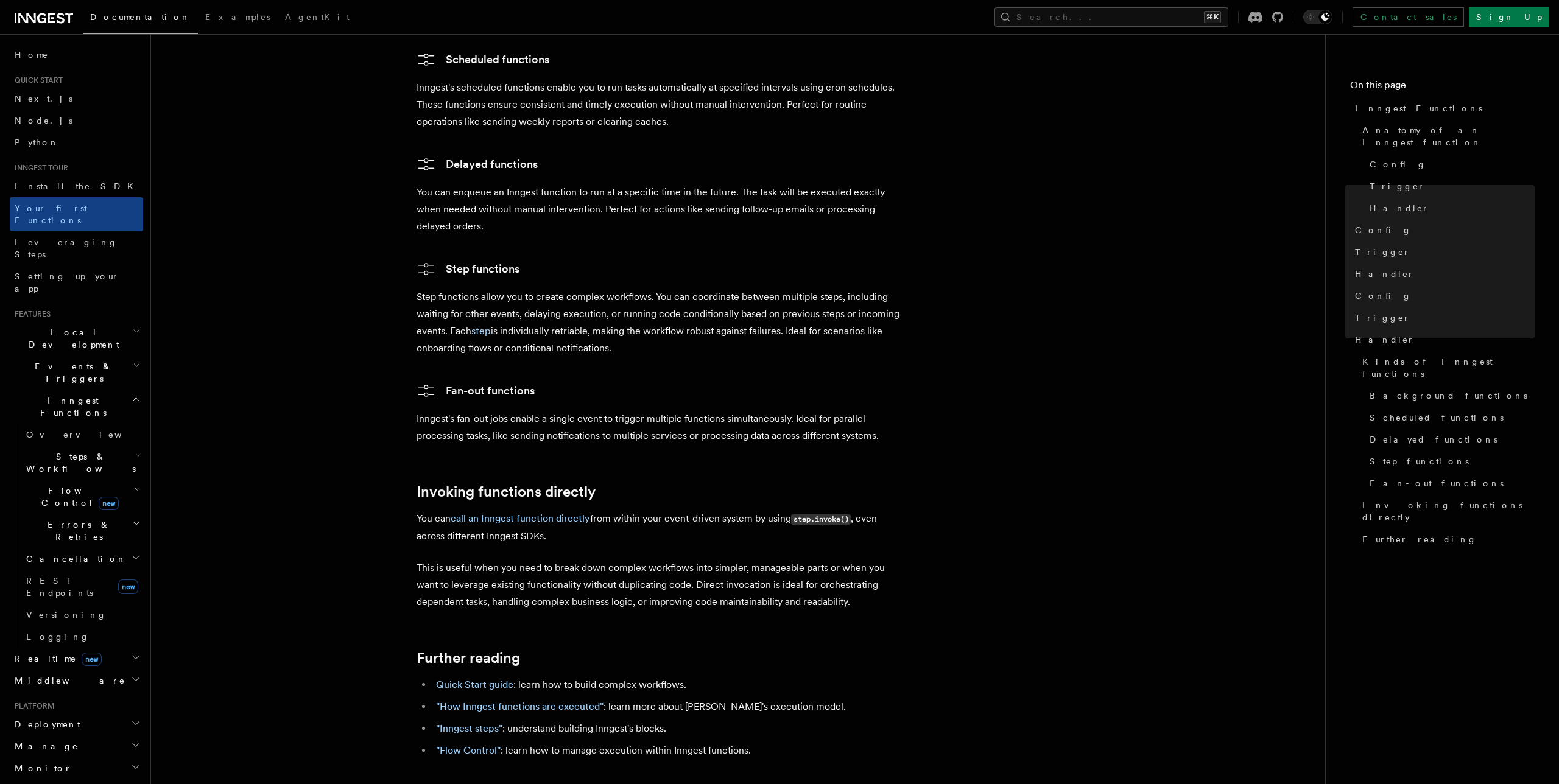
scroll to position [2051, 0]
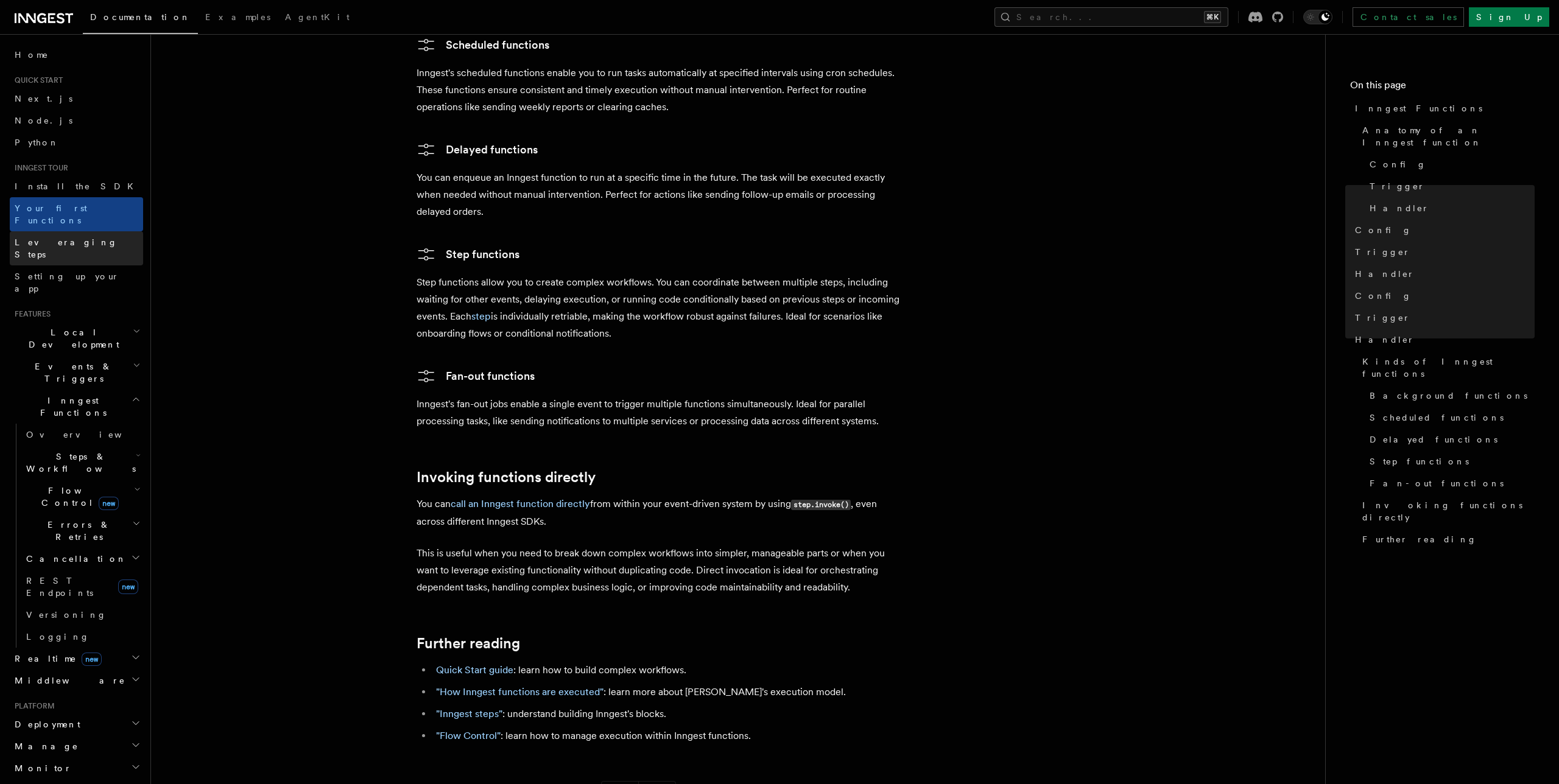
click at [48, 238] on span "Leveraging Steps" at bounding box center [66, 249] width 103 height 22
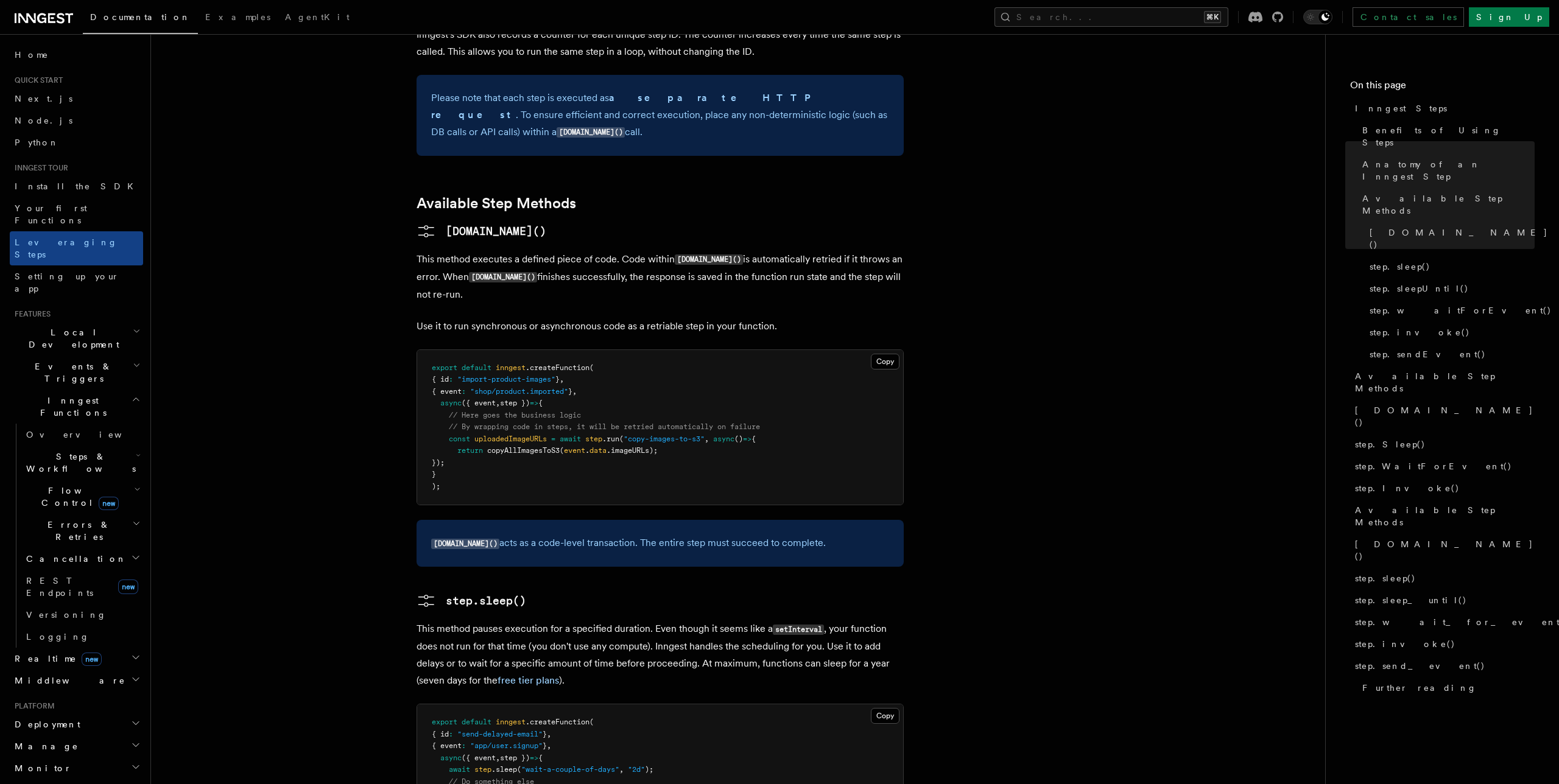
scroll to position [890, 0]
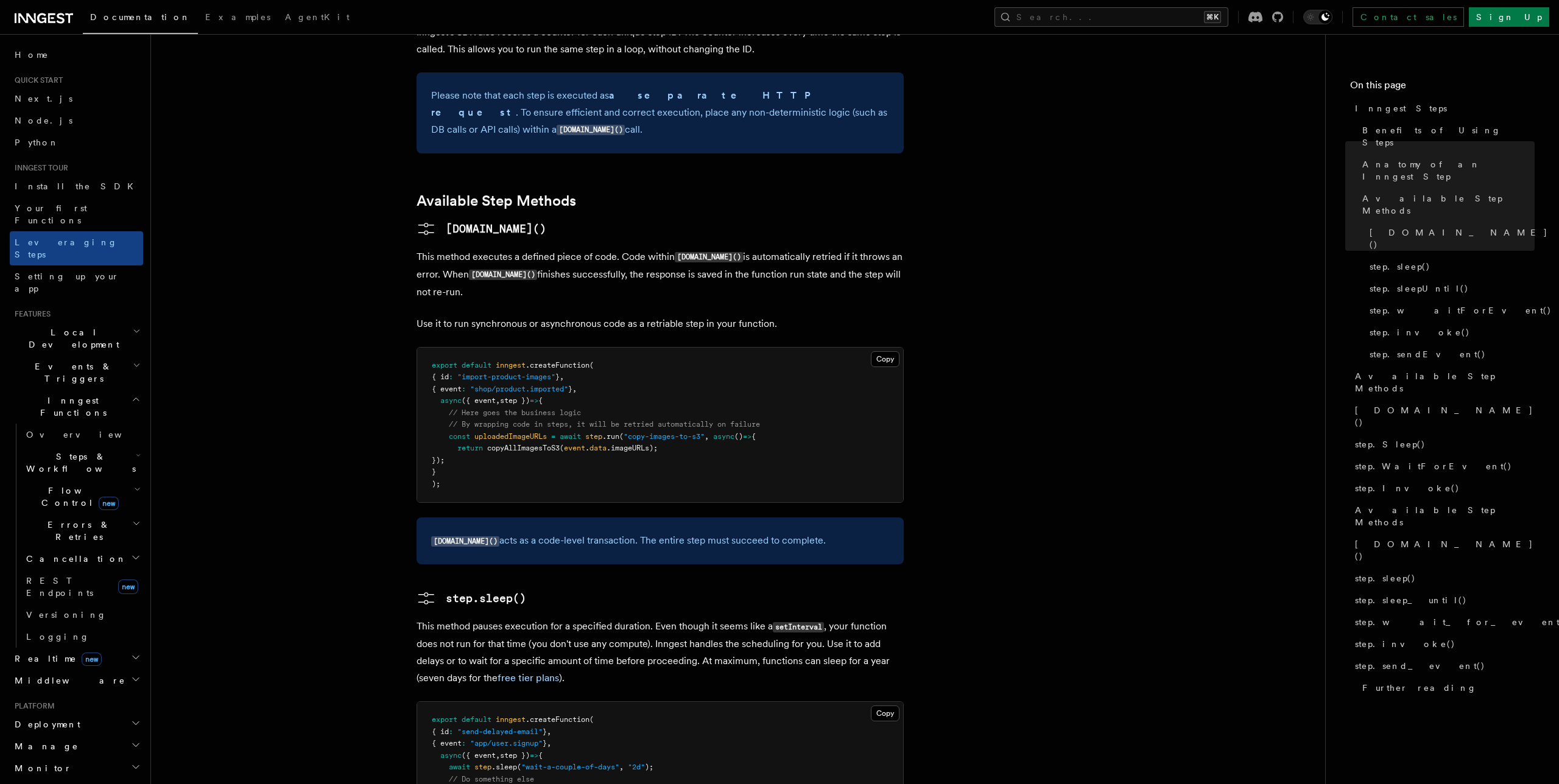
drag, startPoint x: 626, startPoint y: 456, endPoint x: 808, endPoint y: 449, distance: 182.1
click at [808, 532] on p "step.run() acts as a code-level transaction. The entire step must succeed to co…" at bounding box center [661, 540] width 458 height 17
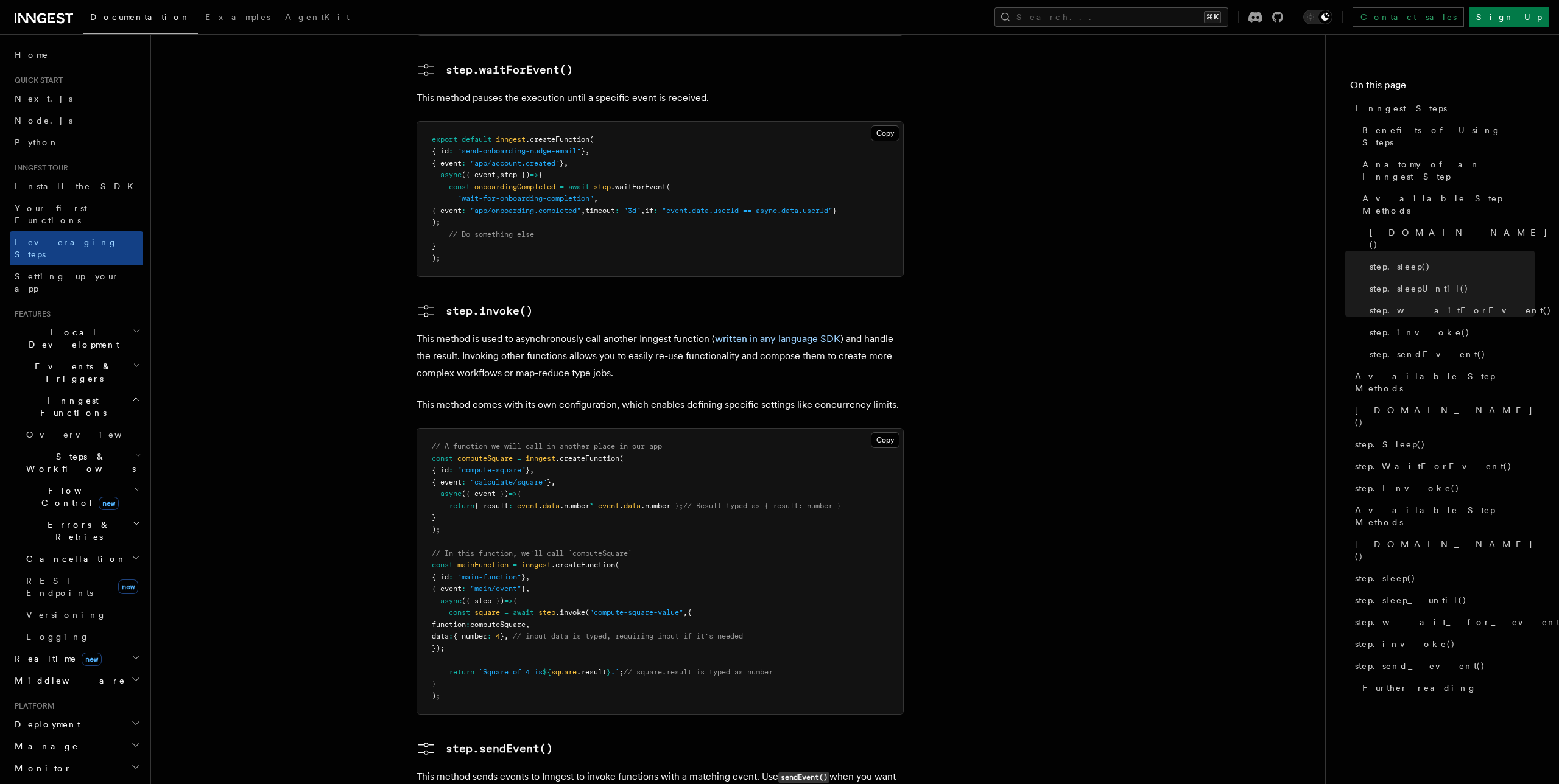
scroll to position [1933, 0]
click at [64, 200] on link "Your first Functions" at bounding box center [76, 214] width 134 height 34
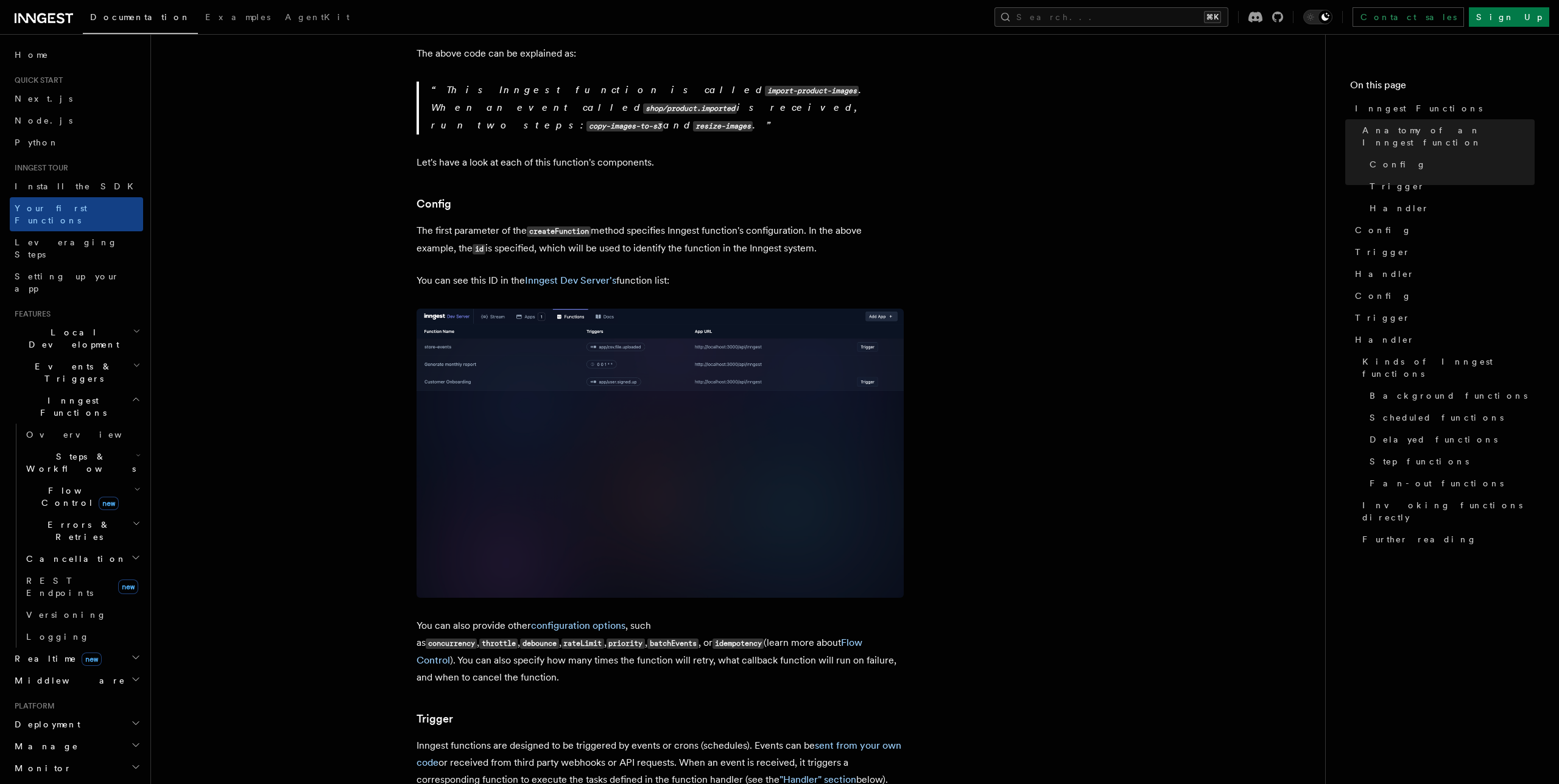
scroll to position [611, 0]
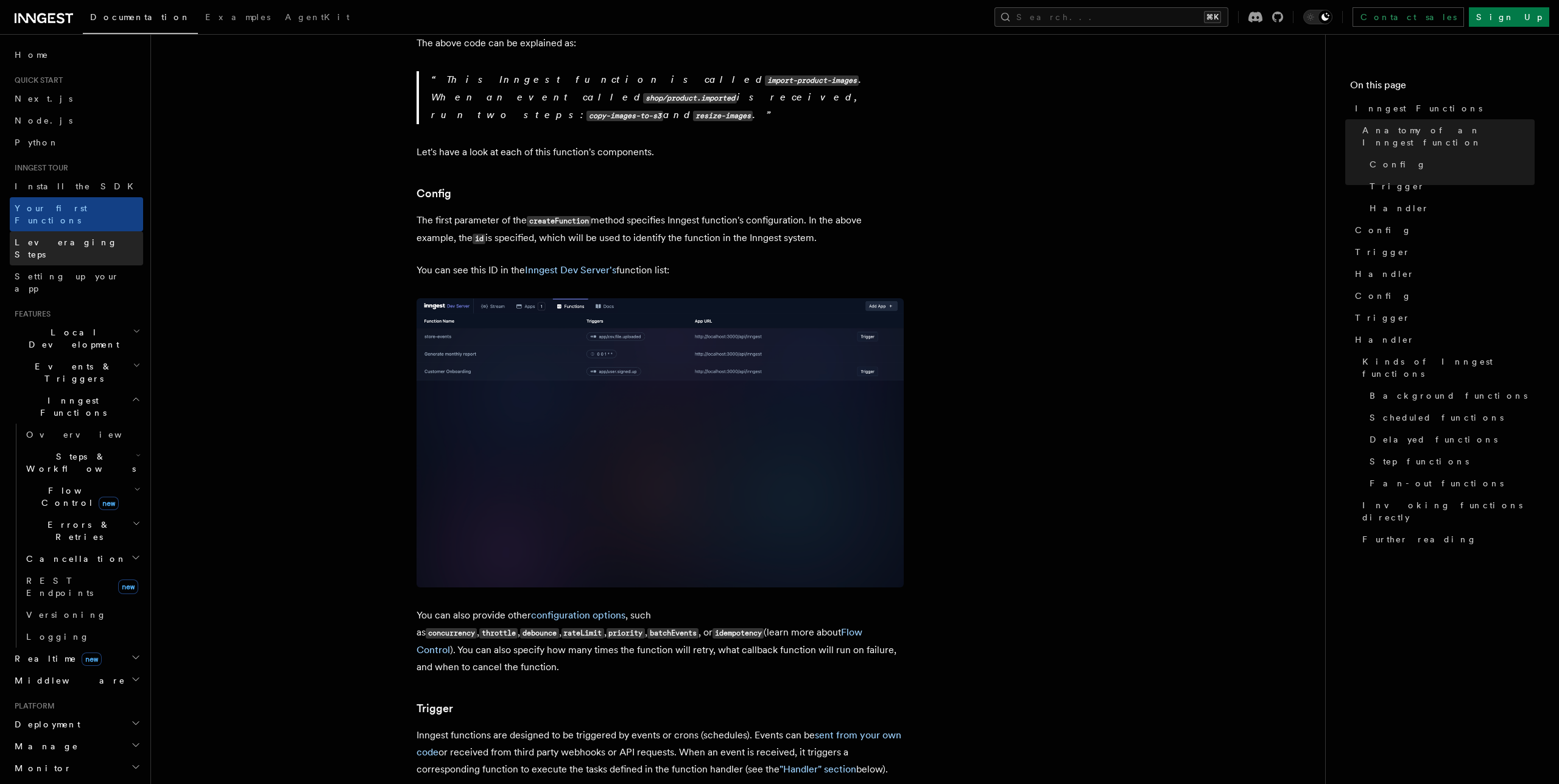
click at [74, 231] on link "Leveraging Steps" at bounding box center [76, 248] width 134 height 34
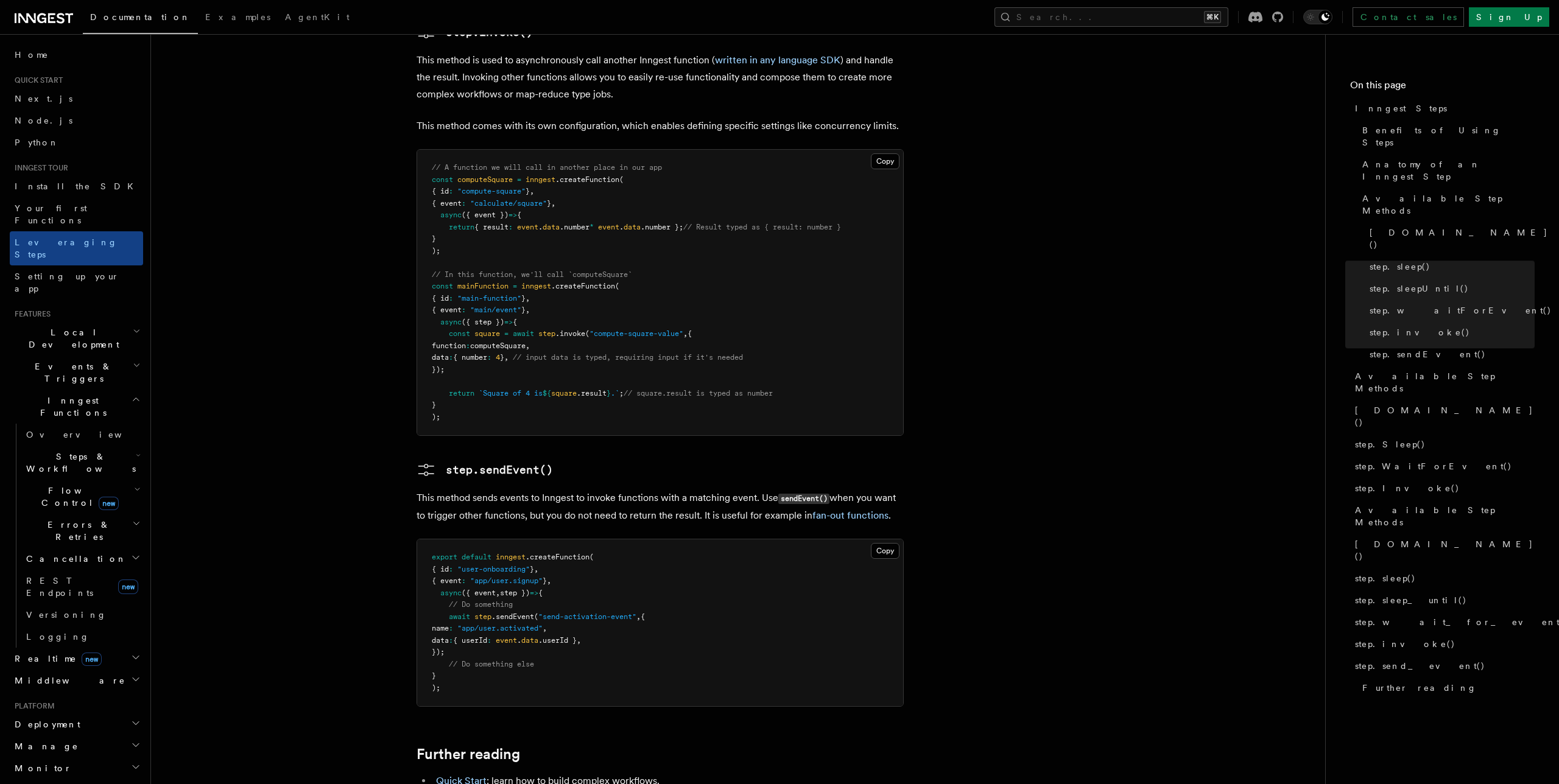
scroll to position [2214, 0]
click at [846, 504] on link "fan-out functions" at bounding box center [850, 509] width 76 height 12
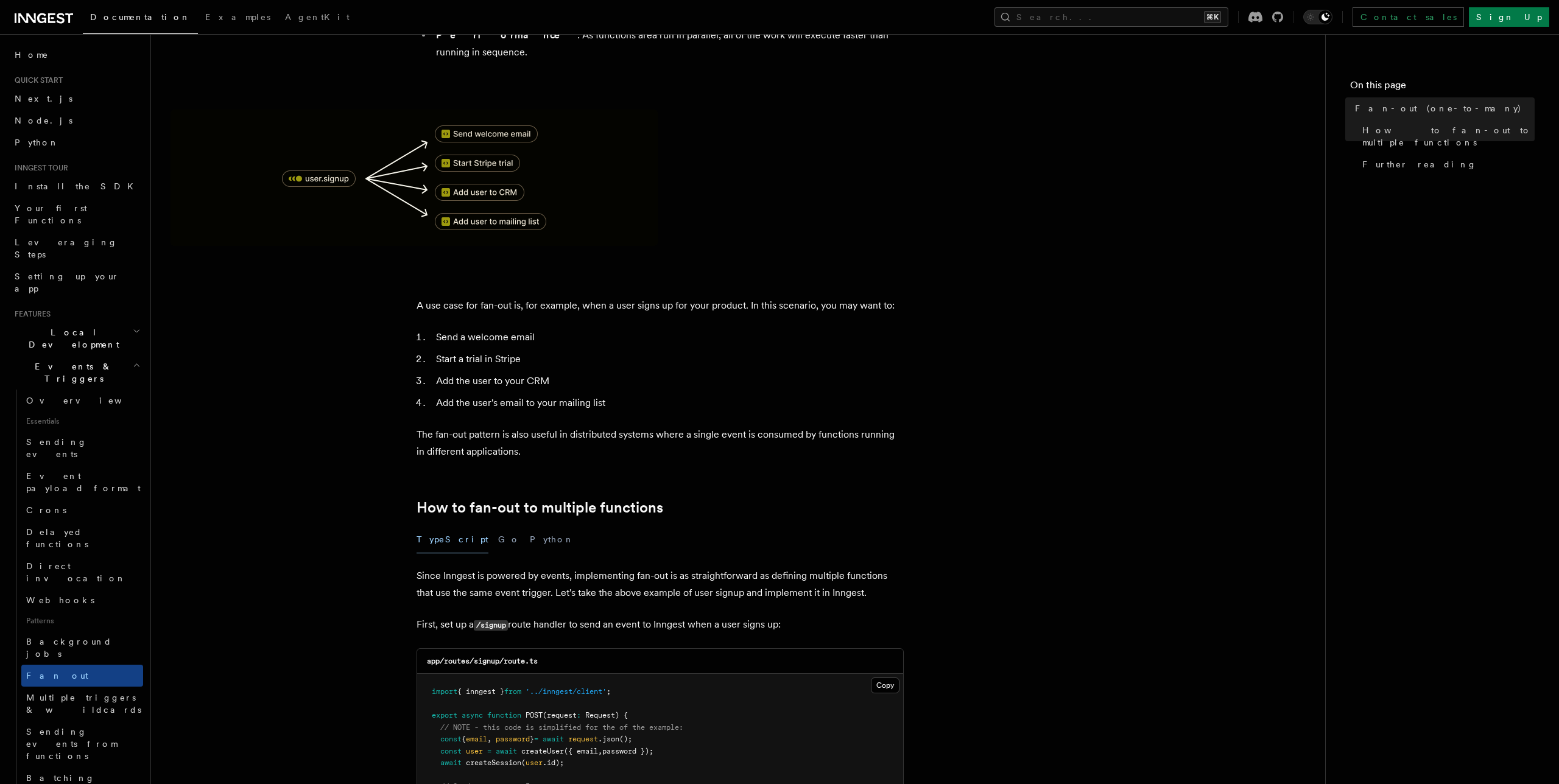
scroll to position [176, 0]
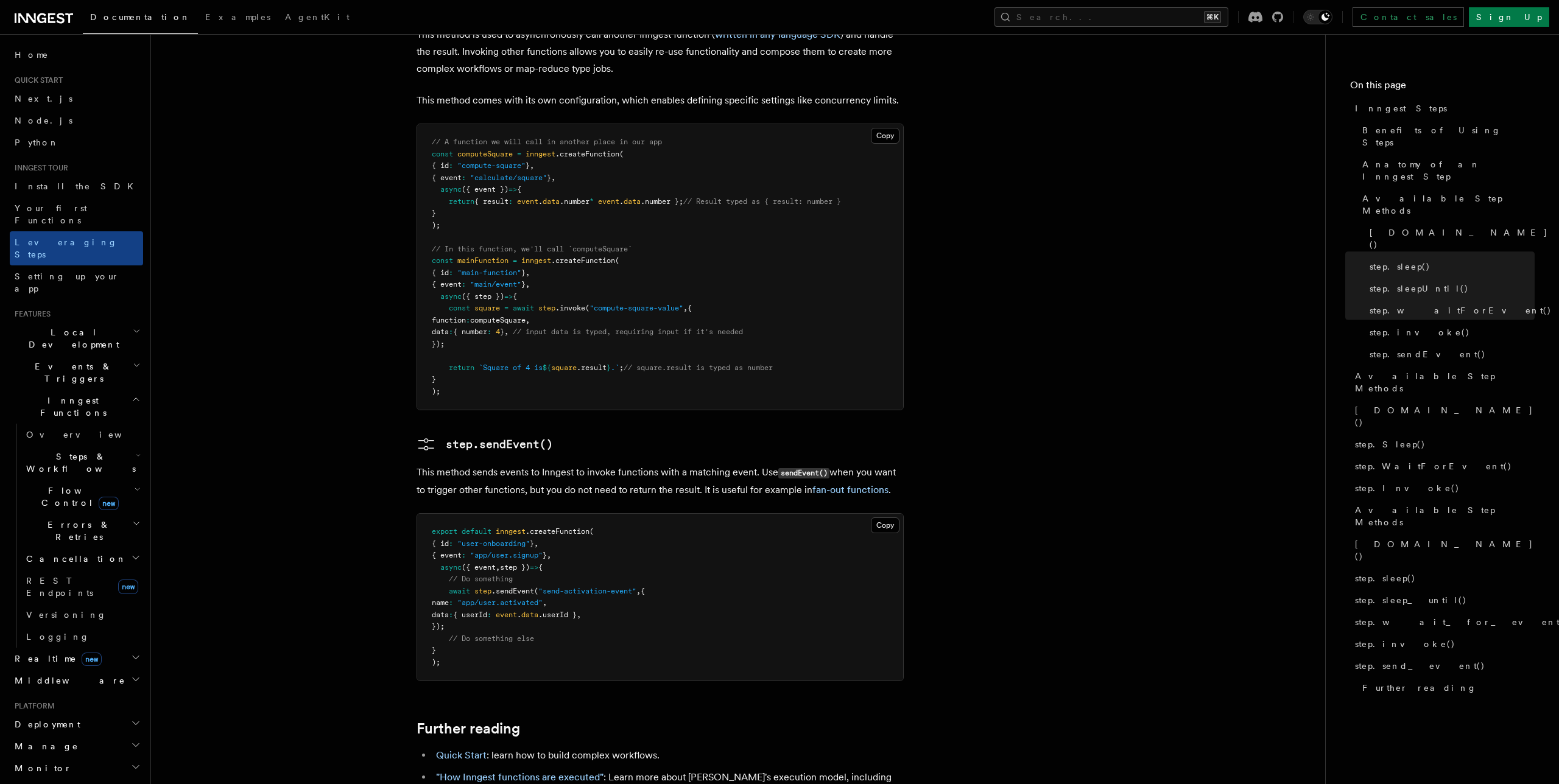
scroll to position [2252, 0]
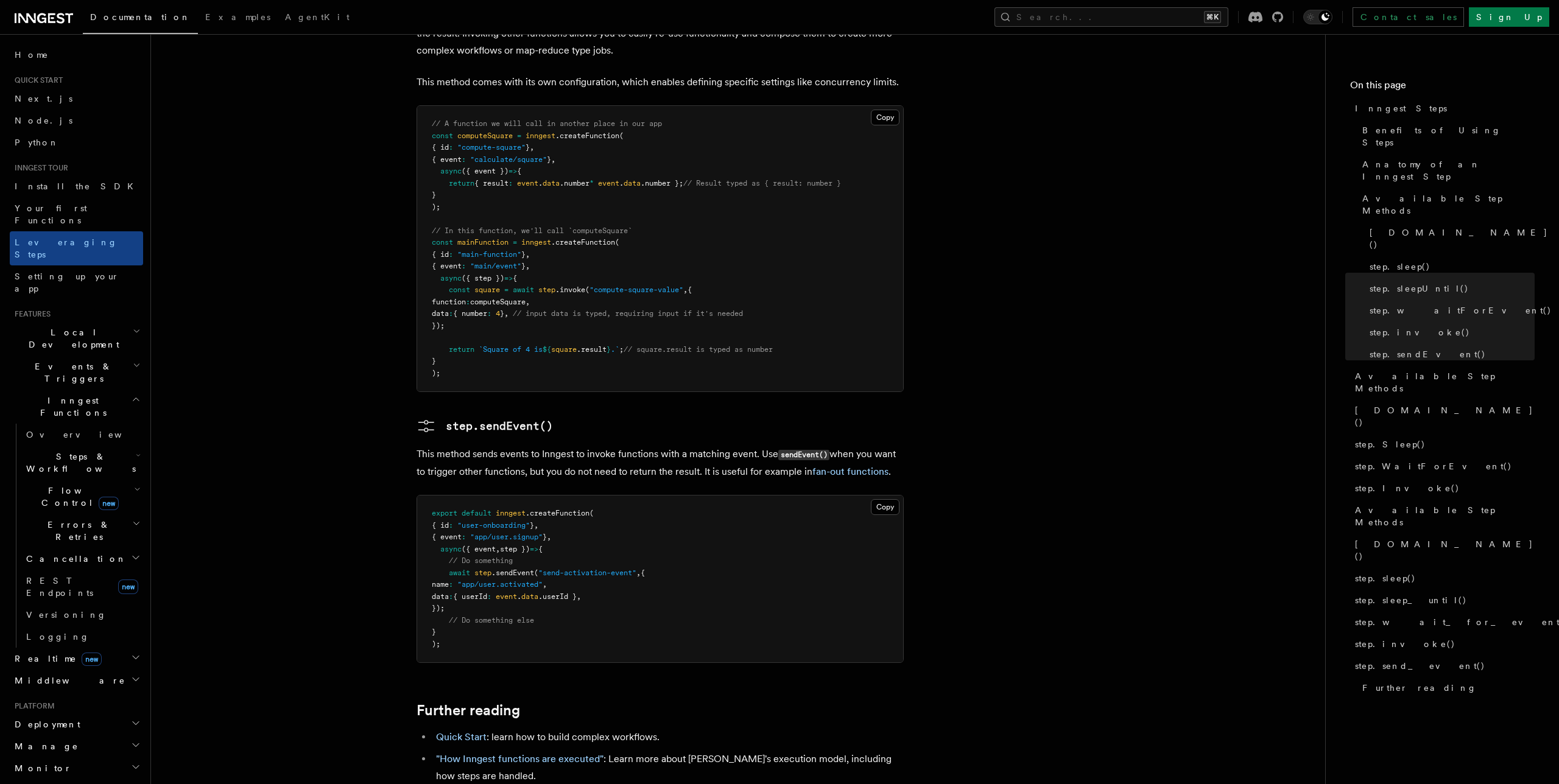
click at [528, 783] on li "Docs guide: "Multi-step functions" ." at bounding box center [668, 798] width 471 height 17
click at [528, 783] on link ""Multi-step functions"" at bounding box center [536, 798] width 98 height 12
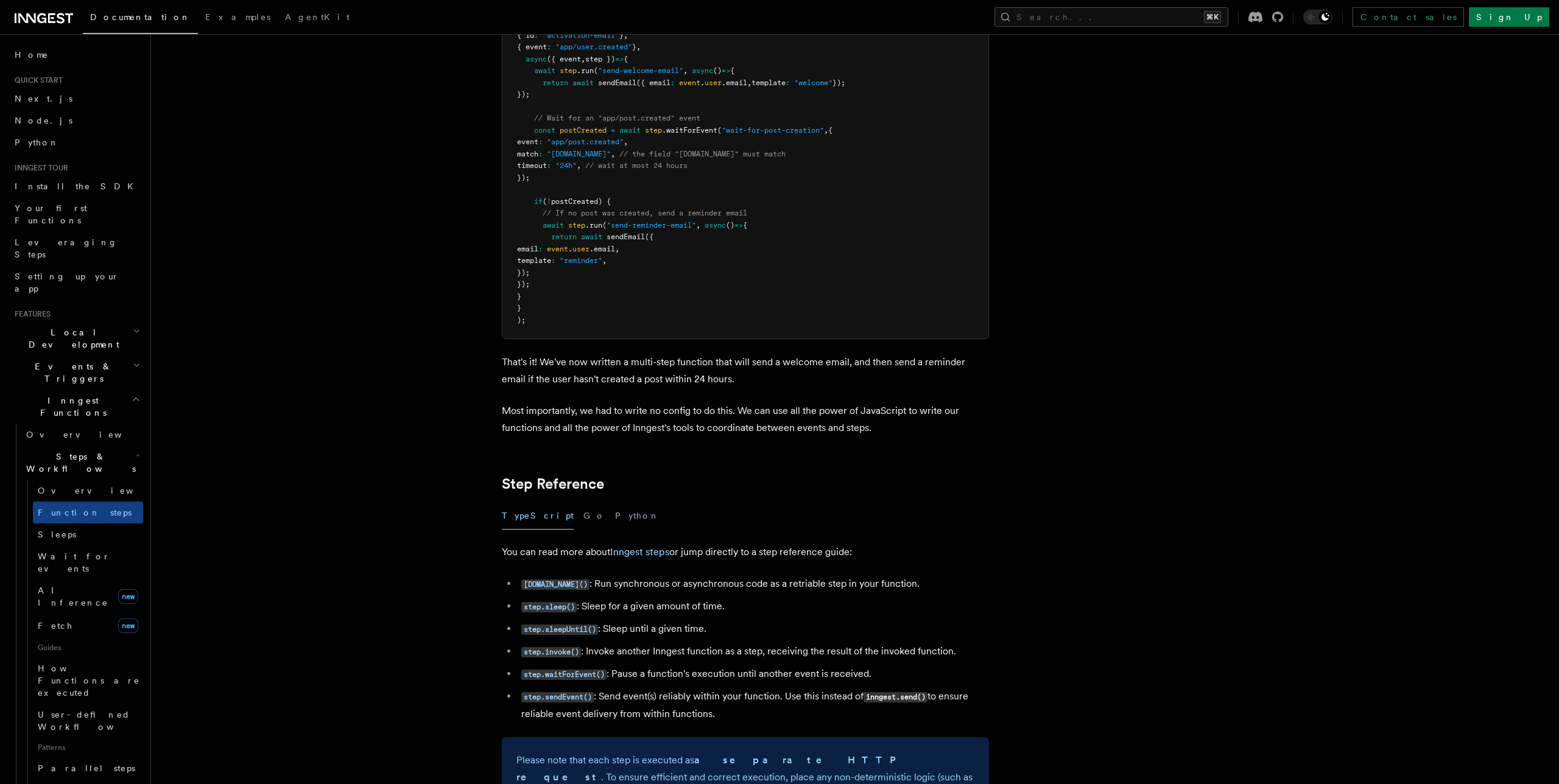
scroll to position [1727, 0]
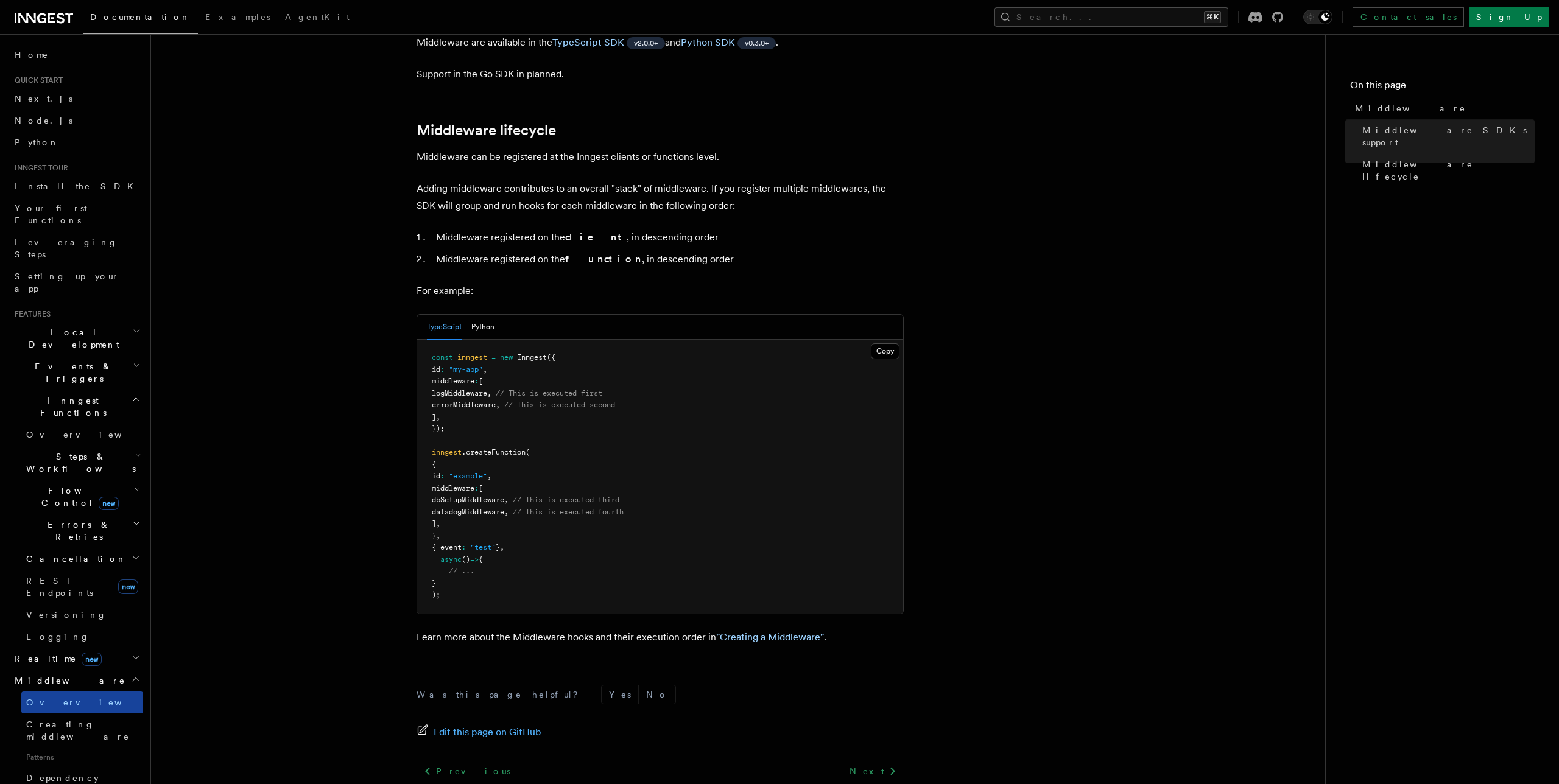
scroll to position [420, 0]
click at [59, 485] on span "Flow Control new" at bounding box center [77, 497] width 113 height 25
click at [70, 514] on link "Overview" at bounding box center [88, 525] width 111 height 22
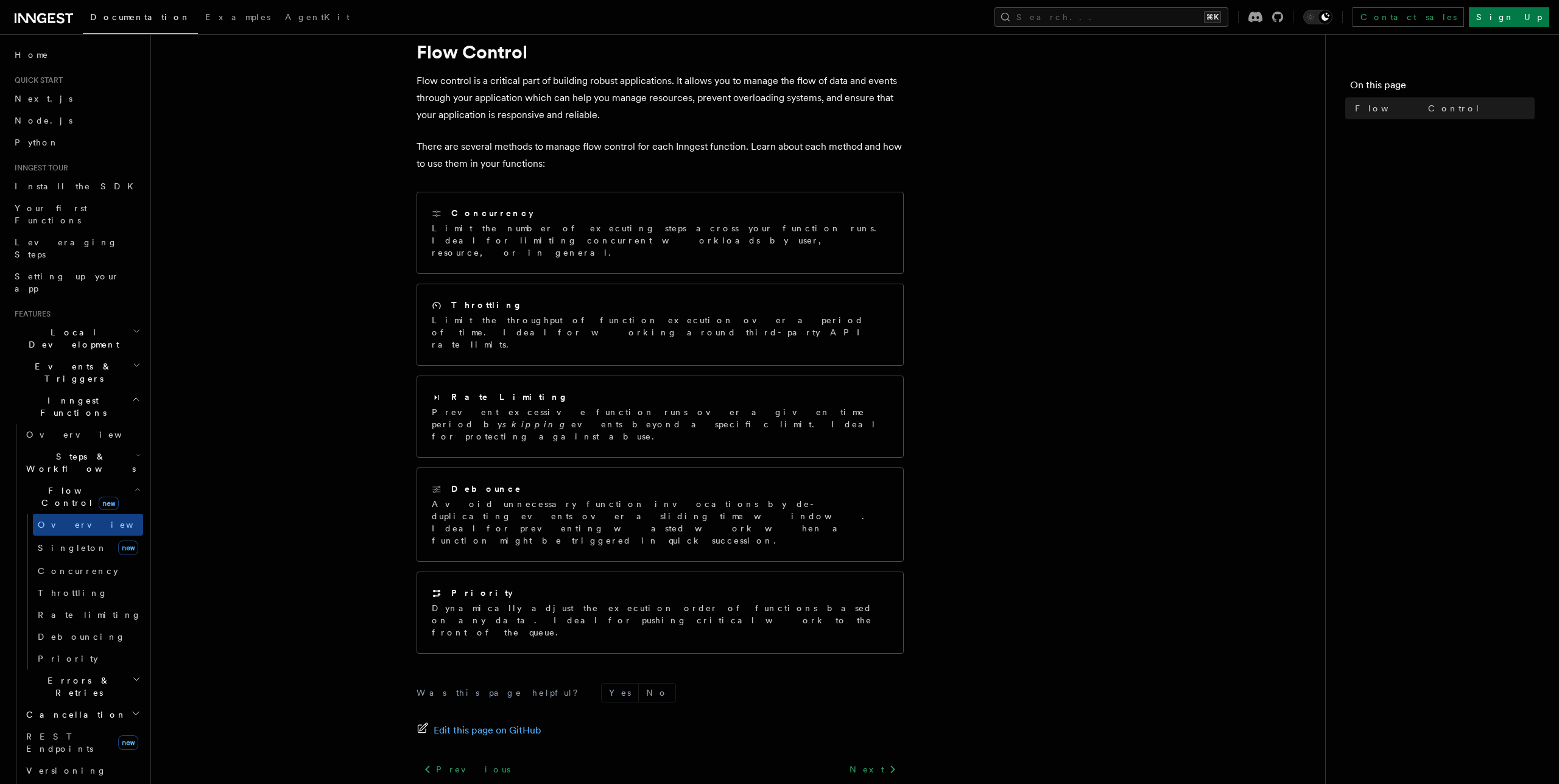
scroll to position [43, 0]
click at [69, 543] on span "Singleton" at bounding box center [72, 548] width 69 height 9
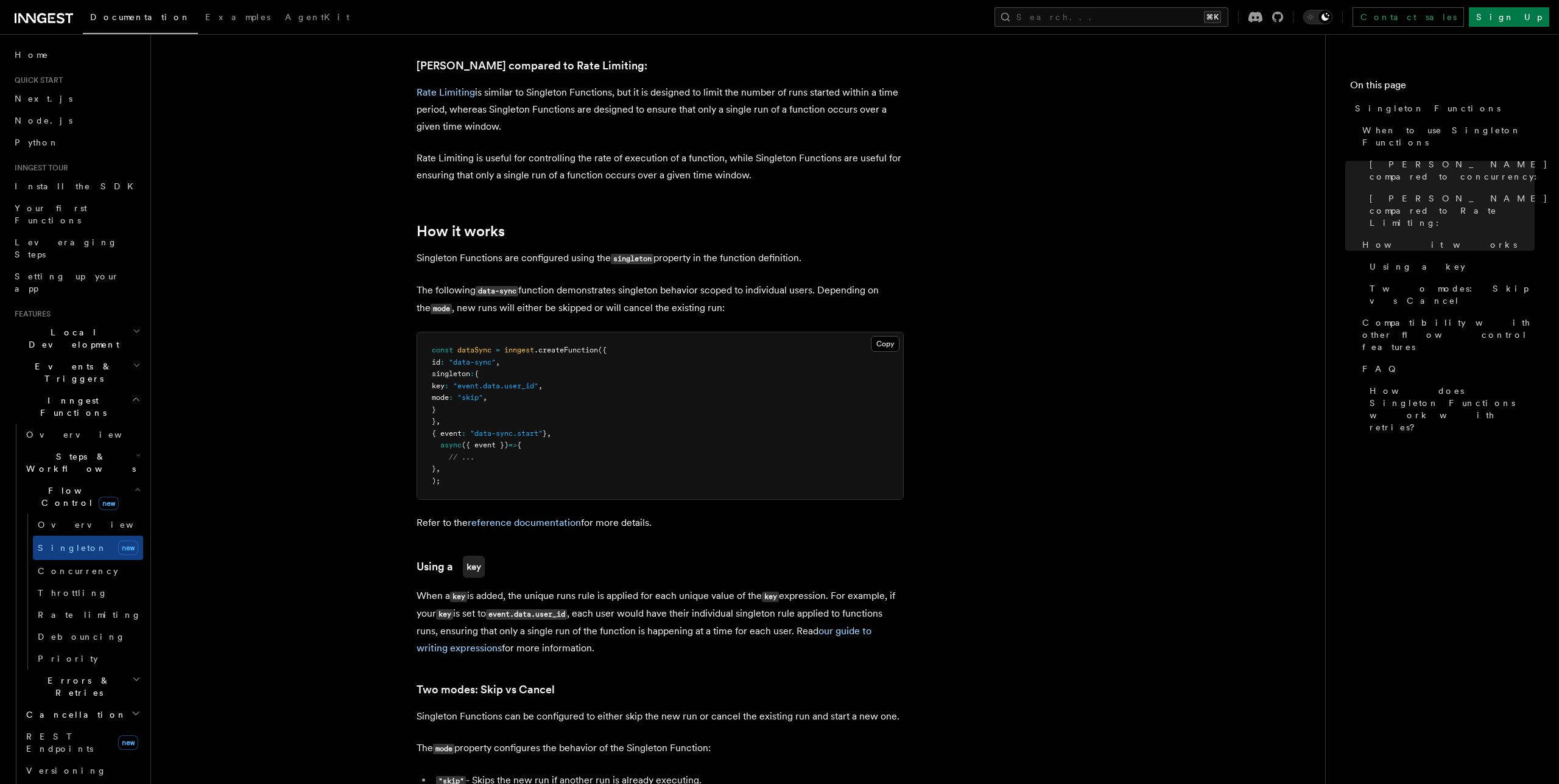
scroll to position [709, 0]
click at [64, 560] on link "Concurrency" at bounding box center [88, 571] width 111 height 22
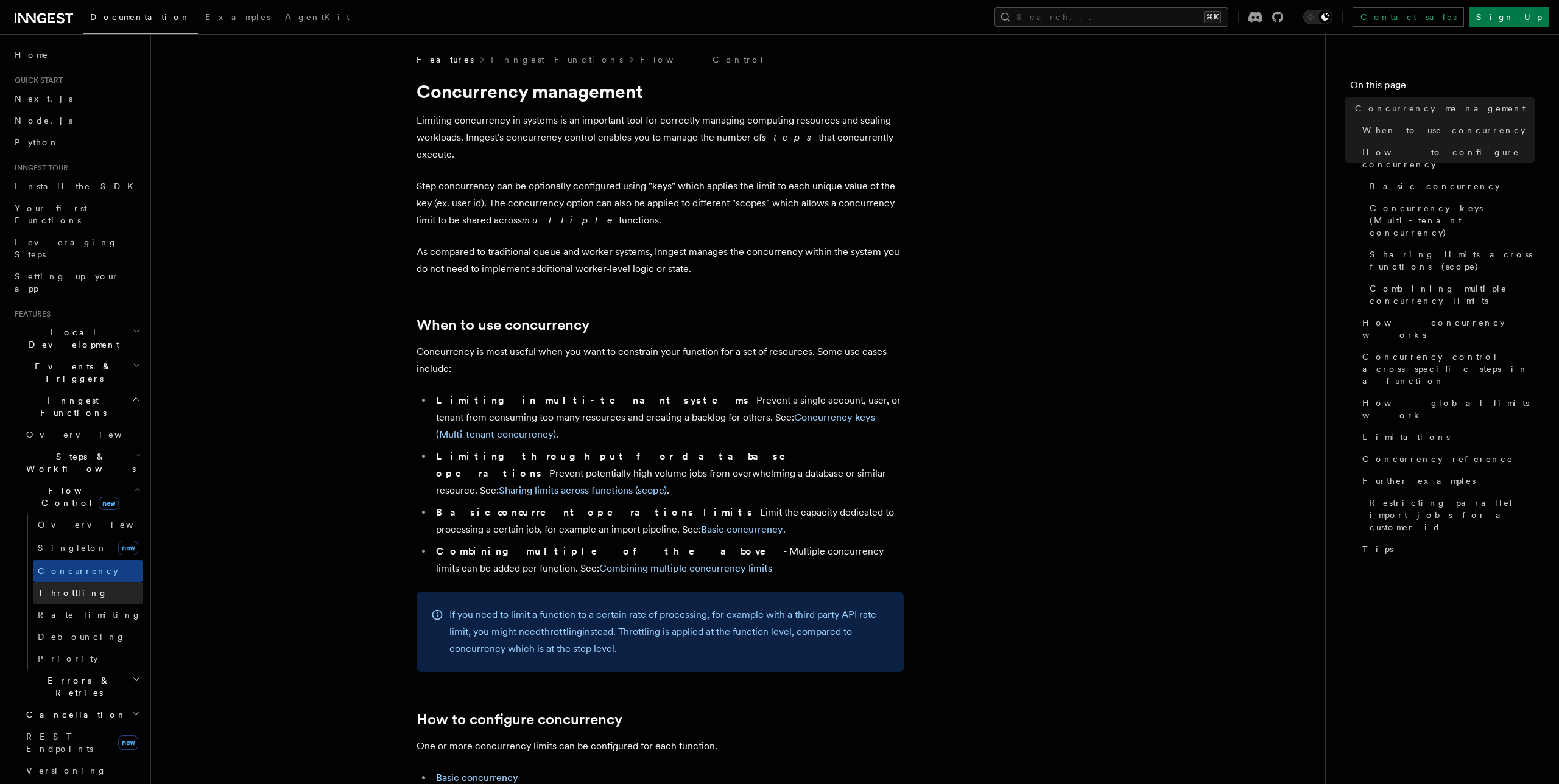
click at [61, 588] on span "Throttling" at bounding box center [72, 593] width 70 height 9
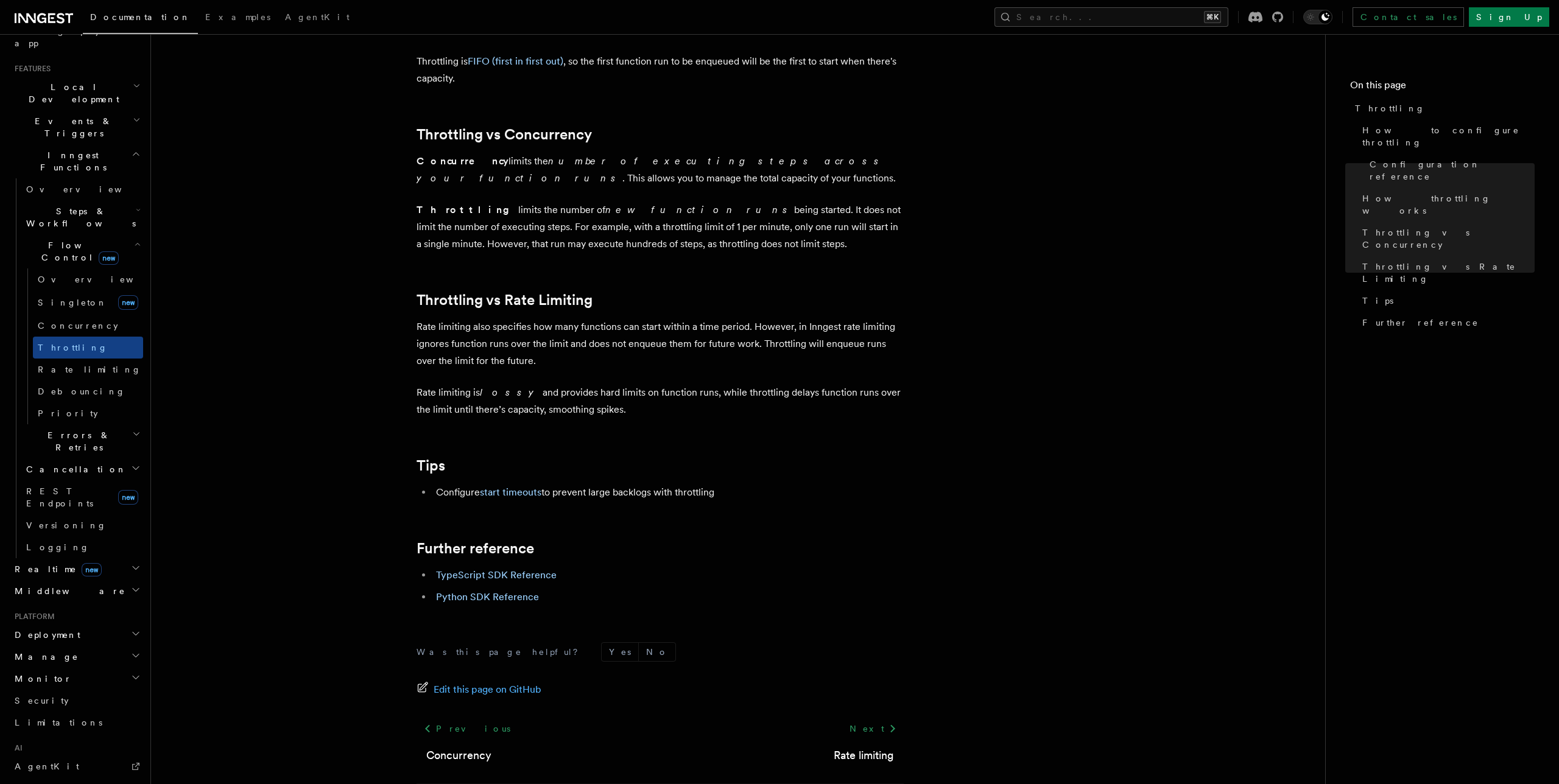
scroll to position [248, 0]
click at [53, 626] on span "Deployment" at bounding box center [45, 632] width 71 height 12
click at [86, 671] on span "Environments & Apps" at bounding box center [79, 682] width 106 height 22
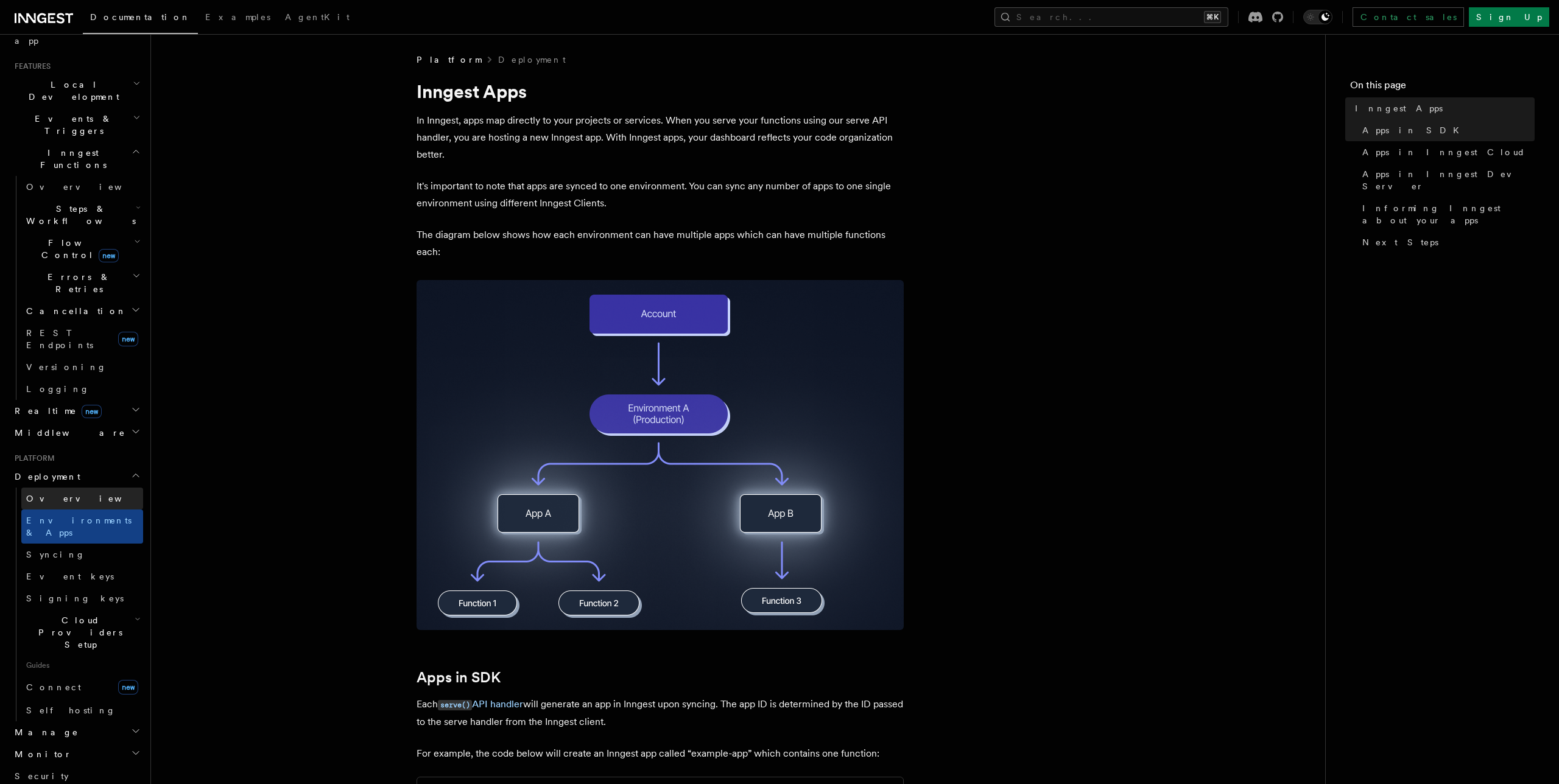
click at [38, 494] on span "Overview" at bounding box center [89, 498] width 126 height 9
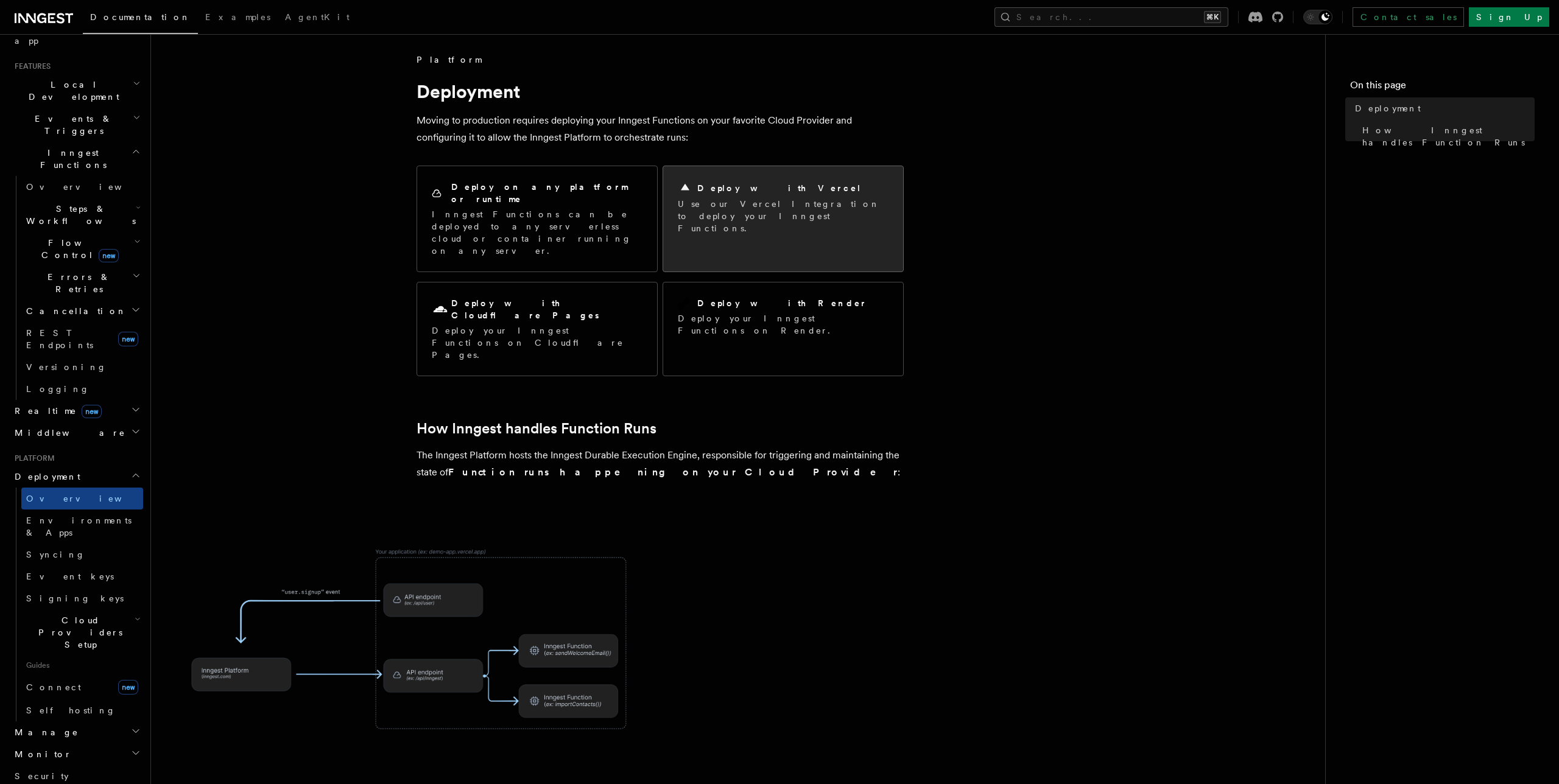
click at [739, 189] on h2 "Deploy with Vercel" at bounding box center [780, 188] width 165 height 12
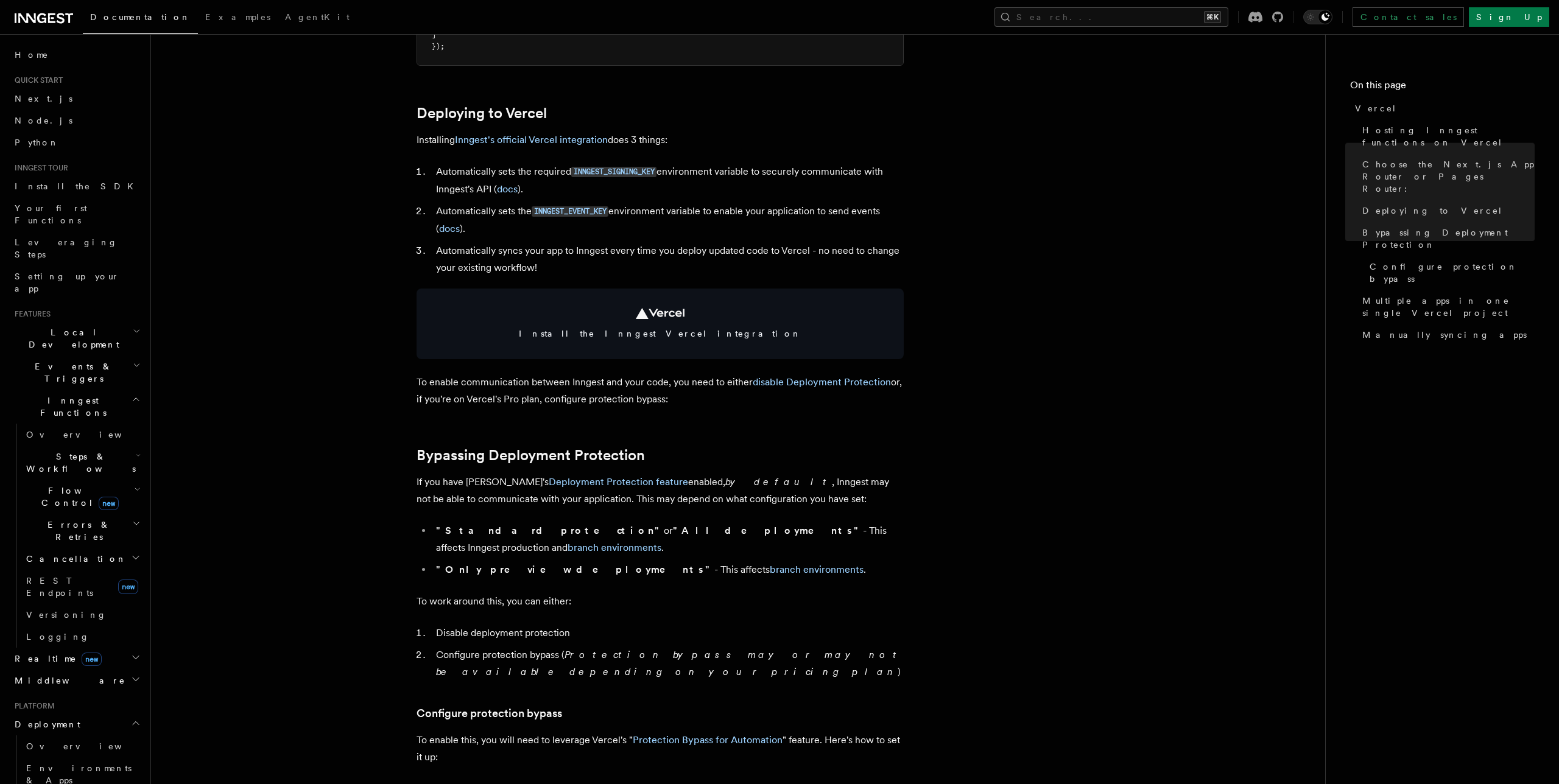
scroll to position [505, 0]
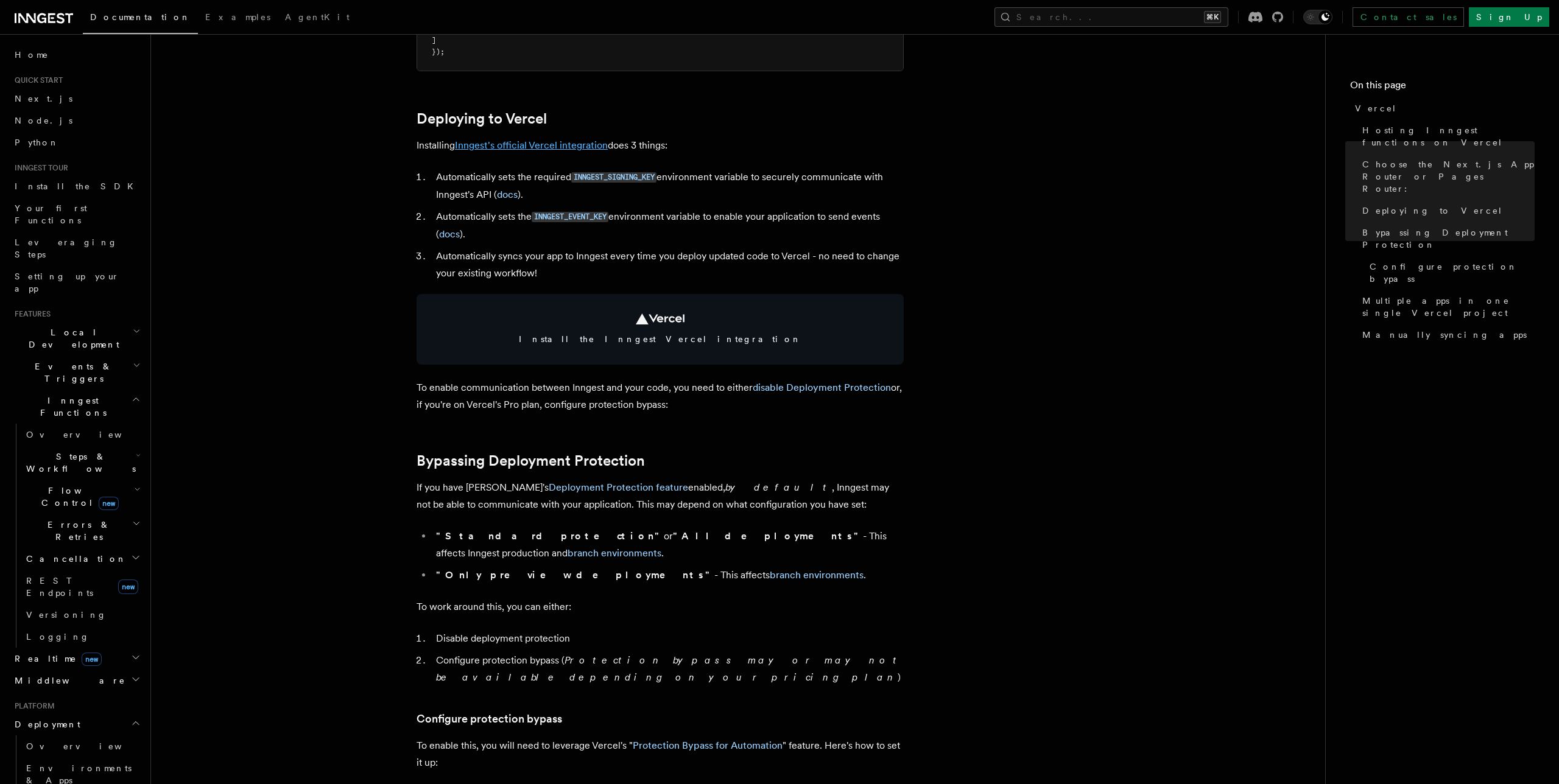
click at [567, 147] on link "Inngest's official Vercel integration" at bounding box center [531, 145] width 153 height 12
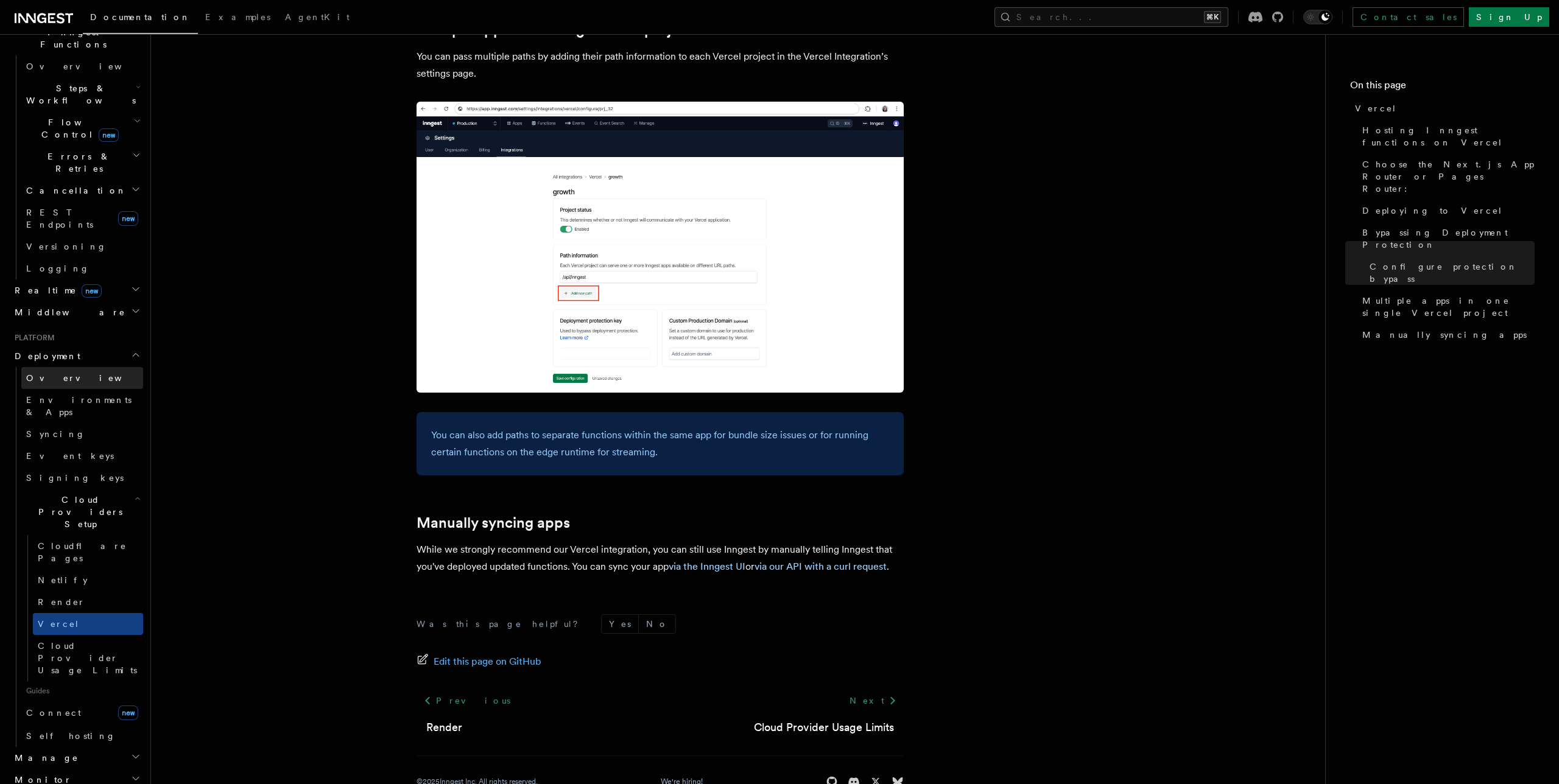
scroll to position [395, 0]
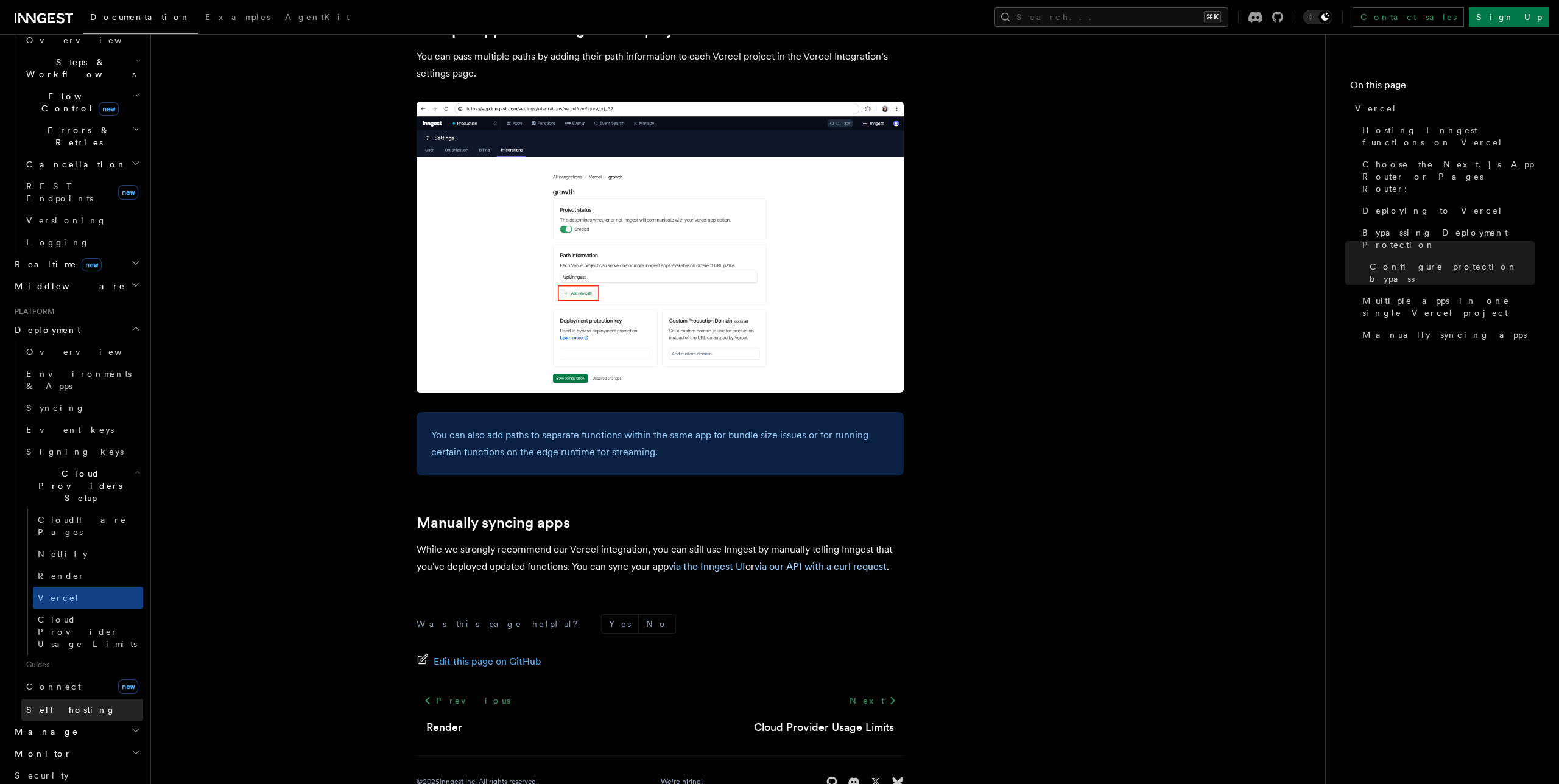
click at [72, 699] on link "Self hosting" at bounding box center [82, 710] width 122 height 22
